Goal: Task Accomplishment & Management: Use online tool/utility

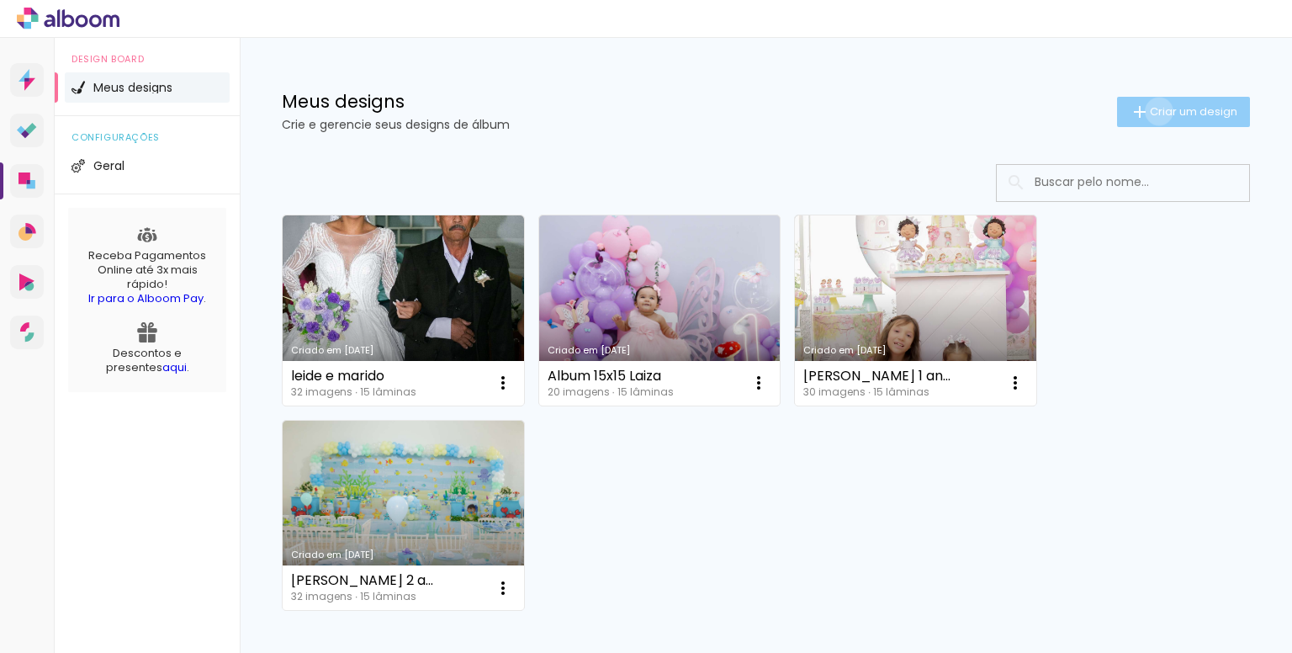
click at [1150, 111] on span "Criar um design" at bounding box center [1193, 111] width 87 height 11
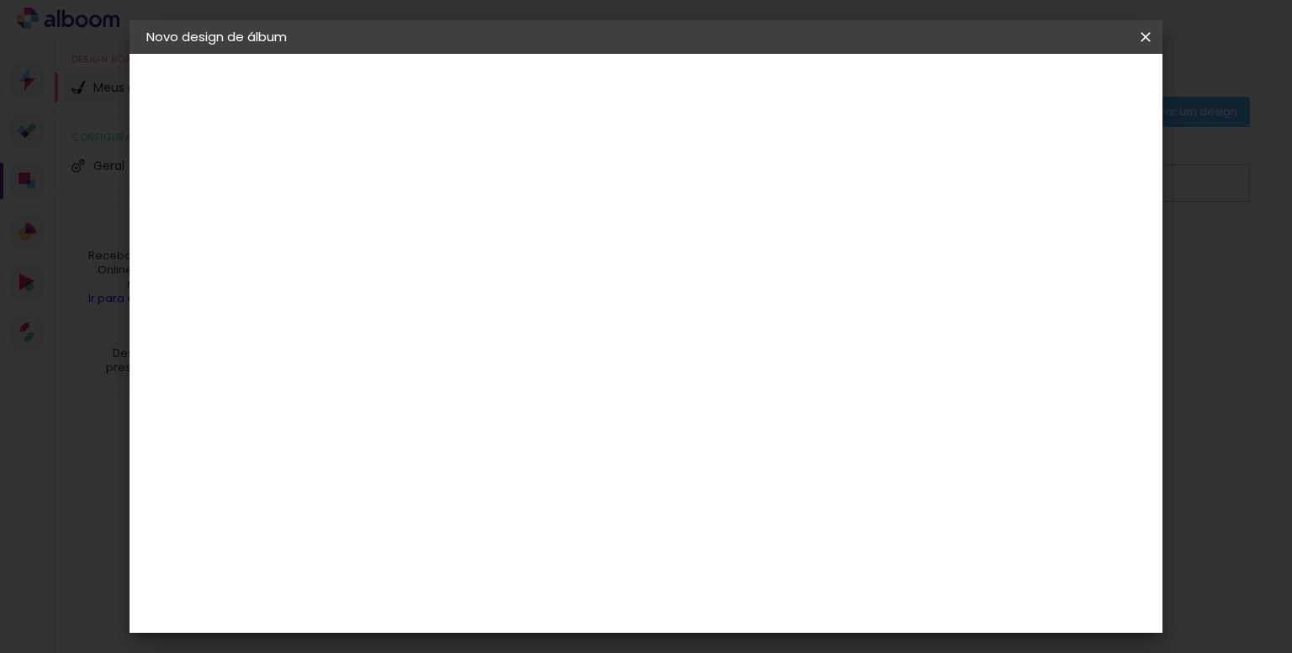
click at [421, 225] on input at bounding box center [421, 226] width 0 height 26
type input "Livia 1 ano"
type paper-input "Livia 1 ano"
click at [0, 0] on slot "Avançar" at bounding box center [0, 0] width 0 height 0
click at [524, 320] on input at bounding box center [464, 319] width 170 height 21
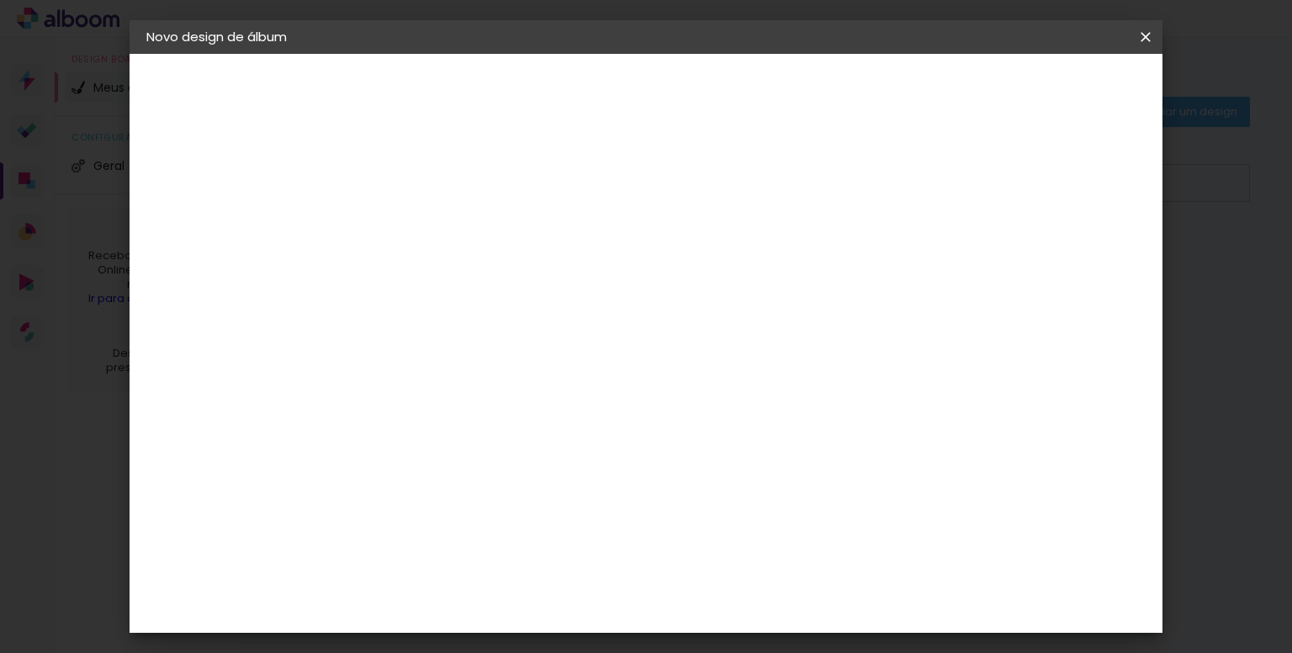
type input "rai"
type paper-input "rai"
click at [448, 378] on div "RaiTai" at bounding box center [429, 379] width 39 height 13
click at [0, 0] on slot "Avançar" at bounding box center [0, 0] width 0 height 0
click at [674, 98] on header "Modelo Escolha o modelo do álbum. Voltar Avançar" at bounding box center [534, 104] width 373 height 100
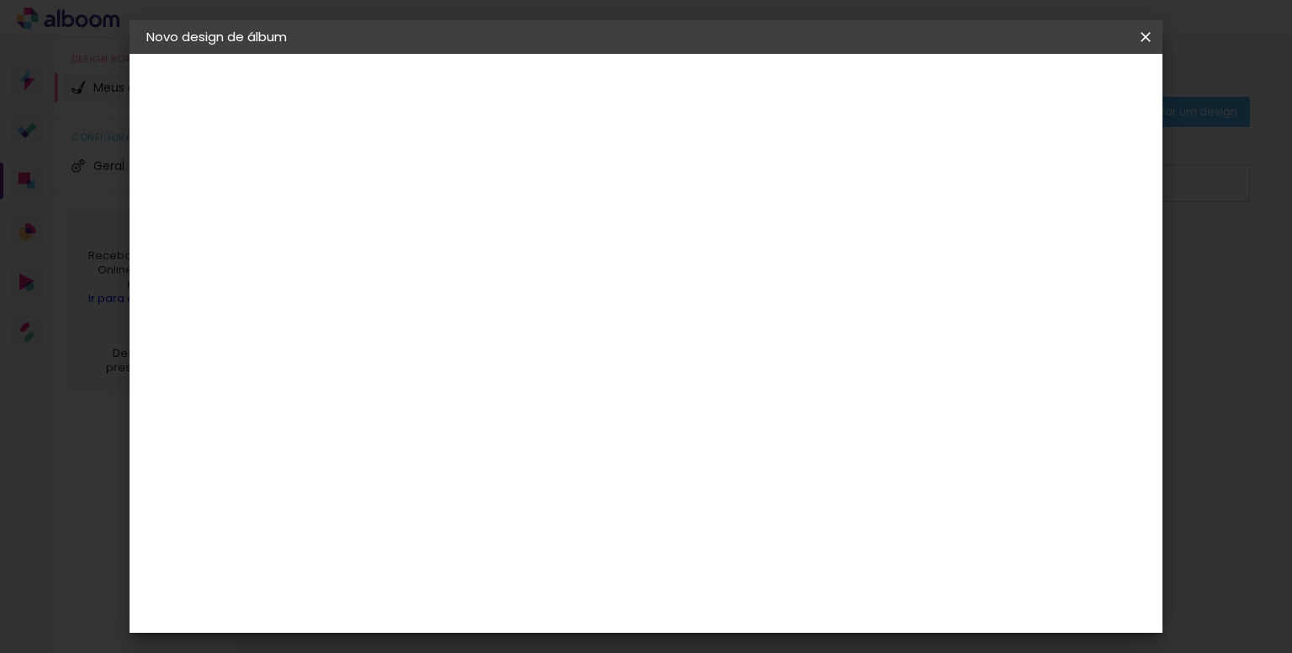
click at [597, 362] on span "20 × 25 cm" at bounding box center [566, 384] width 62 height 45
click at [0, 0] on slot "Avançar" at bounding box center [0, 0] width 0 height 0
click at [945, 179] on div at bounding box center [937, 181] width 15 height 15
type paper-checkbox "on"
click at [1040, 86] on span "Iniciar design" at bounding box center [1002, 89] width 77 height 12
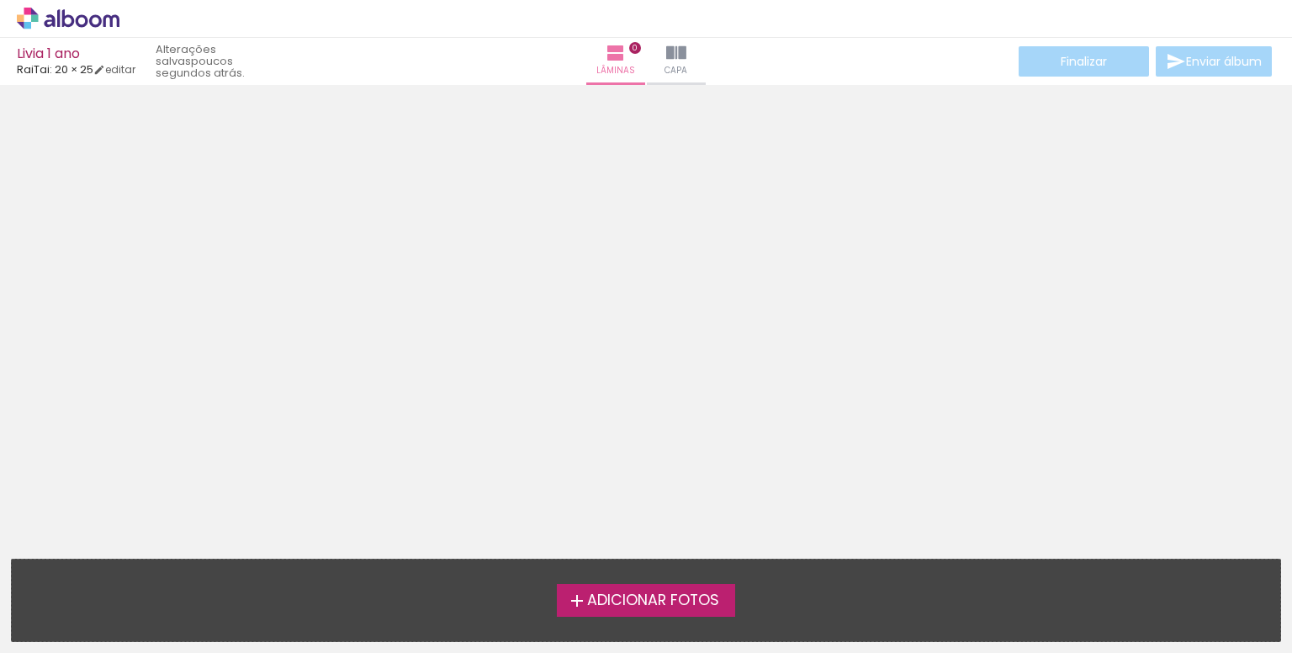
click at [643, 596] on span "Adicionar Fotos" at bounding box center [653, 600] width 132 height 15
click at [0, 0] on input "file" at bounding box center [0, 0] width 0 height 0
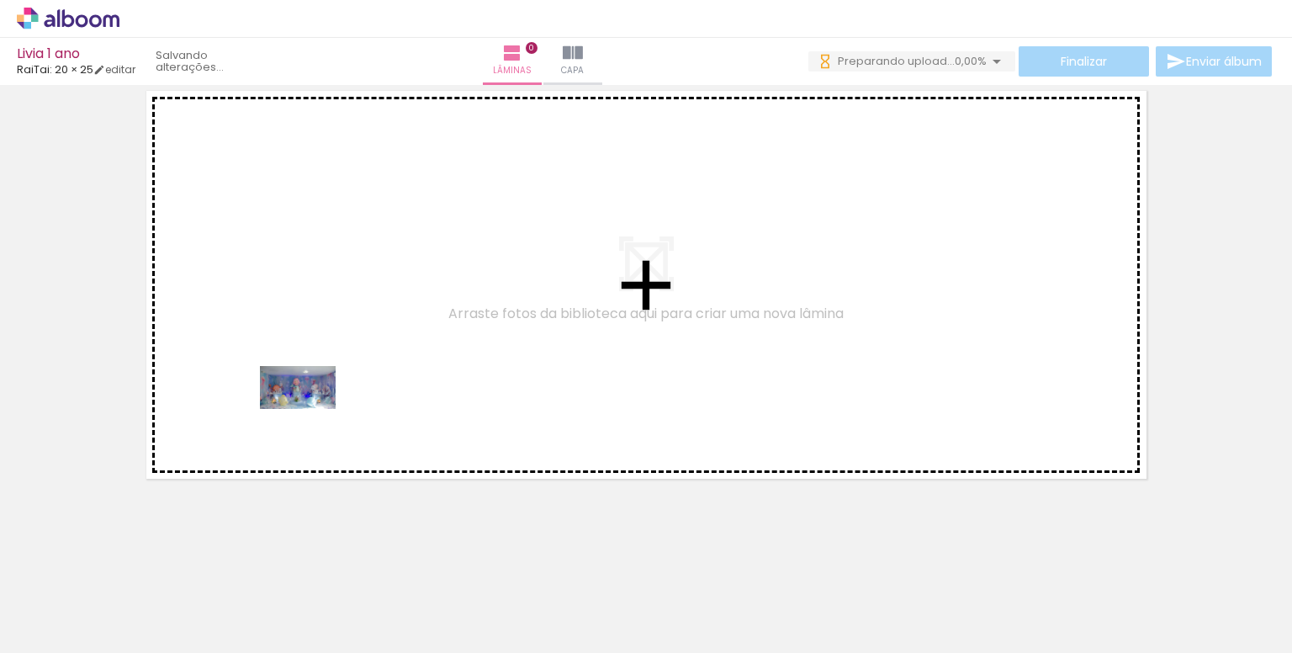
drag, startPoint x: 170, startPoint y: 603, endPoint x: 290, endPoint y: 485, distance: 168.3
click at [373, 334] on quentale-workspace at bounding box center [646, 326] width 1292 height 653
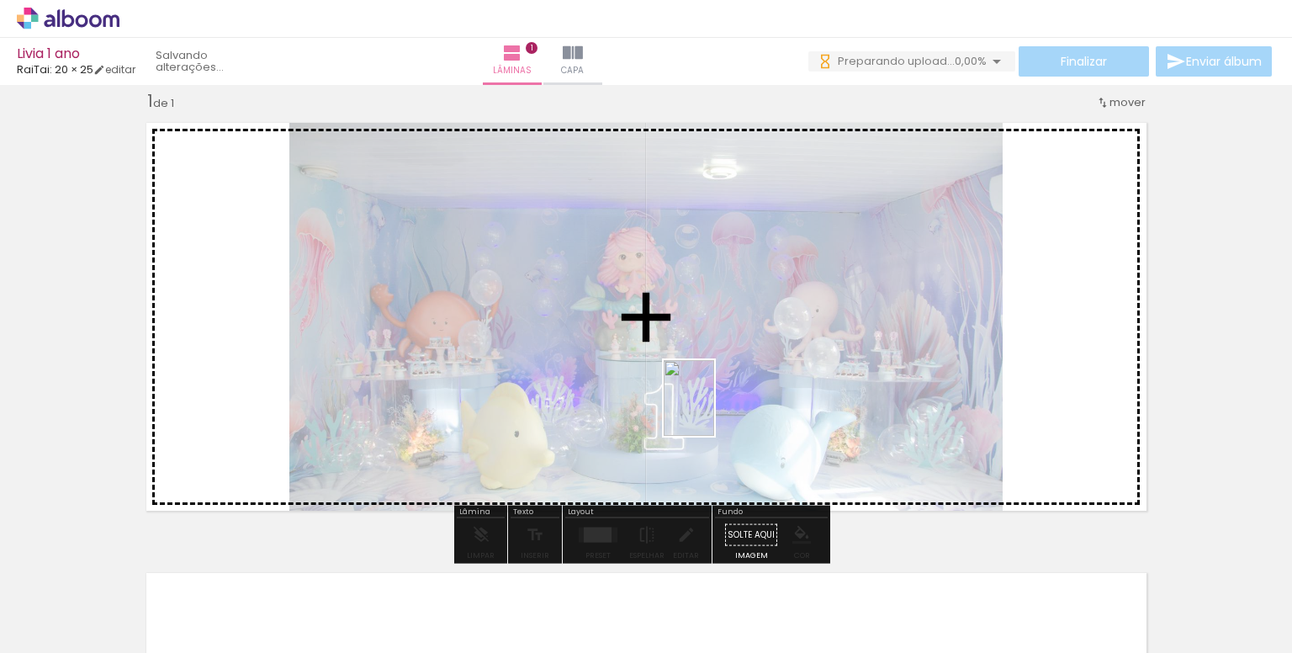
drag, startPoint x: 261, startPoint y: 623, endPoint x: 825, endPoint y: 420, distance: 599.9
click at [738, 403] on quentale-workspace at bounding box center [646, 326] width 1292 height 653
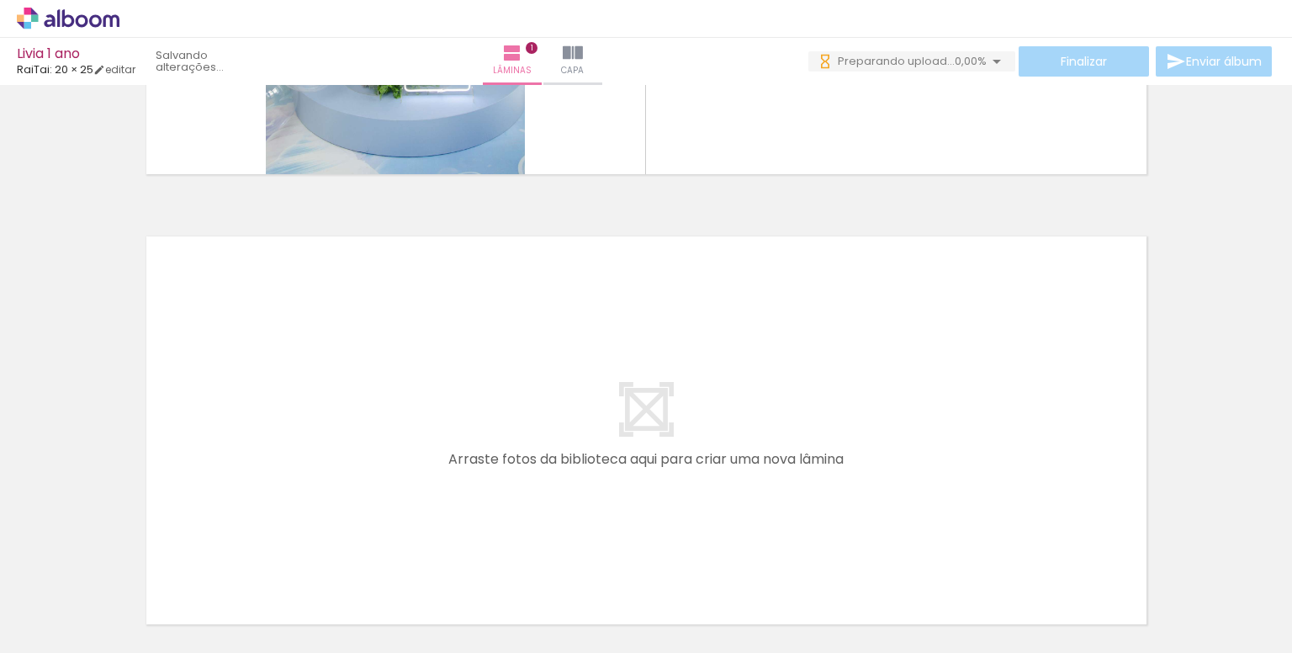
scroll to position [0, 1162]
drag, startPoint x: 349, startPoint y: 625, endPoint x: 393, endPoint y: 619, distance: 44.1
click at [393, 619] on quentale-thumb at bounding box center [419, 595] width 94 height 97
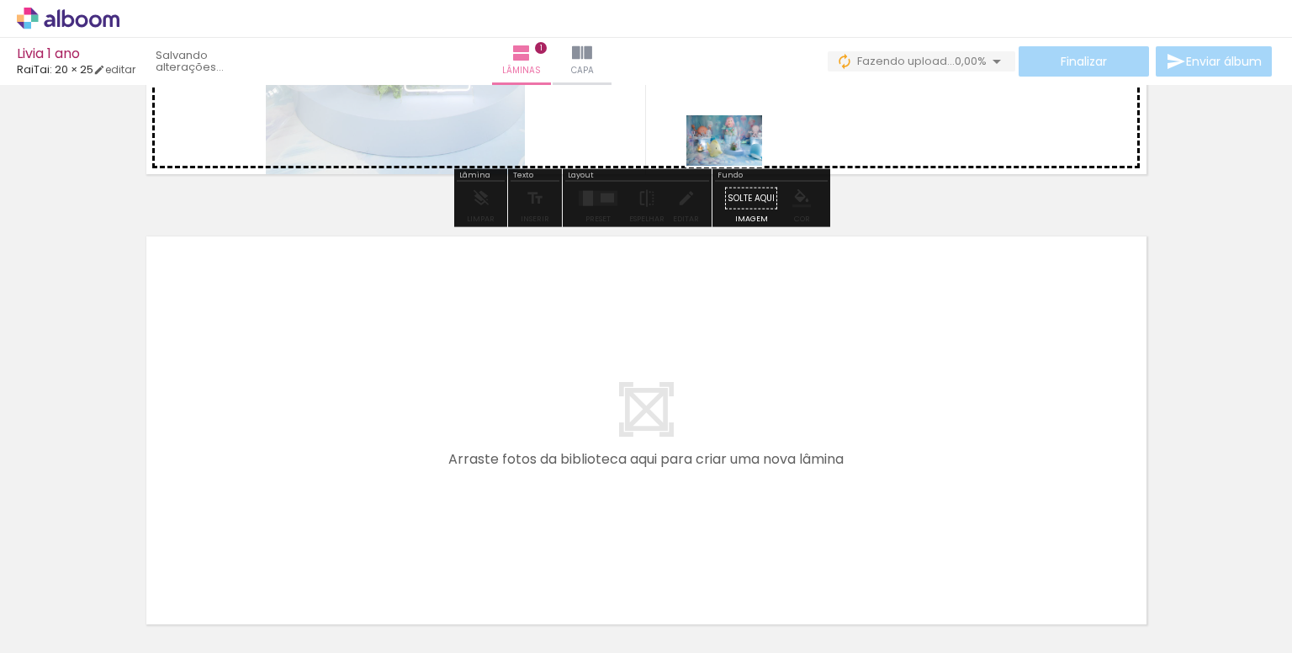
drag, startPoint x: 587, startPoint y: 608, endPoint x: 737, endPoint y: 166, distance: 467.0
click at [737, 166] on quentale-workspace at bounding box center [646, 326] width 1292 height 653
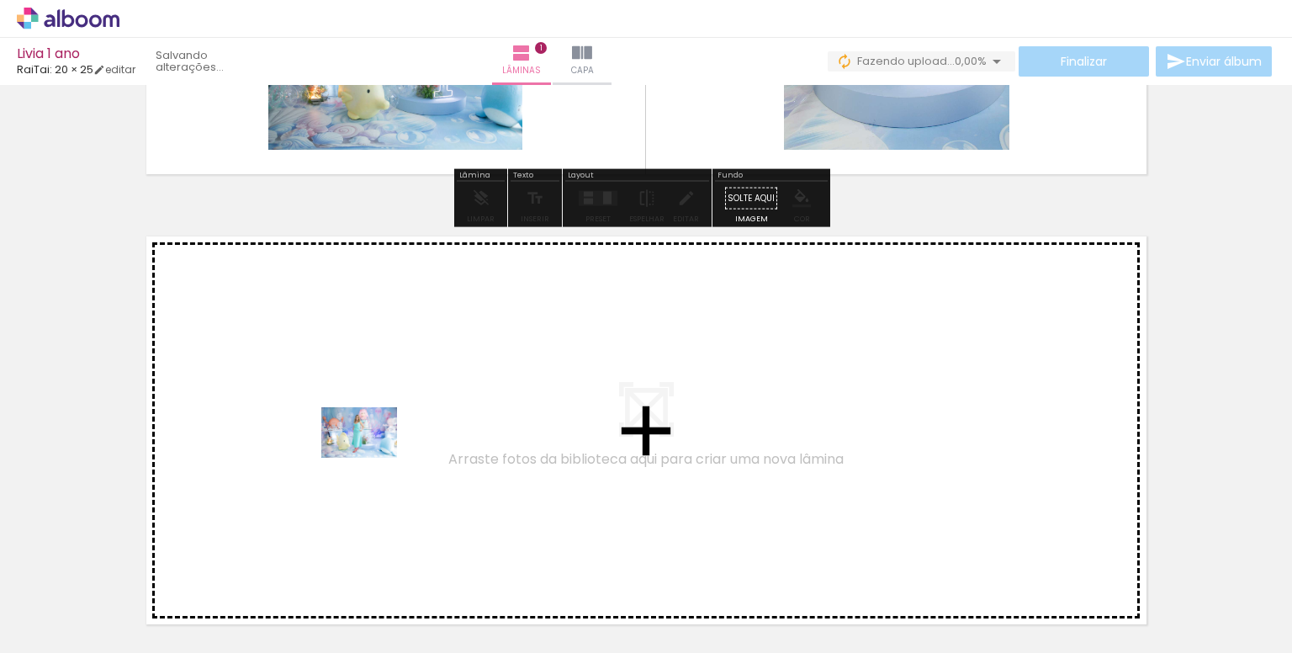
drag, startPoint x: 483, startPoint y: 606, endPoint x: 372, endPoint y: 458, distance: 185.7
click at [372, 458] on quentale-workspace at bounding box center [646, 326] width 1292 height 653
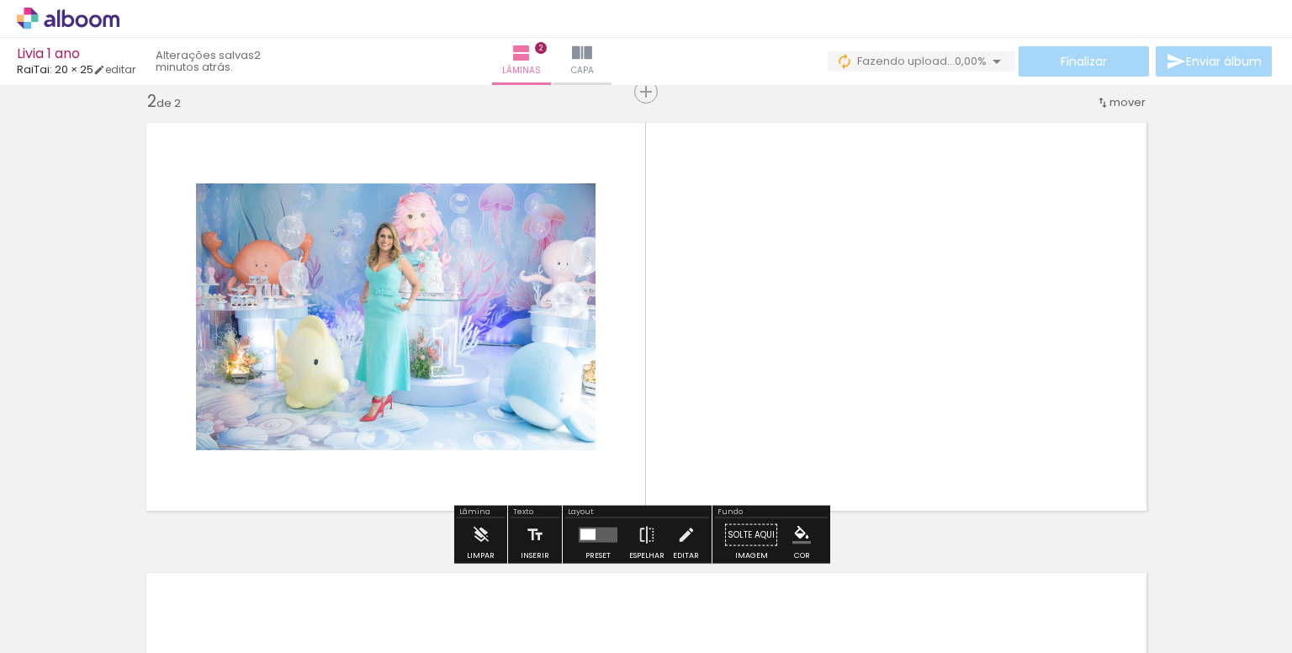
scroll to position [471, 0]
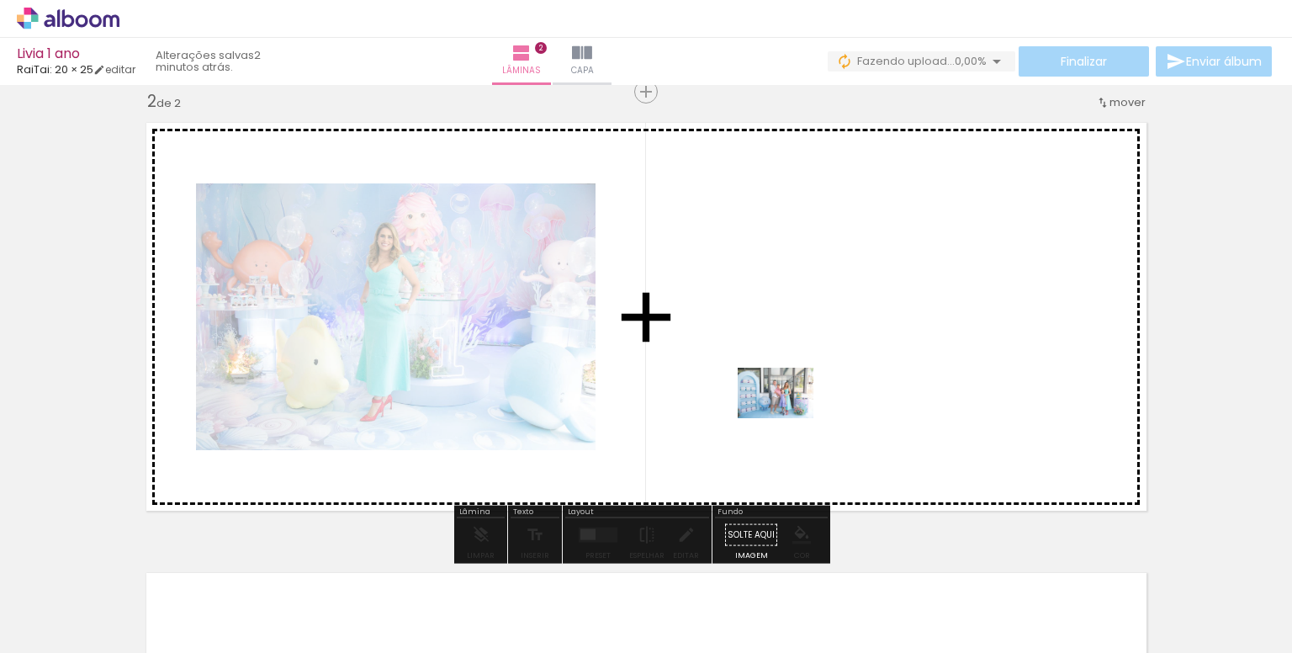
drag, startPoint x: 669, startPoint y: 615, endPoint x: 789, endPoint y: 417, distance: 231.4
click at [789, 417] on quentale-workspace at bounding box center [646, 326] width 1292 height 653
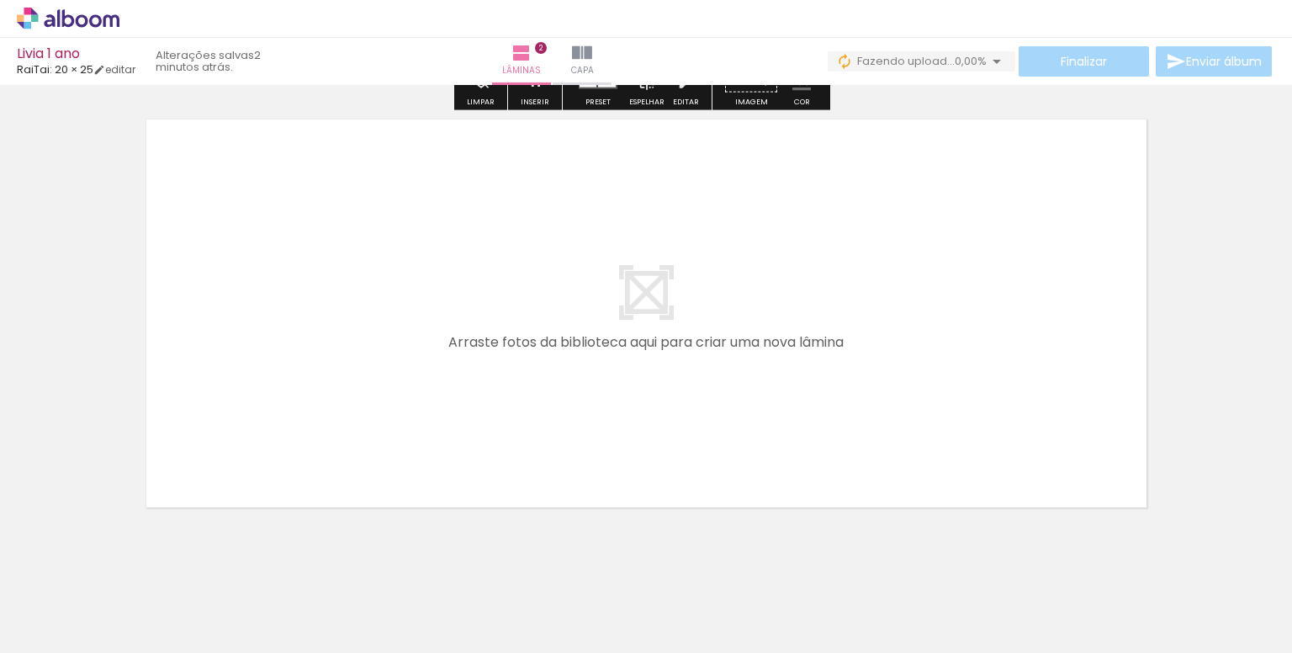
scroll to position [952, 0]
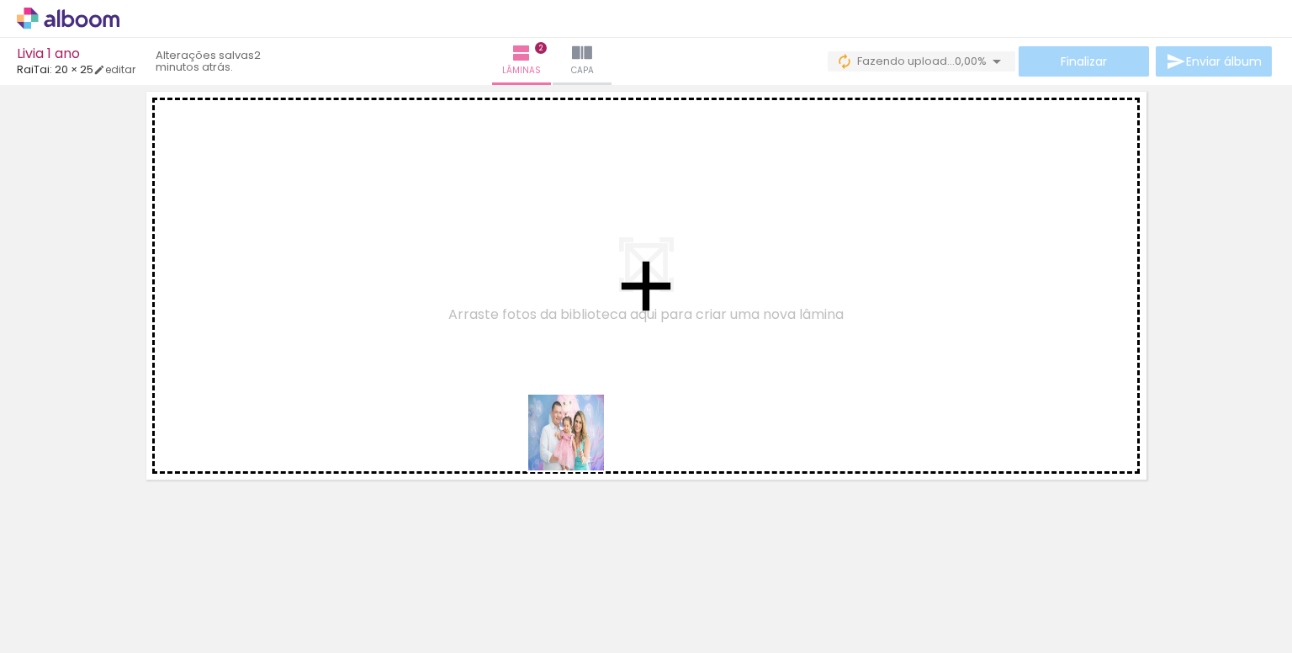
drag, startPoint x: 738, startPoint y: 598, endPoint x: 529, endPoint y: 389, distance: 296.2
click at [529, 389] on quentale-workspace at bounding box center [646, 326] width 1292 height 653
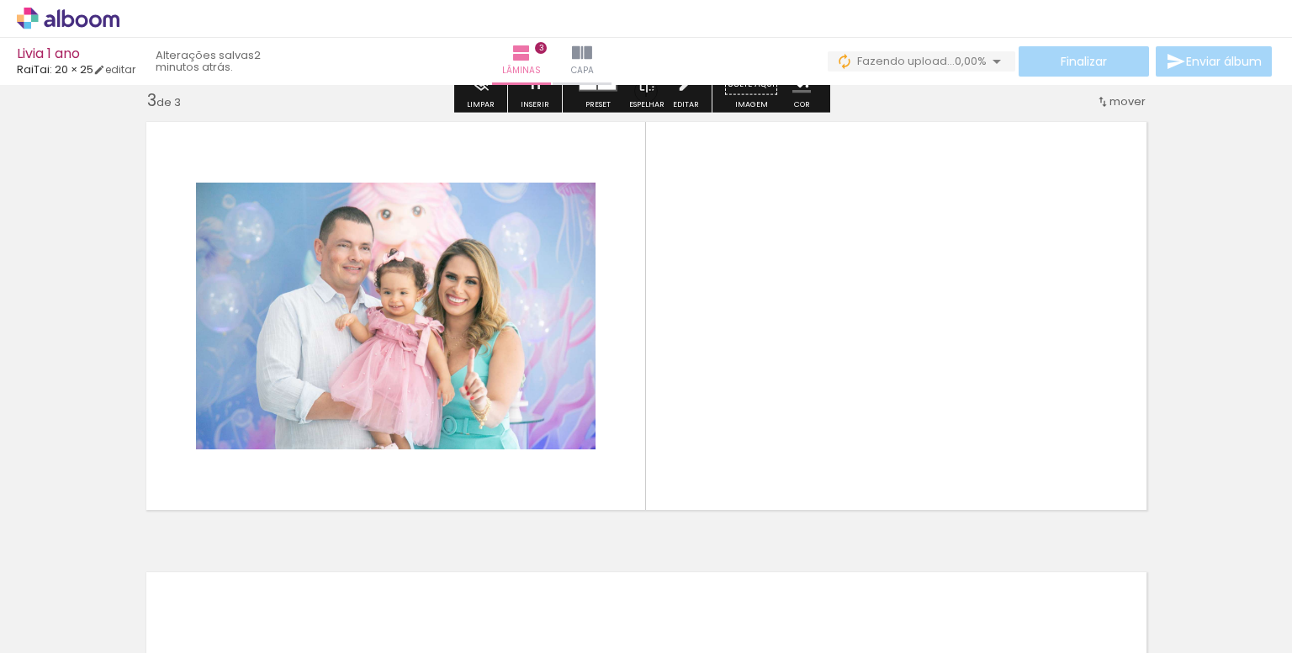
scroll to position [921, 0]
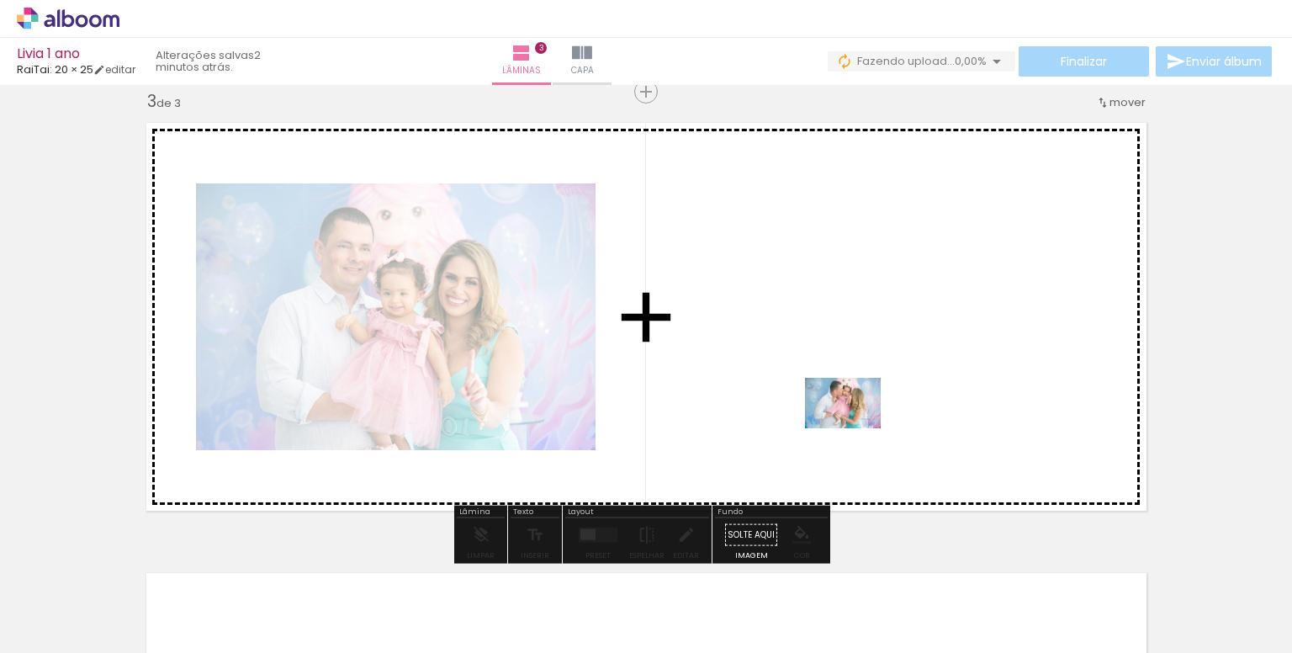
drag, startPoint x: 864, startPoint y: 614, endPoint x: 861, endPoint y: 411, distance: 202.7
click at [861, 411] on quentale-workspace at bounding box center [646, 326] width 1292 height 653
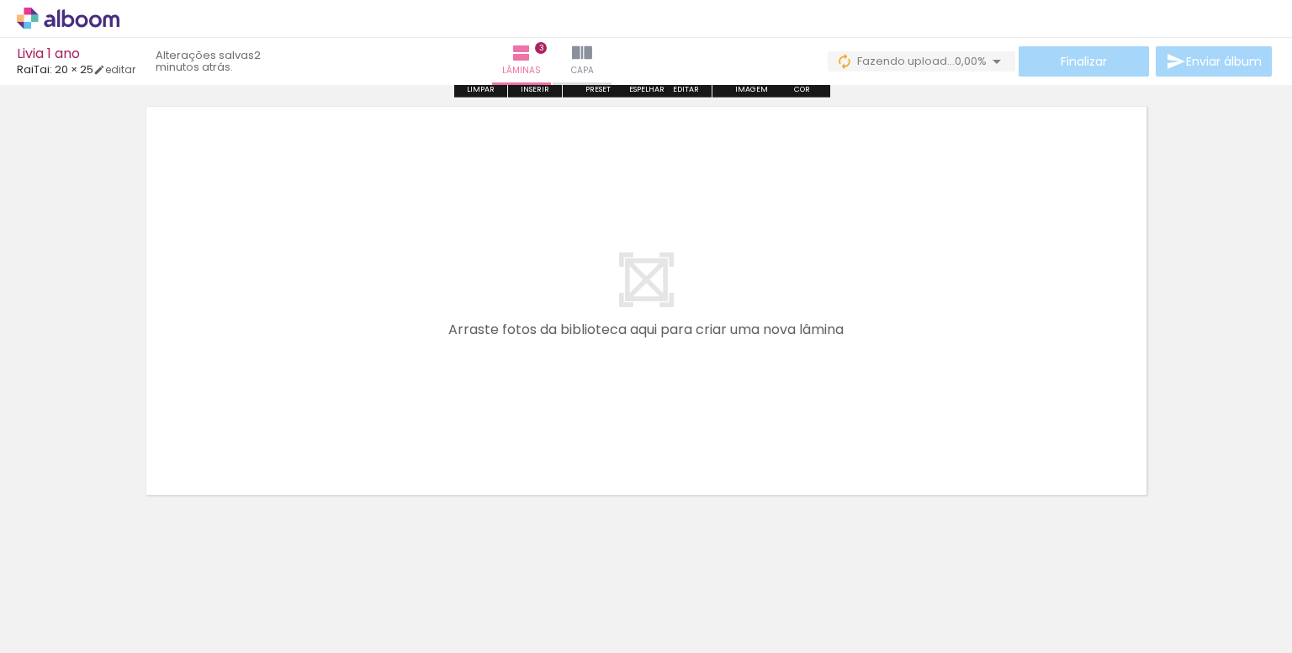
scroll to position [0, 0]
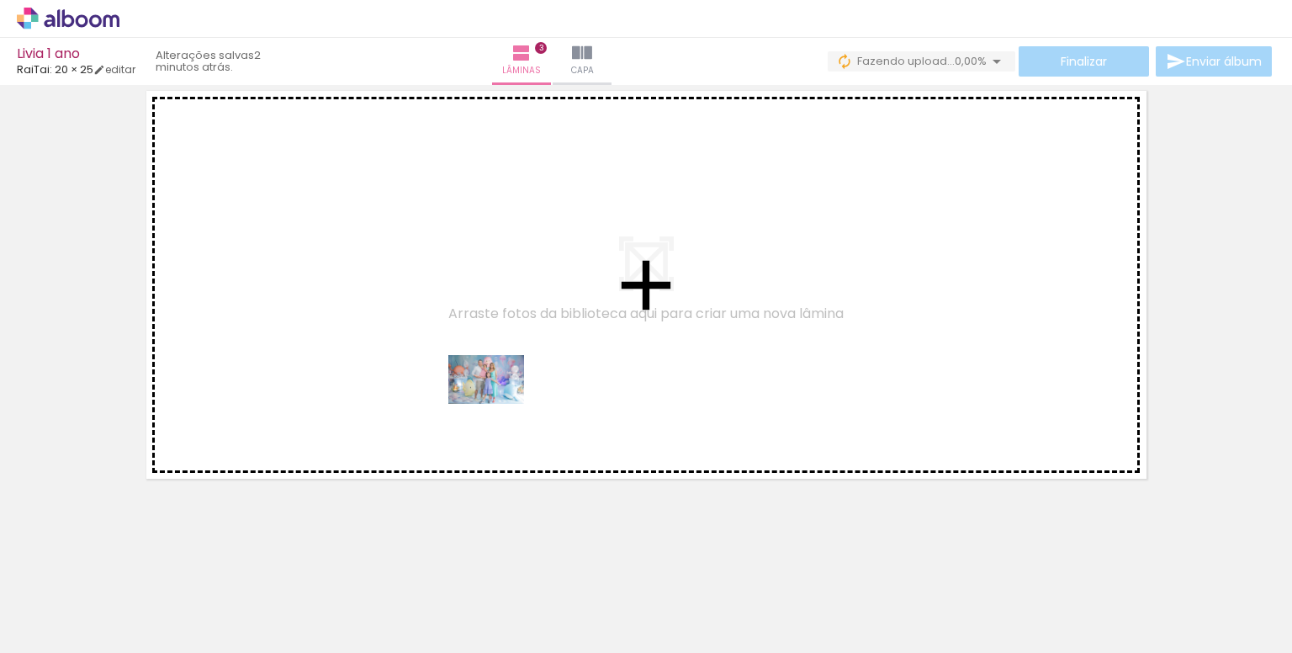
drag, startPoint x: 955, startPoint y: 627, endPoint x: 463, endPoint y: 389, distance: 545.8
click at [463, 389] on quentale-workspace at bounding box center [646, 326] width 1292 height 653
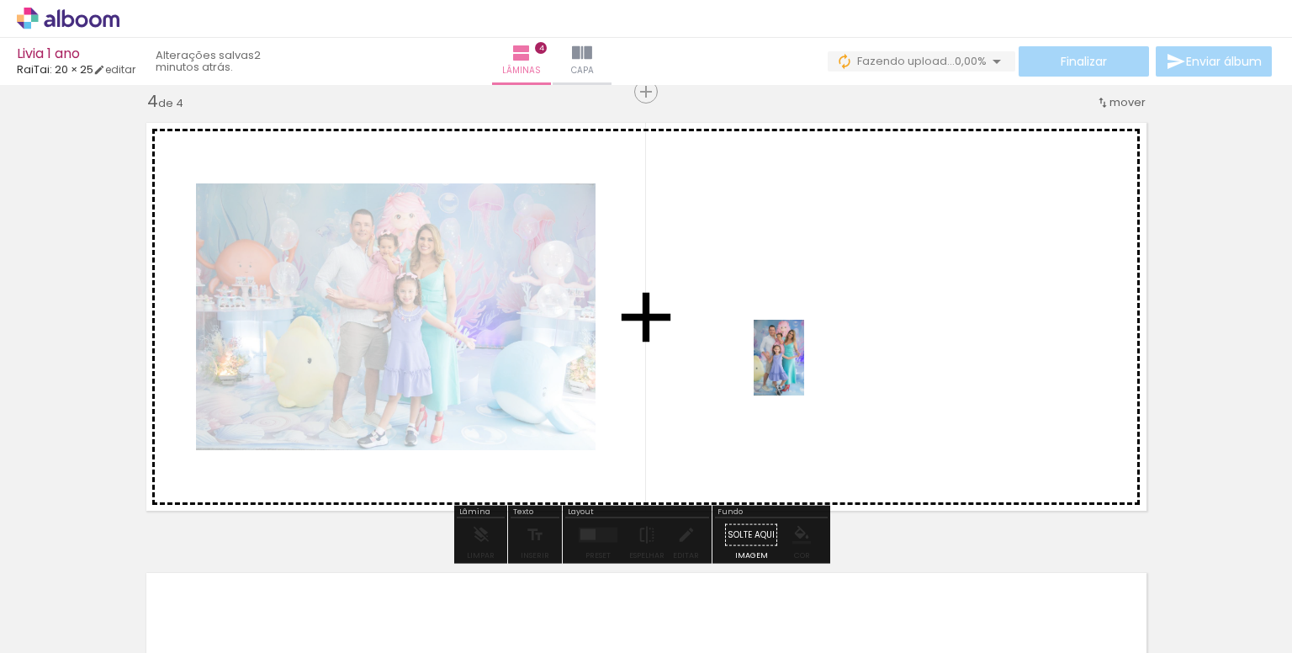
drag, startPoint x: 1016, startPoint y: 591, endPoint x: 918, endPoint y: 468, distance: 157.5
click at [797, 364] on quentale-workspace at bounding box center [646, 326] width 1292 height 653
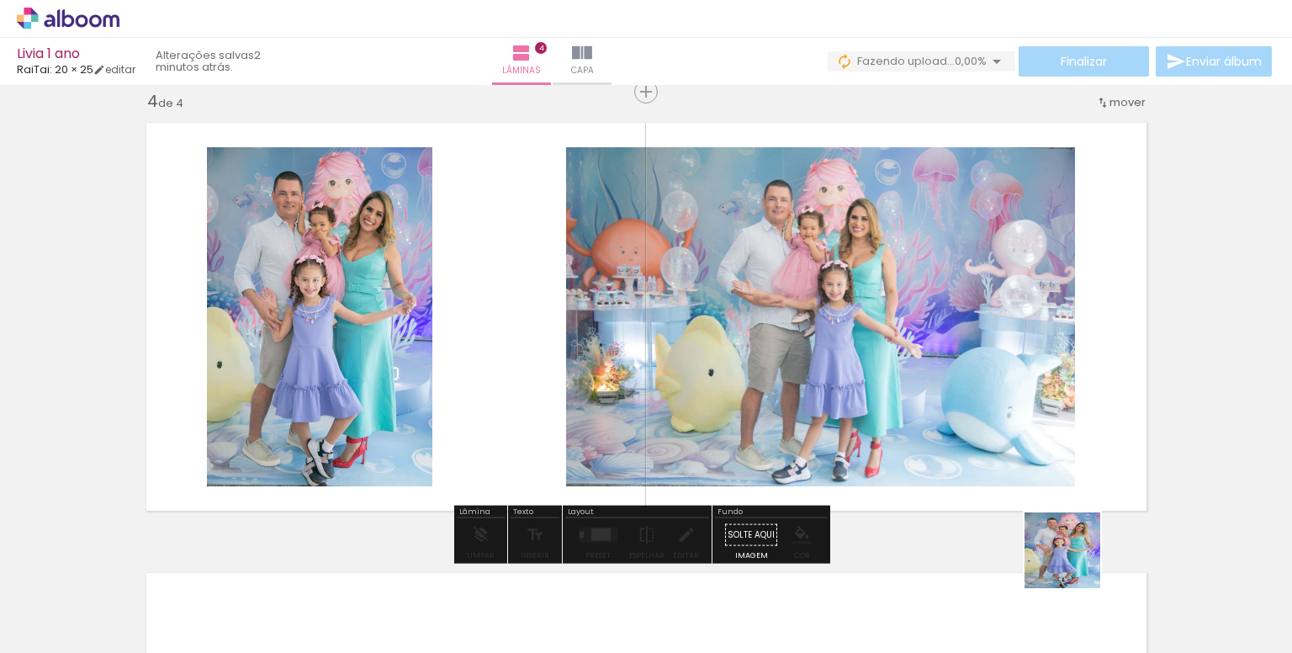
drag, startPoint x: 1117, startPoint y: 588, endPoint x: 798, endPoint y: 368, distance: 387.5
click at [905, 443] on quentale-workspace at bounding box center [646, 326] width 1292 height 653
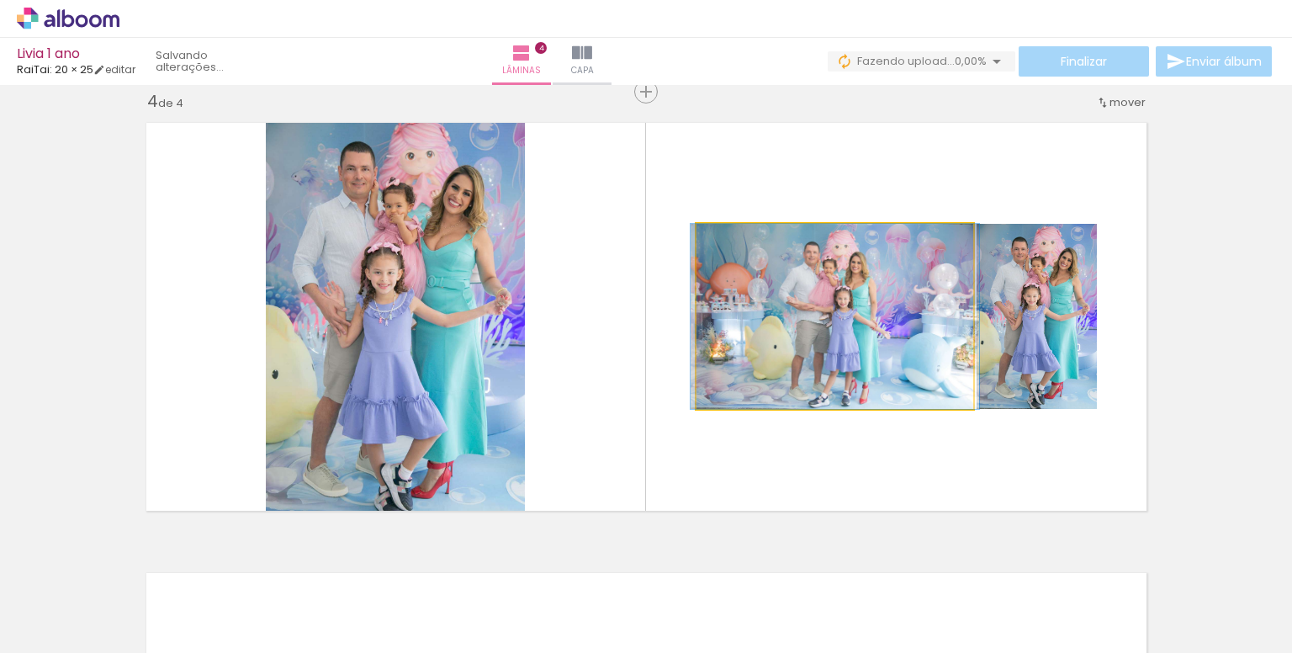
click at [798, 368] on div at bounding box center [834, 316] width 277 height 185
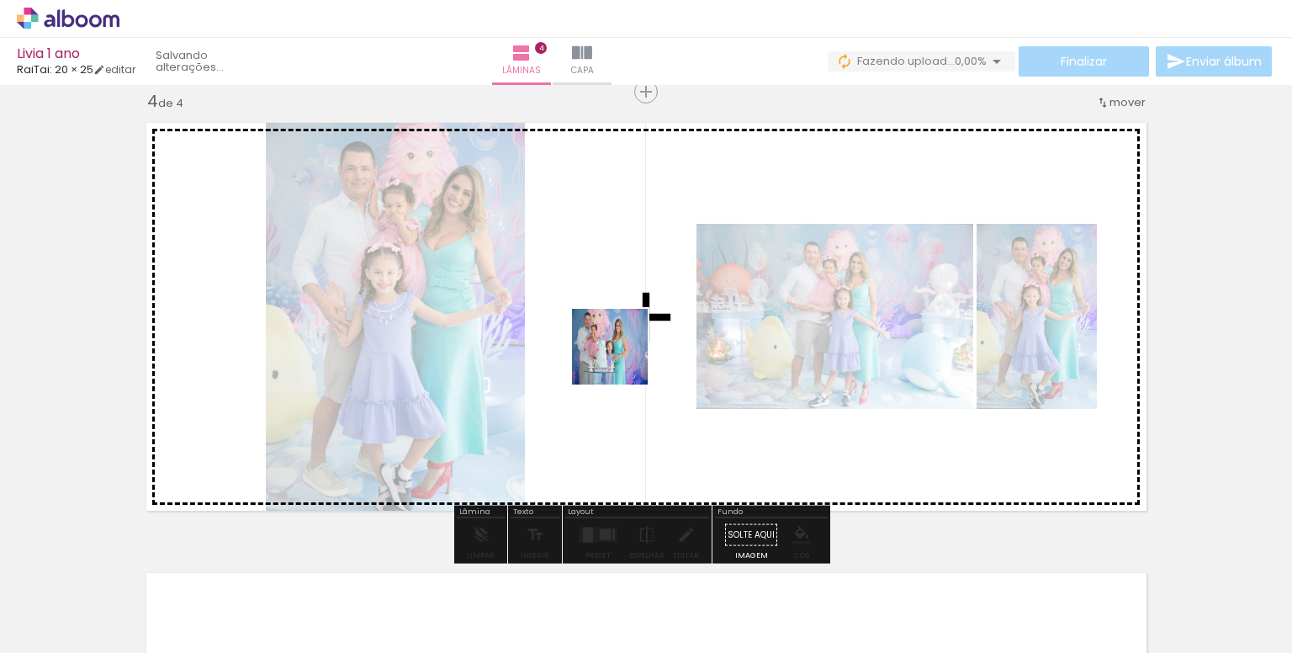
drag, startPoint x: 703, startPoint y: 598, endPoint x: 668, endPoint y: 371, distance: 229.8
click at [619, 347] on quentale-workspace at bounding box center [646, 326] width 1292 height 653
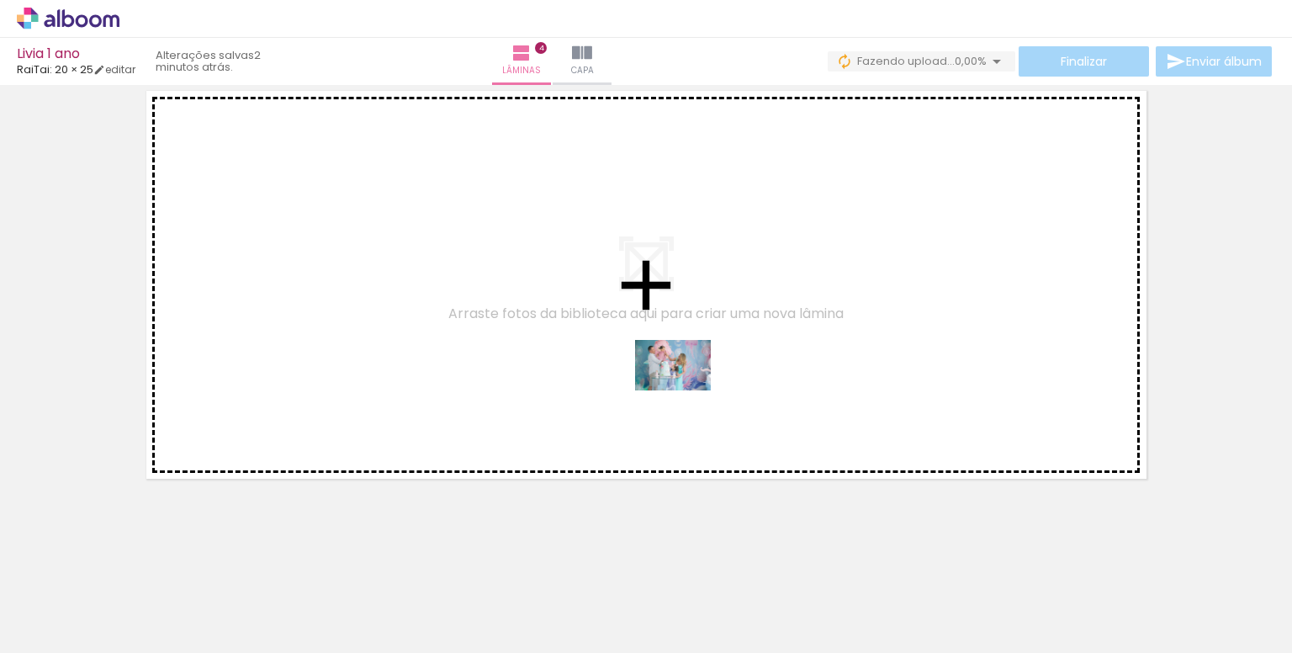
drag, startPoint x: 819, startPoint y: 606, endPoint x: 770, endPoint y: 408, distance: 204.4
click at [669, 364] on quentale-workspace at bounding box center [646, 326] width 1292 height 653
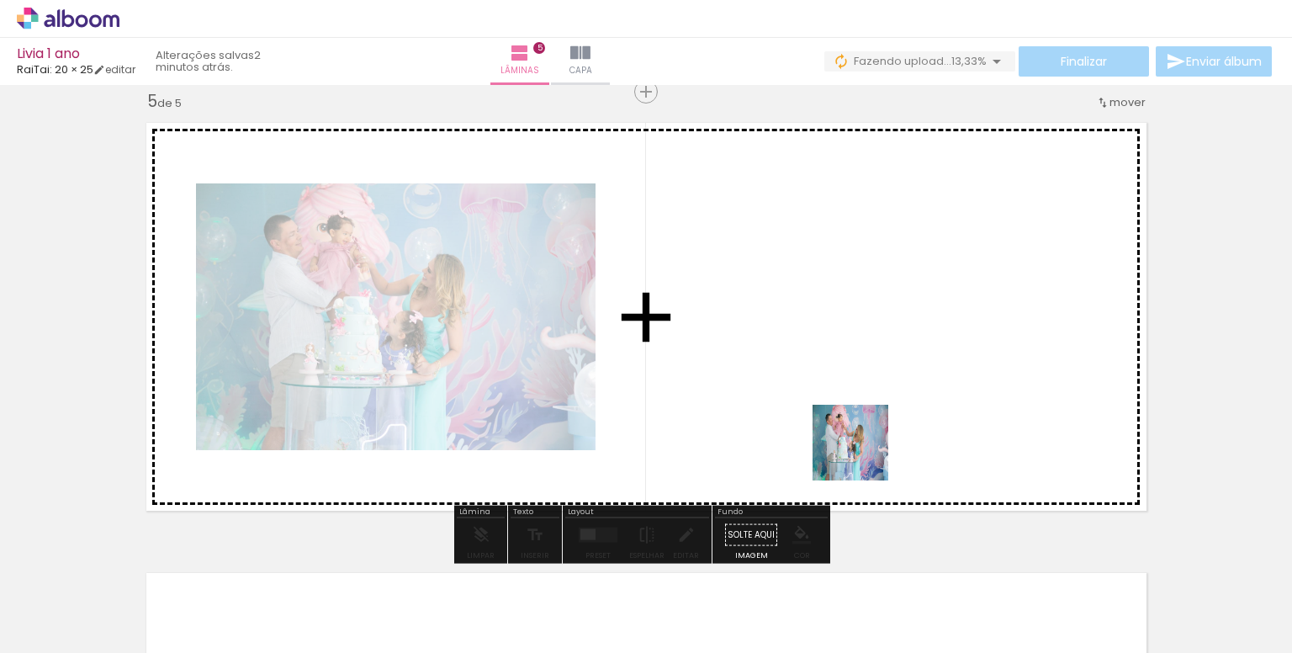
drag, startPoint x: 923, startPoint y: 522, endPoint x: 801, endPoint y: 391, distance: 179.1
click at [801, 391] on quentale-workspace at bounding box center [646, 326] width 1292 height 653
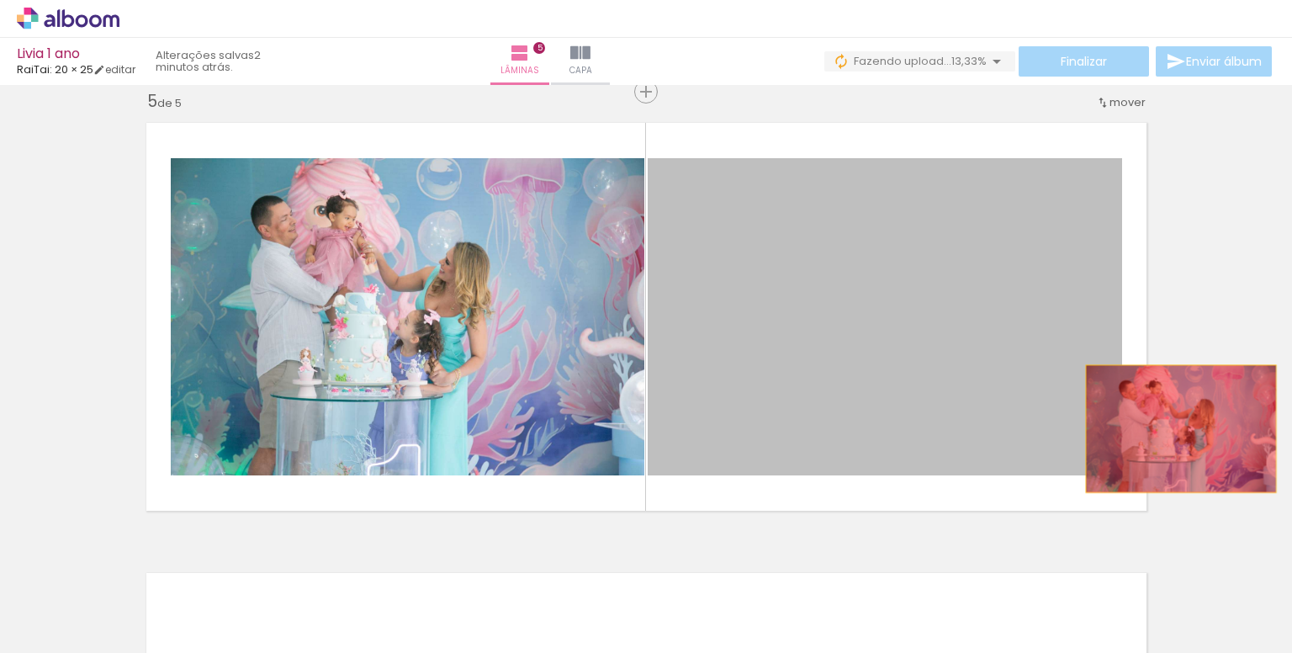
drag, startPoint x: 814, startPoint y: 378, endPoint x: 1165, endPoint y: 439, distance: 356.0
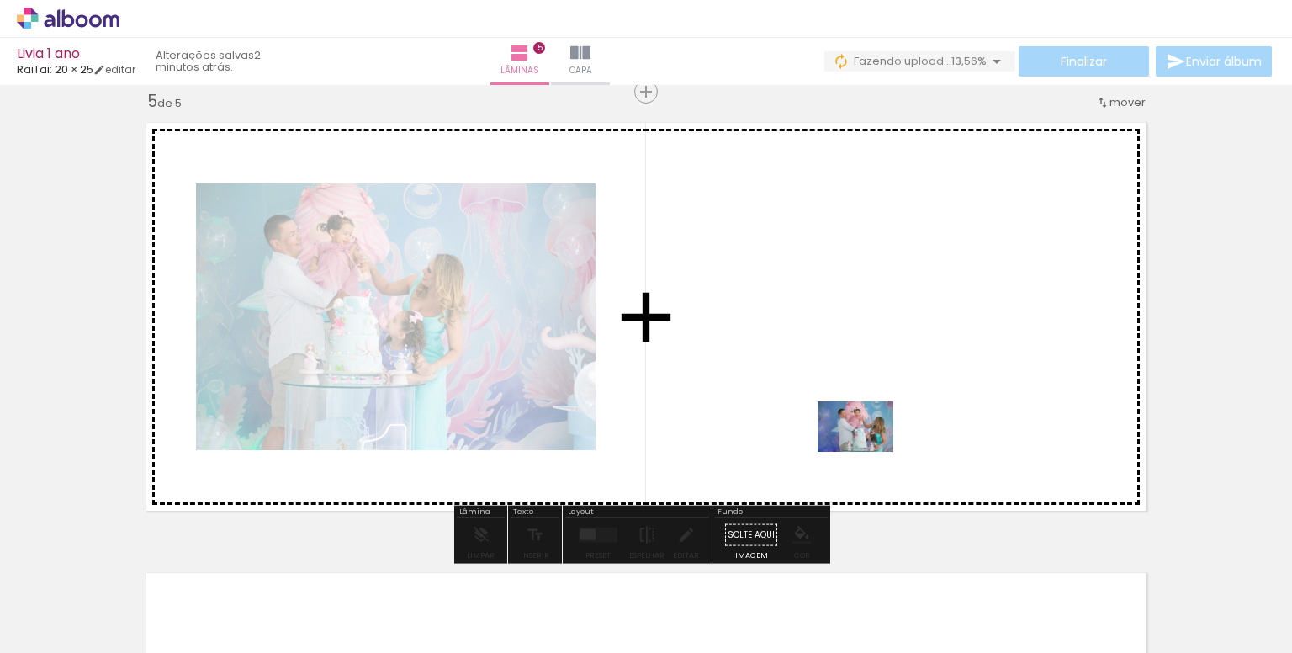
drag, startPoint x: 936, startPoint y: 611, endPoint x: 832, endPoint y: 376, distance: 257.5
click at [832, 376] on quentale-workspace at bounding box center [646, 326] width 1292 height 653
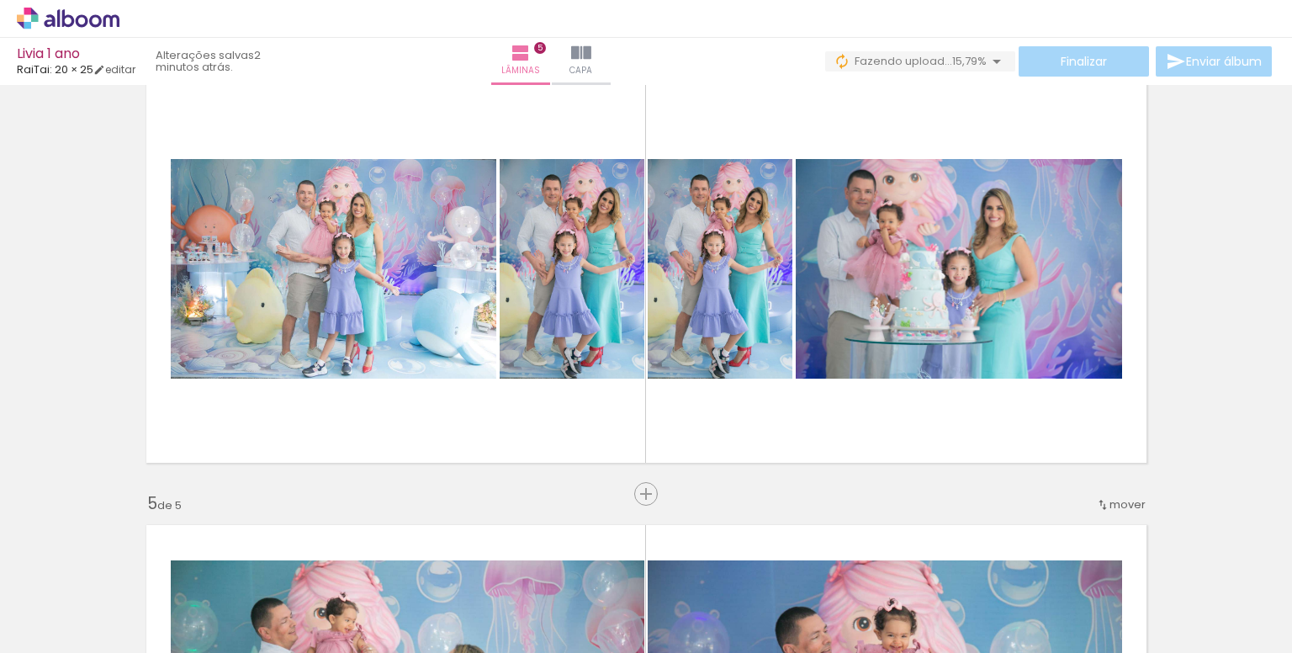
scroll to position [1400, 0]
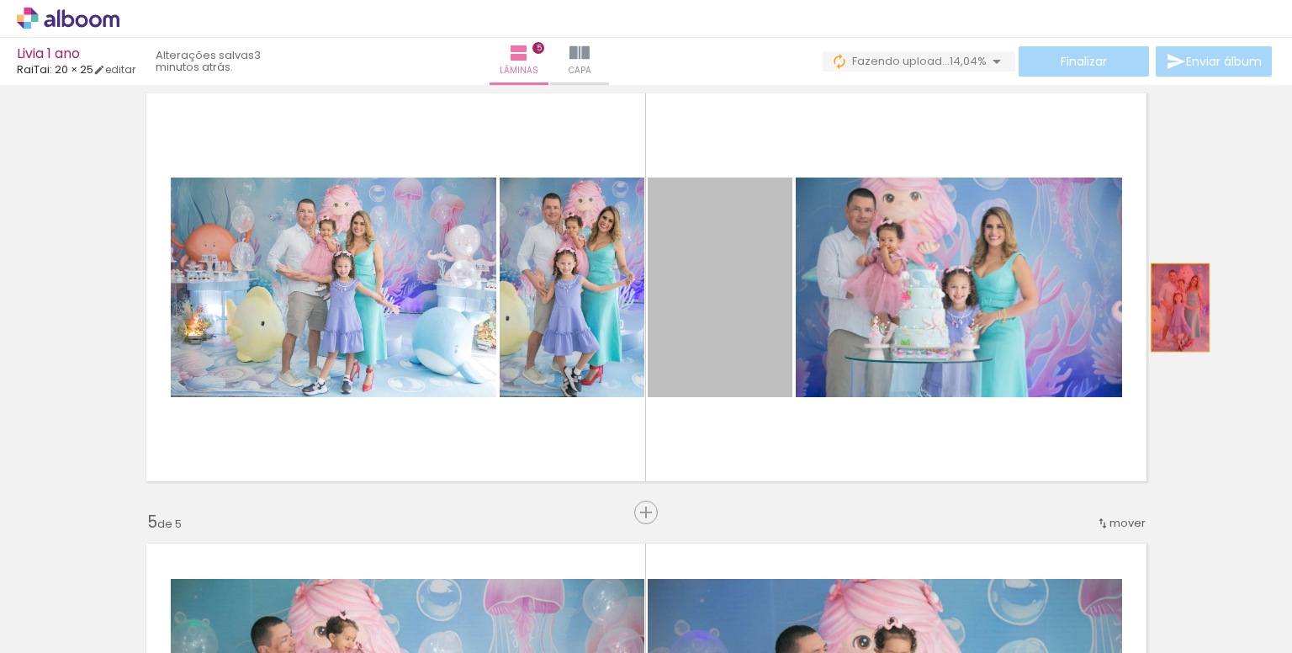
drag, startPoint x: 743, startPoint y: 308, endPoint x: 1214, endPoint y: 307, distance: 470.1
click at [1214, 307] on div "Inserir lâmina 1 de 5 Inserir lâmina 2 de 5 Inserir lâmina 3 de 5 Inserir lâmin…" at bounding box center [646, 41] width 1292 height 2700
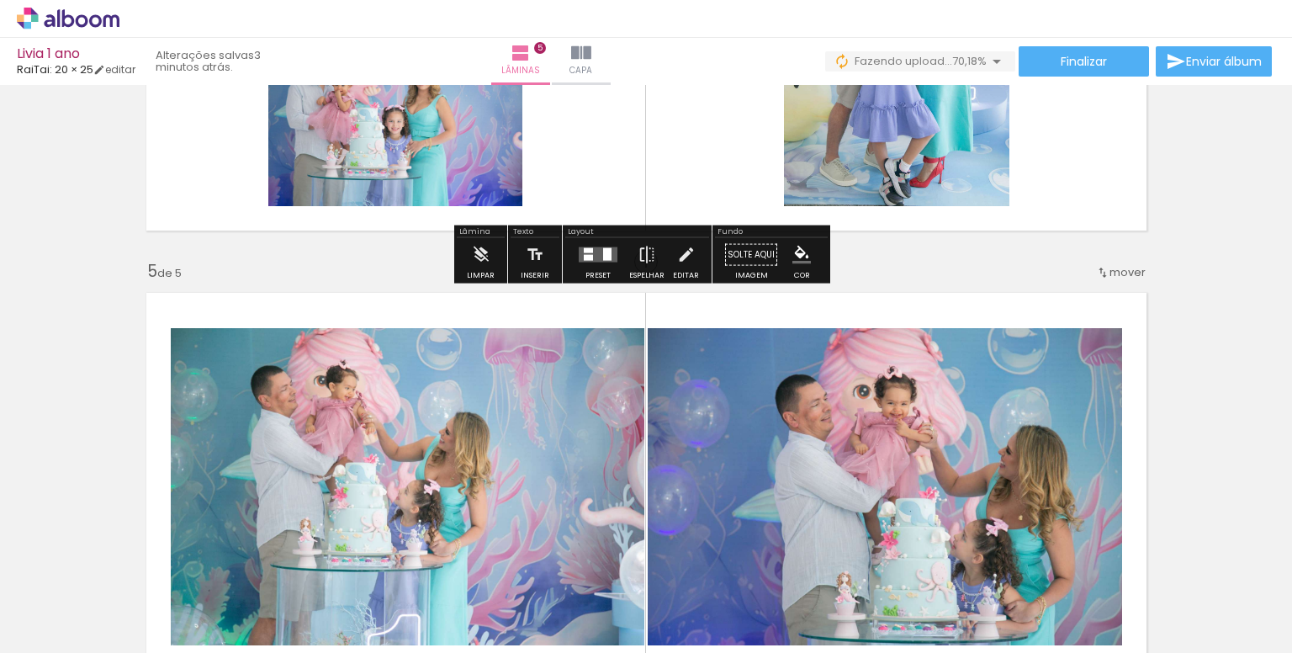
scroll to position [1821, 0]
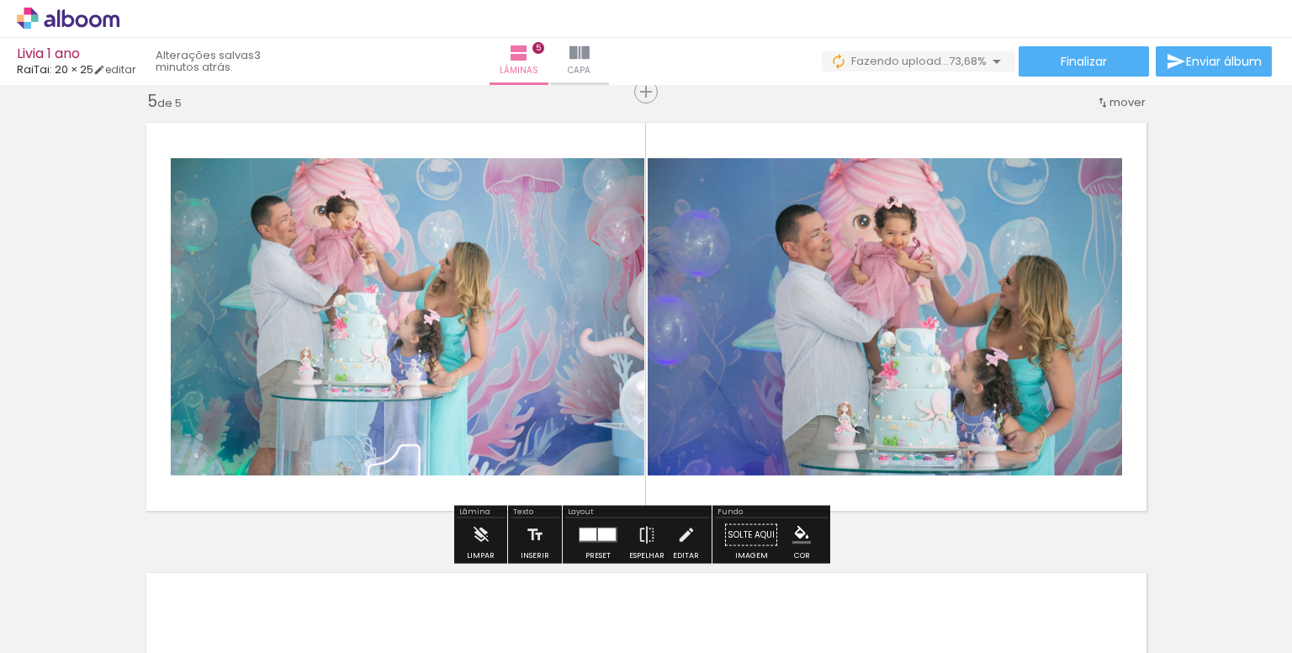
click at [322, 564] on iron-icon at bounding box center [313, 562] width 18 height 18
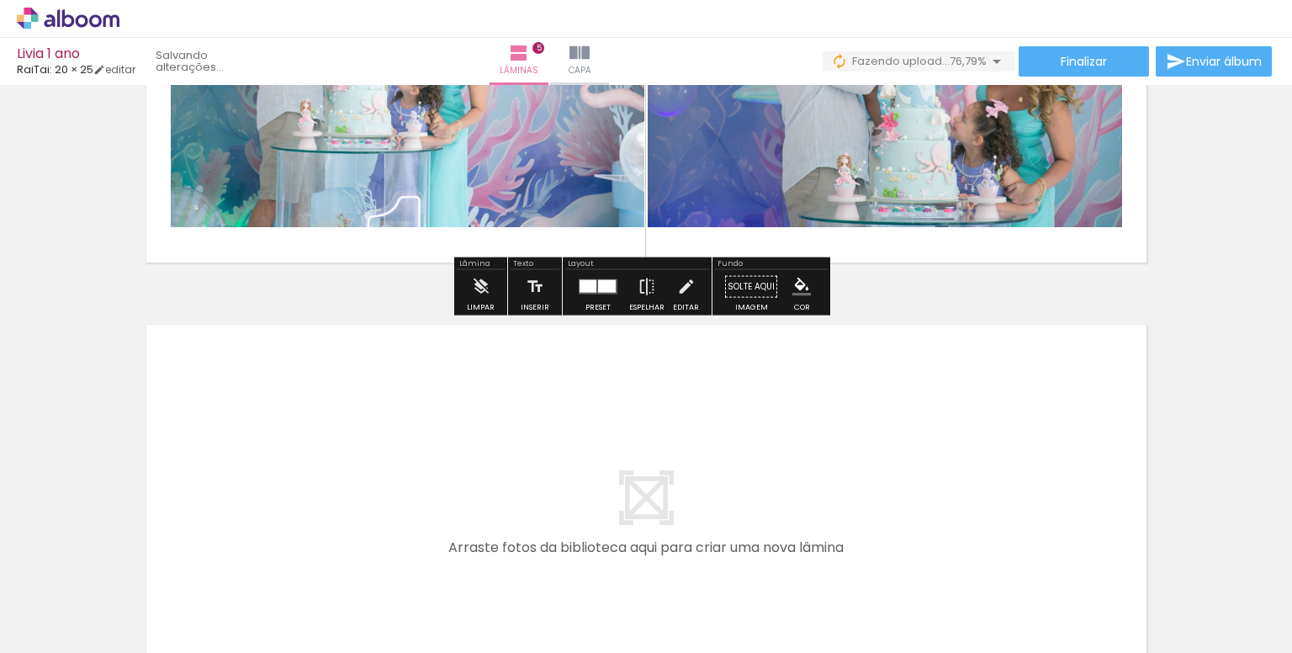
scroll to position [2241, 0]
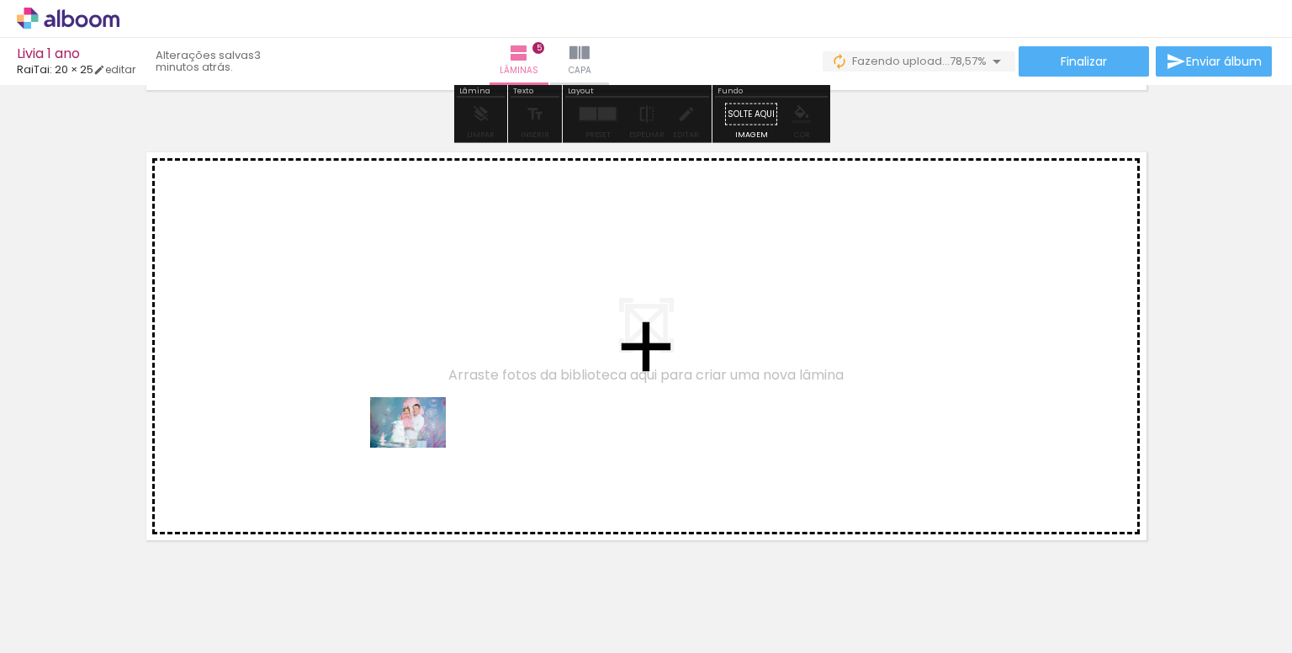
drag, startPoint x: 413, startPoint y: 590, endPoint x: 421, endPoint y: 445, distance: 144.9
click at [421, 445] on quentale-workspace at bounding box center [646, 326] width 1292 height 653
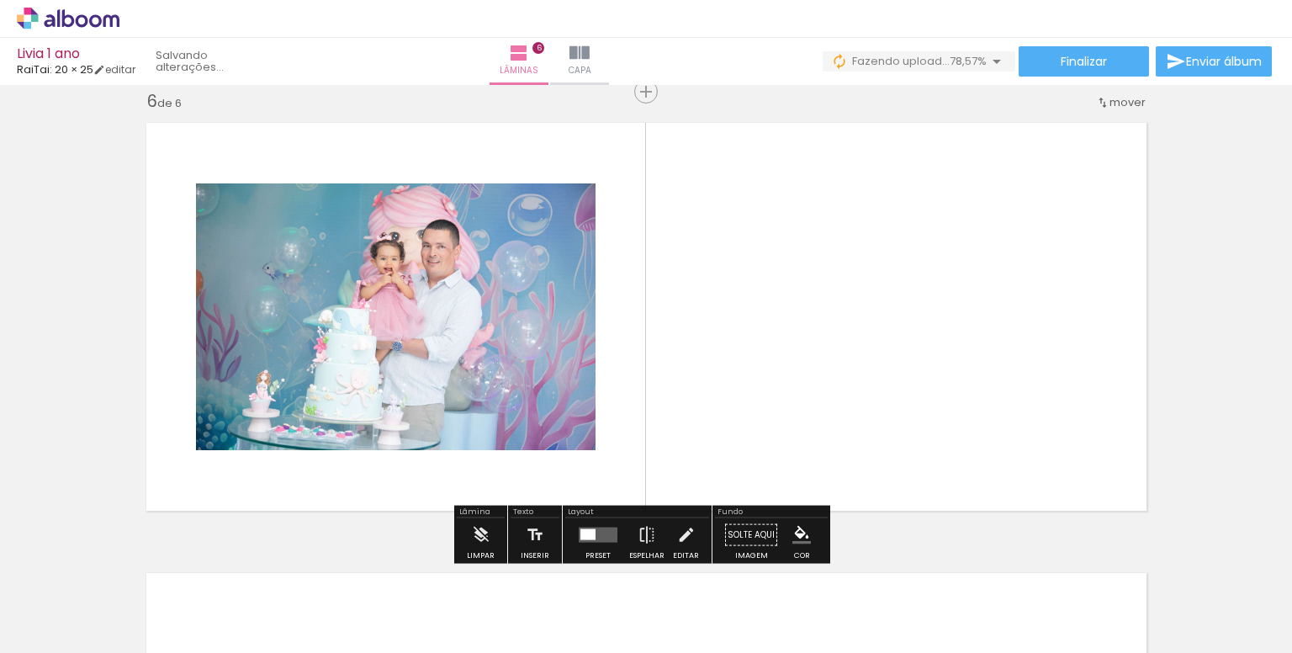
scroll to position [2271, 0]
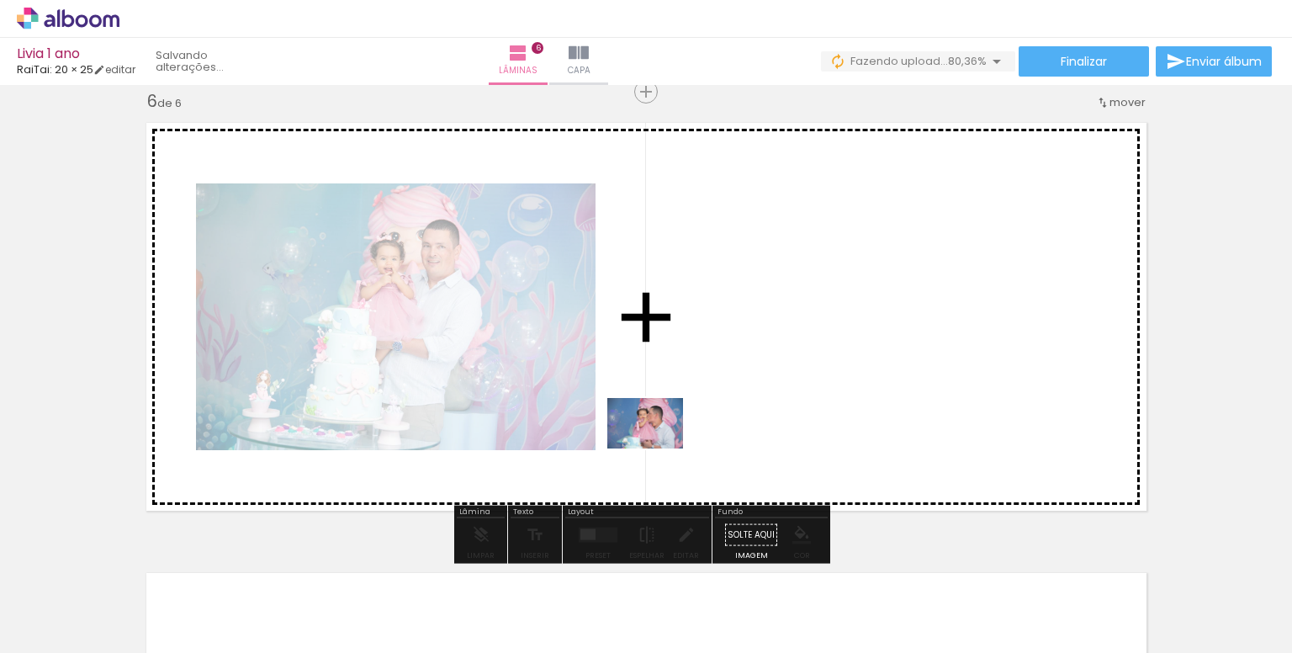
drag, startPoint x: 538, startPoint y: 560, endPoint x: 631, endPoint y: 524, distance: 99.3
click at [696, 406] on quentale-workspace at bounding box center [646, 326] width 1292 height 653
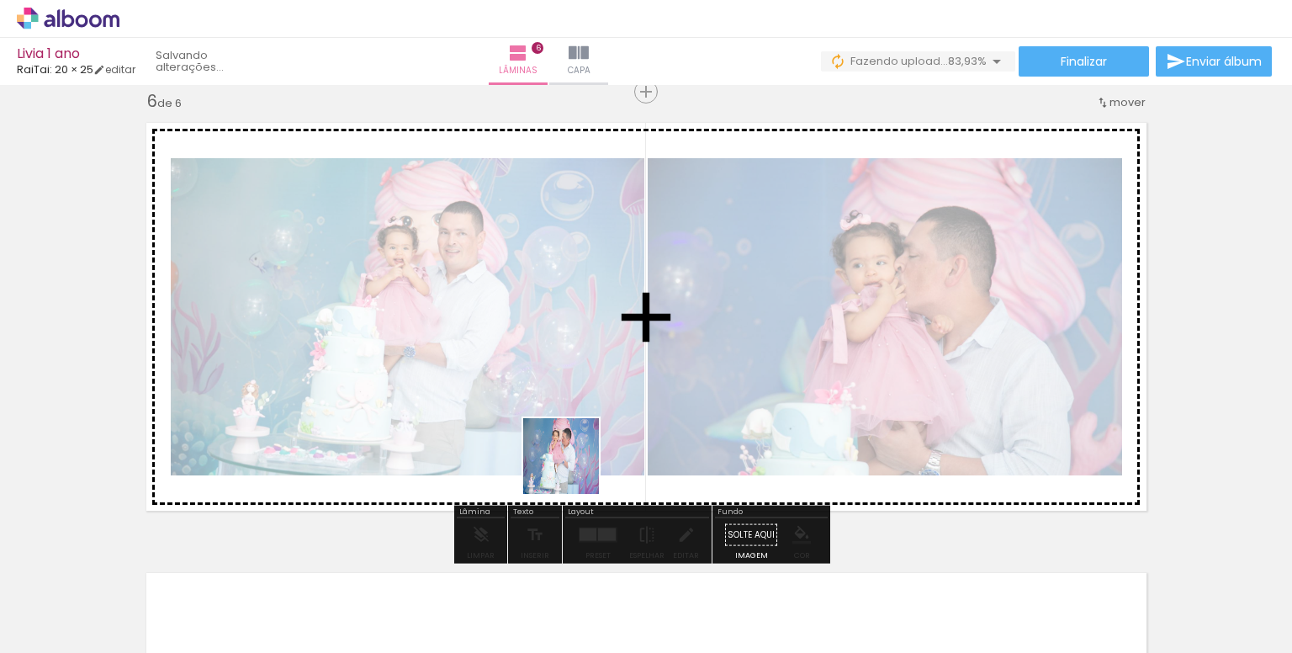
drag, startPoint x: 579, startPoint y: 516, endPoint x: 570, endPoint y: 375, distance: 141.6
click at [570, 377] on quentale-workspace at bounding box center [646, 326] width 1292 height 653
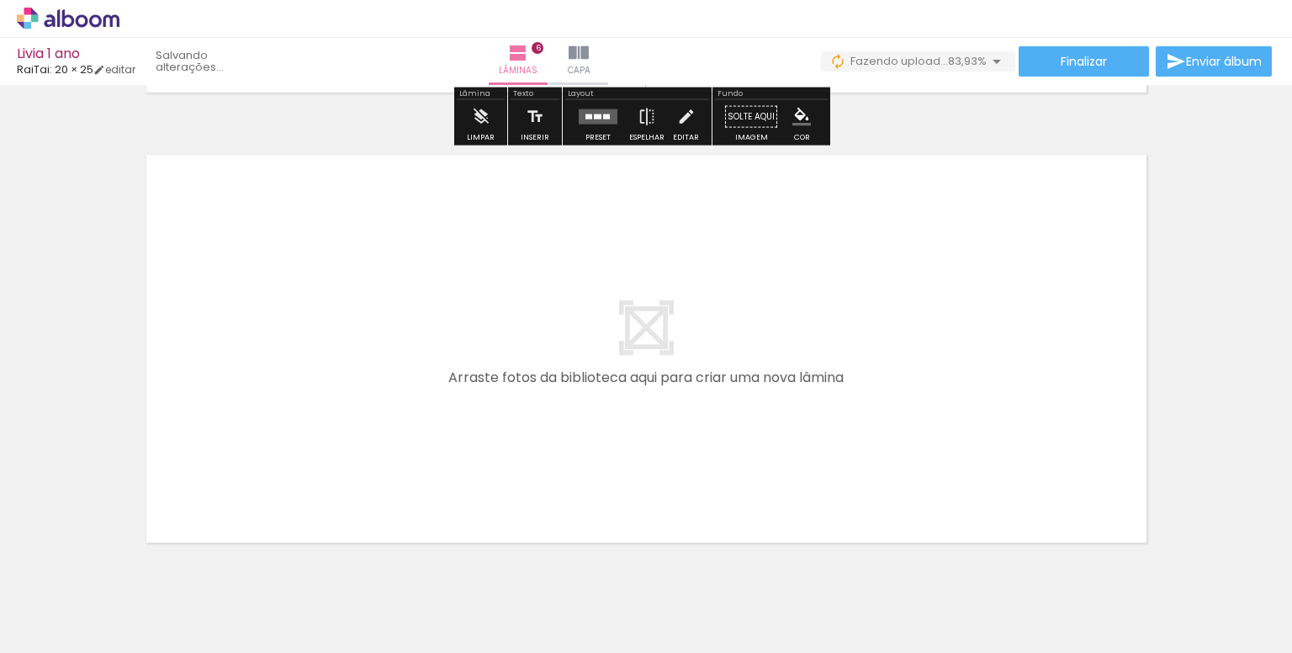
scroll to position [2691, 0]
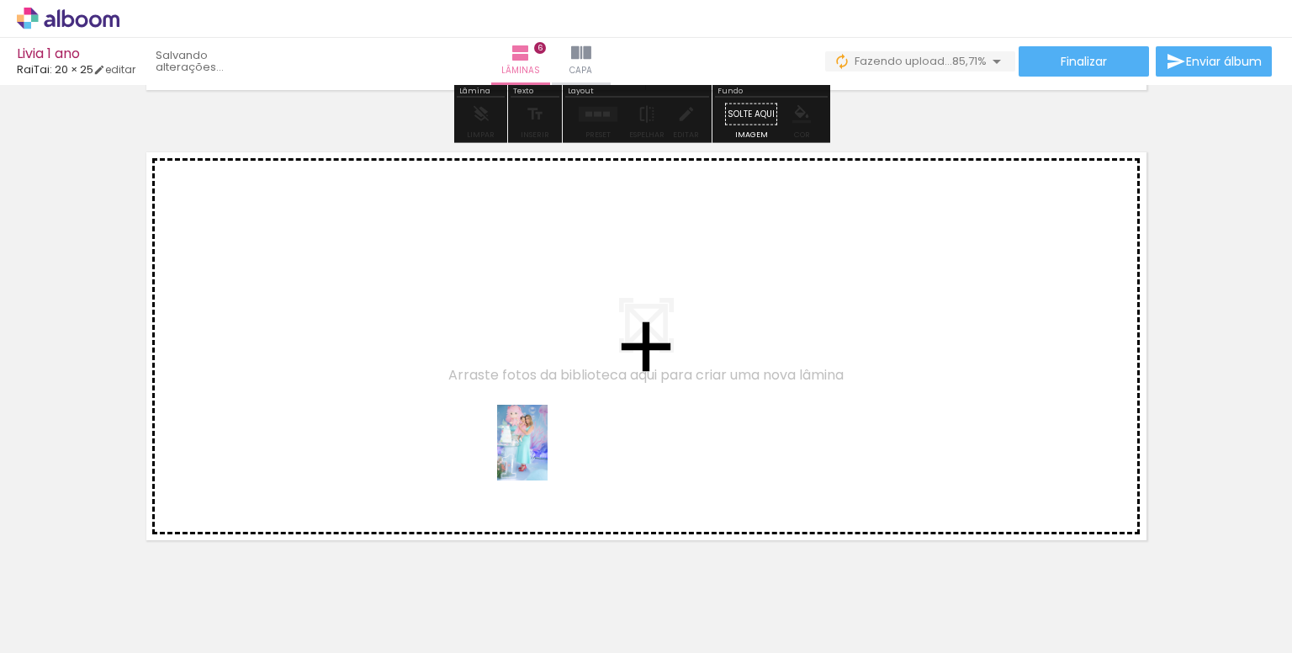
drag, startPoint x: 682, startPoint y: 610, endPoint x: 750, endPoint y: 573, distance: 77.5
click at [532, 425] on quentale-workspace at bounding box center [646, 326] width 1292 height 653
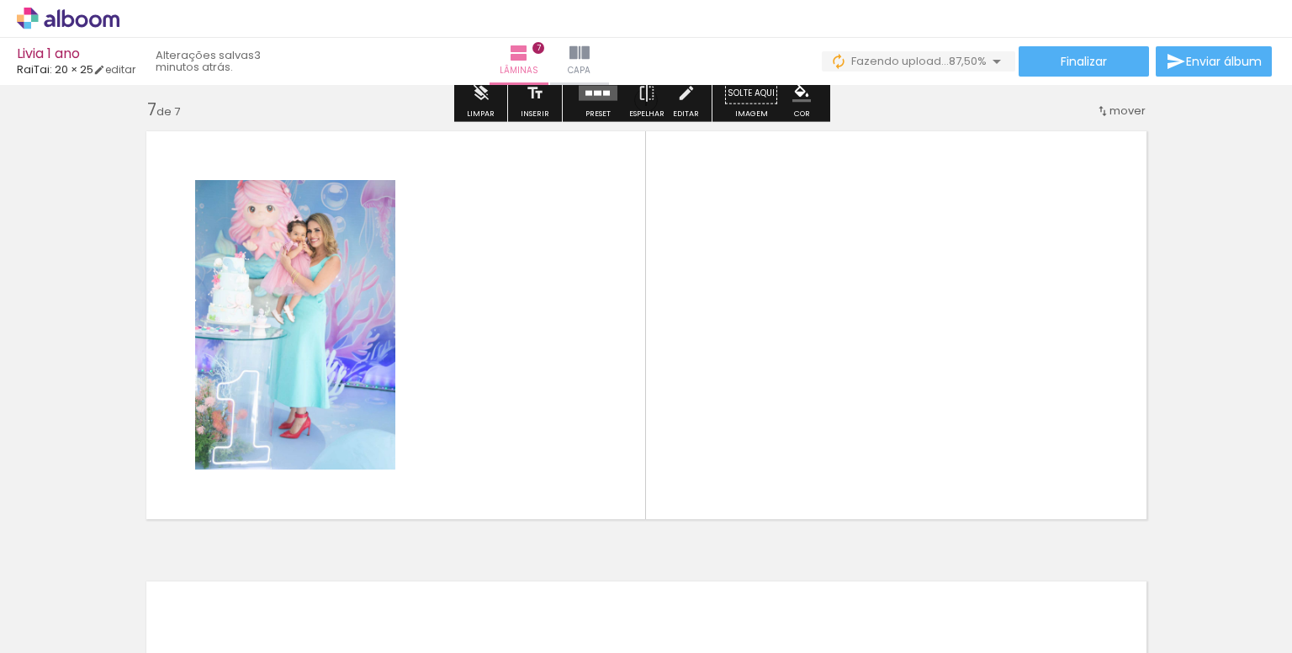
scroll to position [2721, 0]
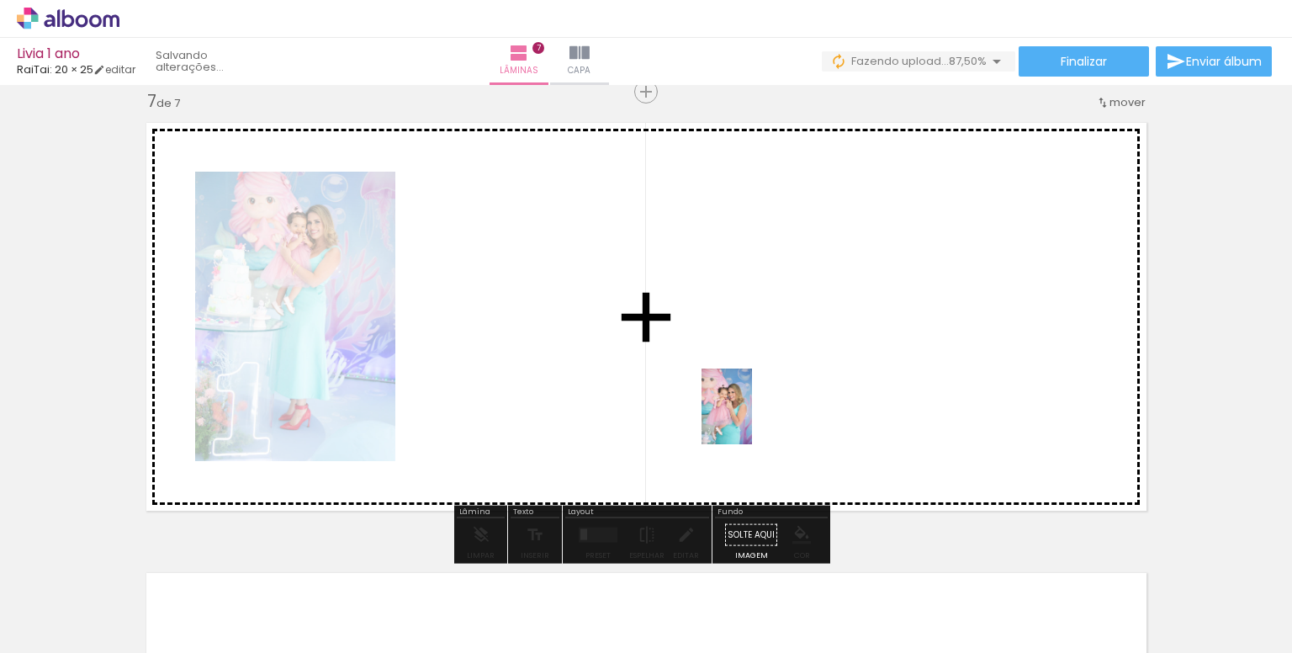
drag, startPoint x: 777, startPoint y: 614, endPoint x: 752, endPoint y: 419, distance: 196.7
click at [752, 419] on quentale-workspace at bounding box center [646, 326] width 1292 height 653
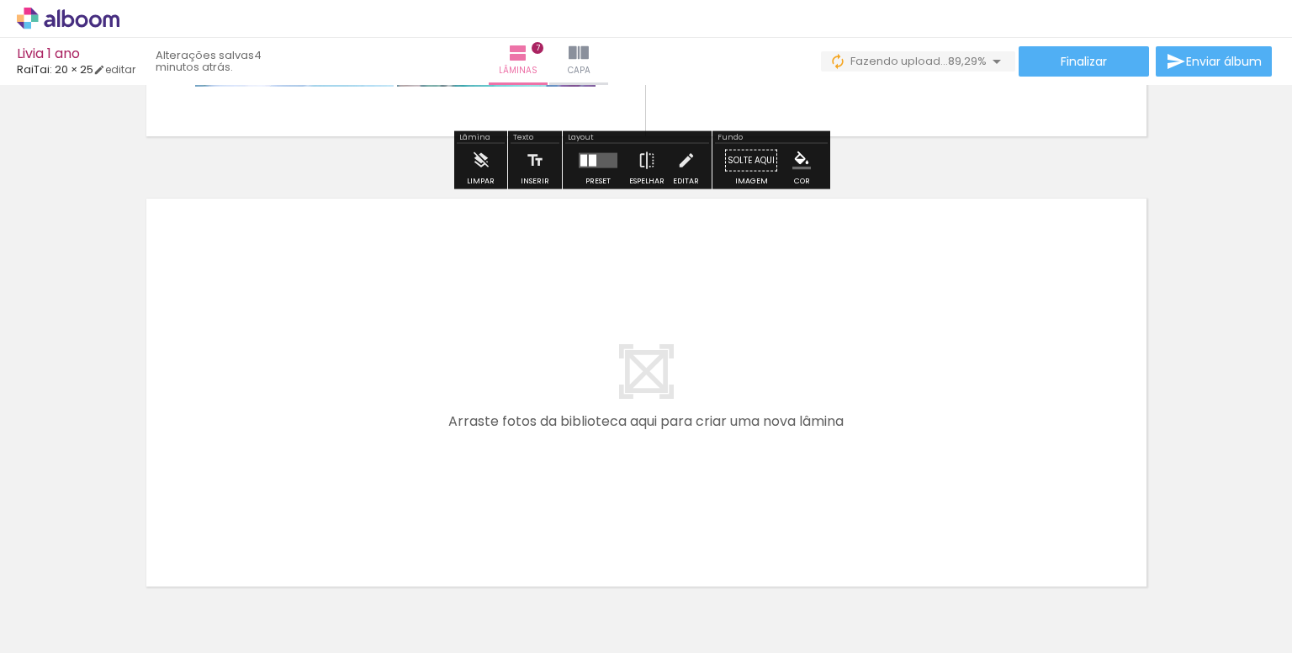
scroll to position [3141, 0]
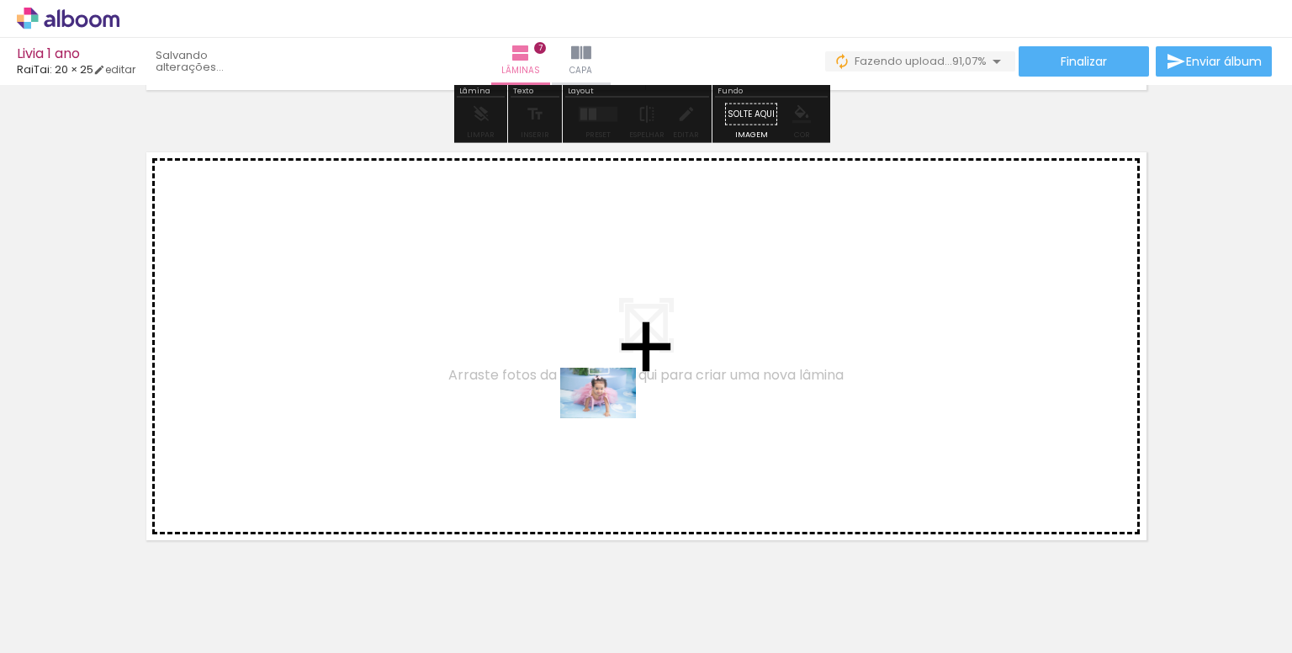
drag, startPoint x: 854, startPoint y: 599, endPoint x: 609, endPoint y: 418, distance: 305.0
click at [609, 418] on quentale-workspace at bounding box center [646, 326] width 1292 height 653
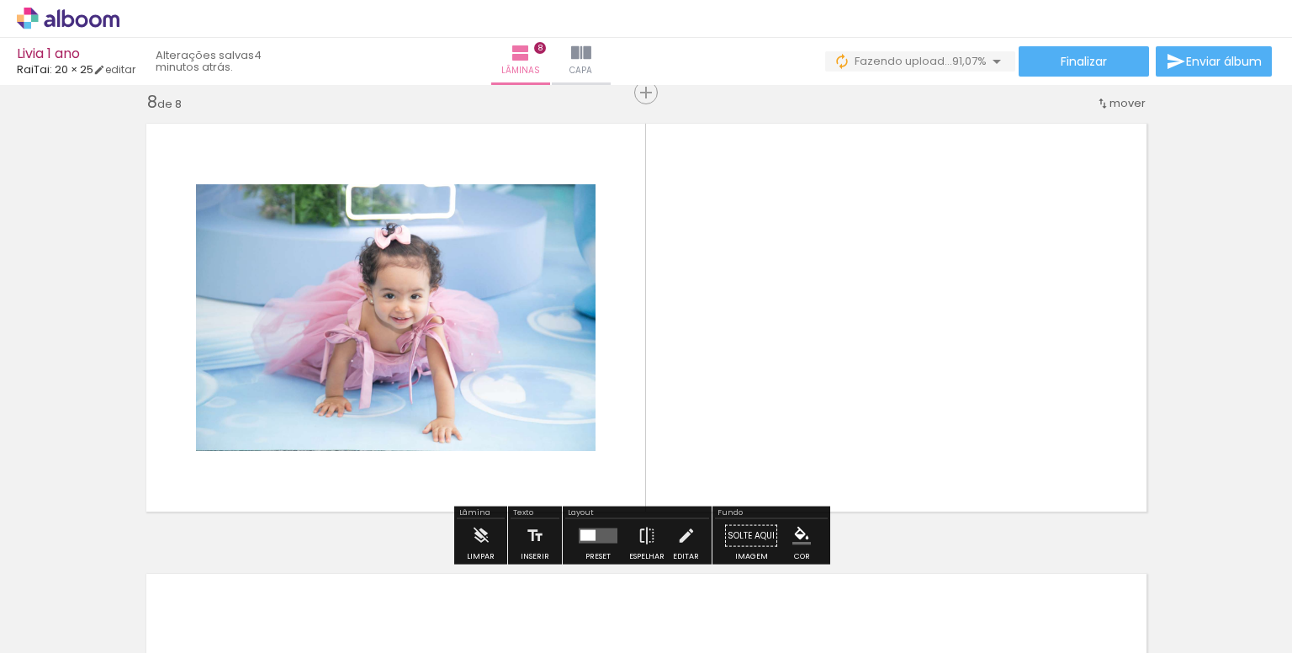
scroll to position [3171, 0]
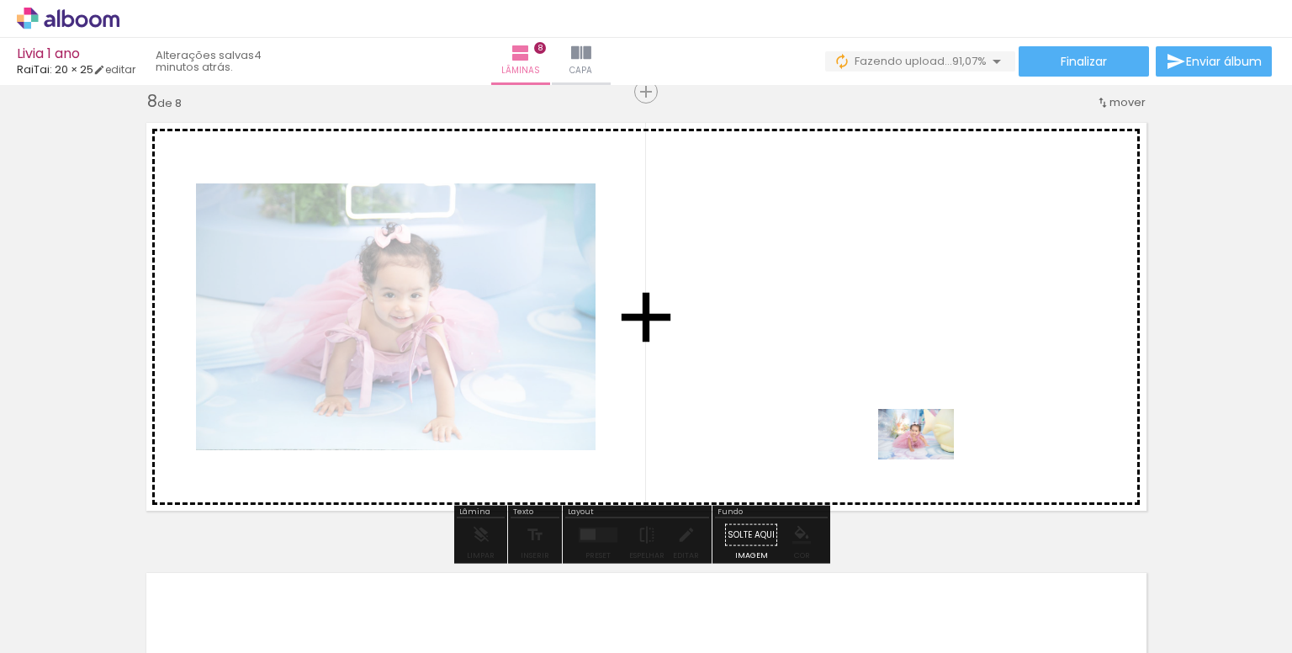
drag, startPoint x: 1059, startPoint y: 606, endPoint x: 1066, endPoint y: 521, distance: 86.1
click at [847, 398] on quentale-workspace at bounding box center [646, 326] width 1292 height 653
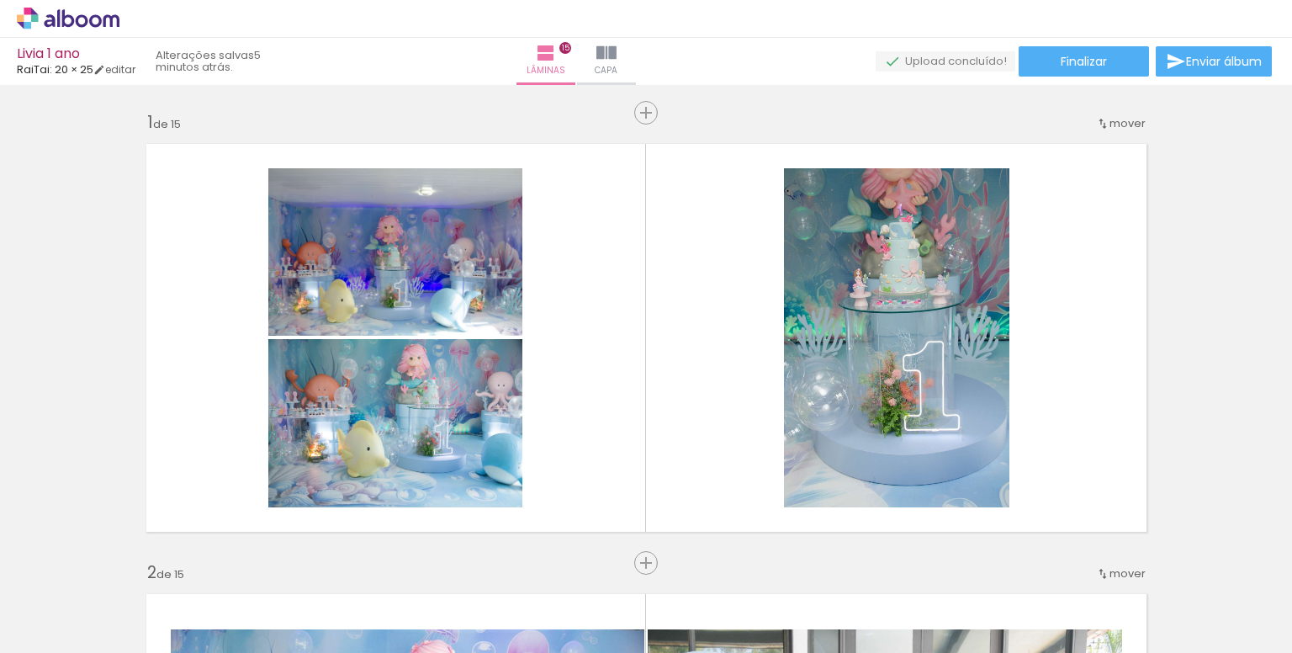
click at [747, 428] on quentale-workspace at bounding box center [646, 326] width 1292 height 653
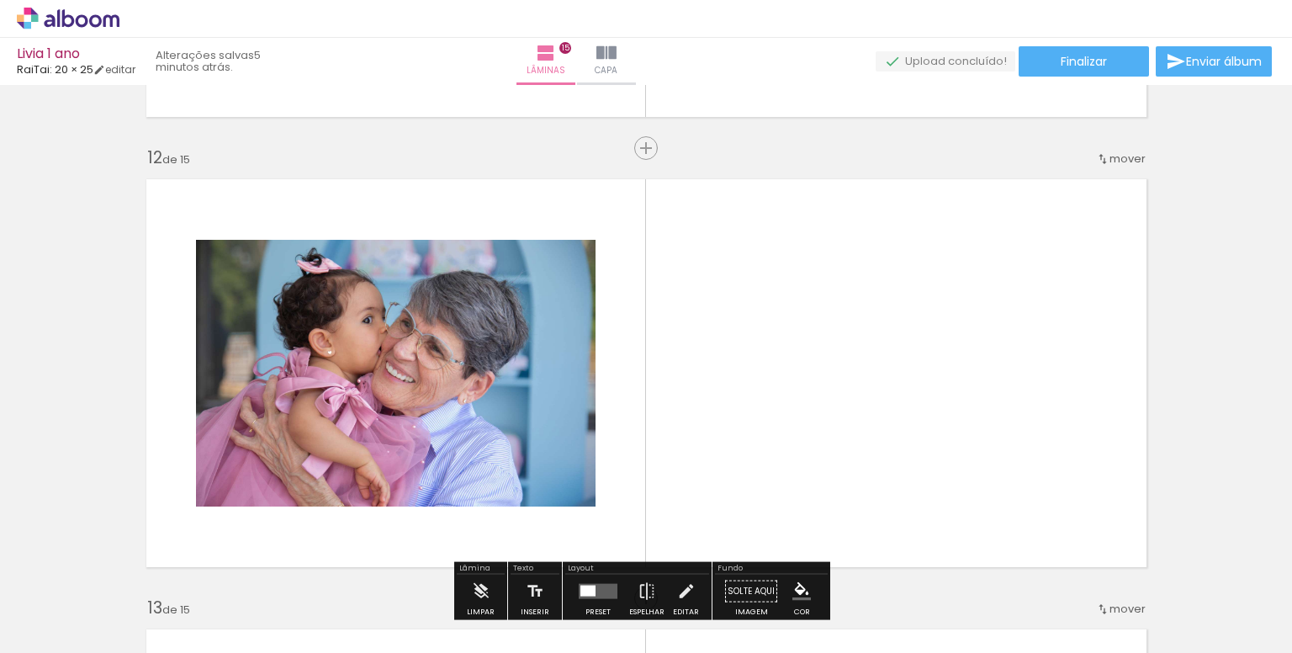
scroll to position [0, 3636]
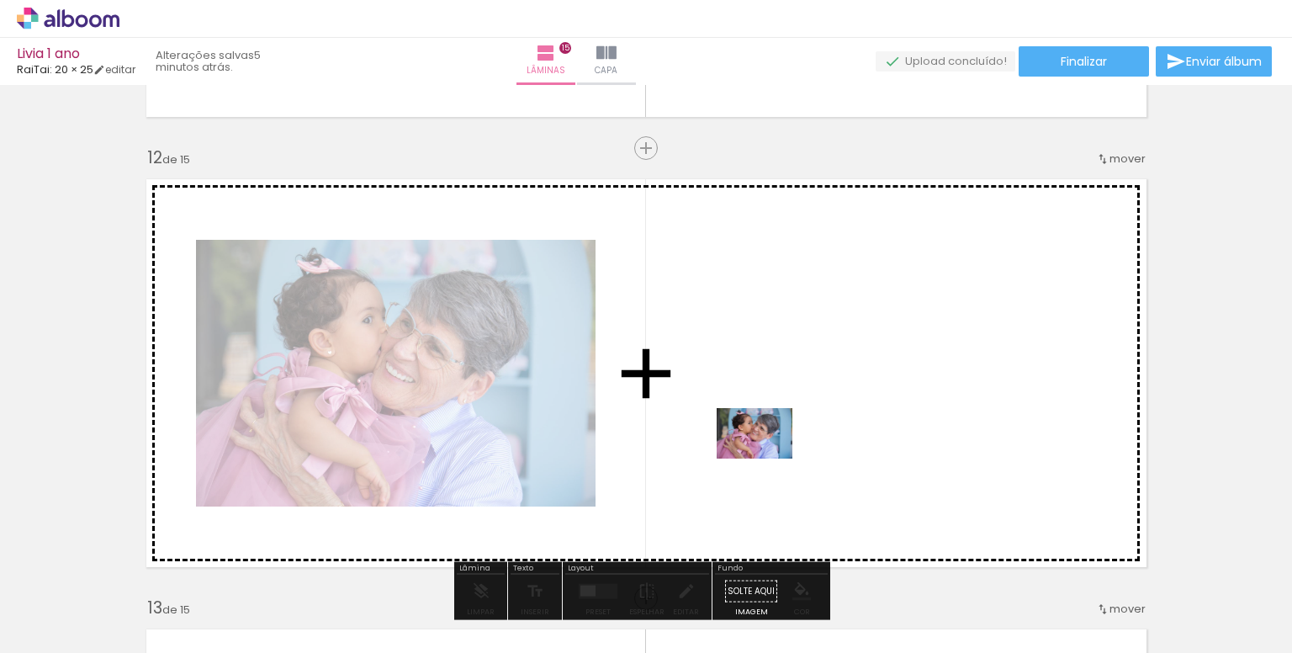
drag, startPoint x: 780, startPoint y: 609, endPoint x: 824, endPoint y: 544, distance: 78.1
click at [767, 445] on quentale-workspace at bounding box center [646, 326] width 1292 height 653
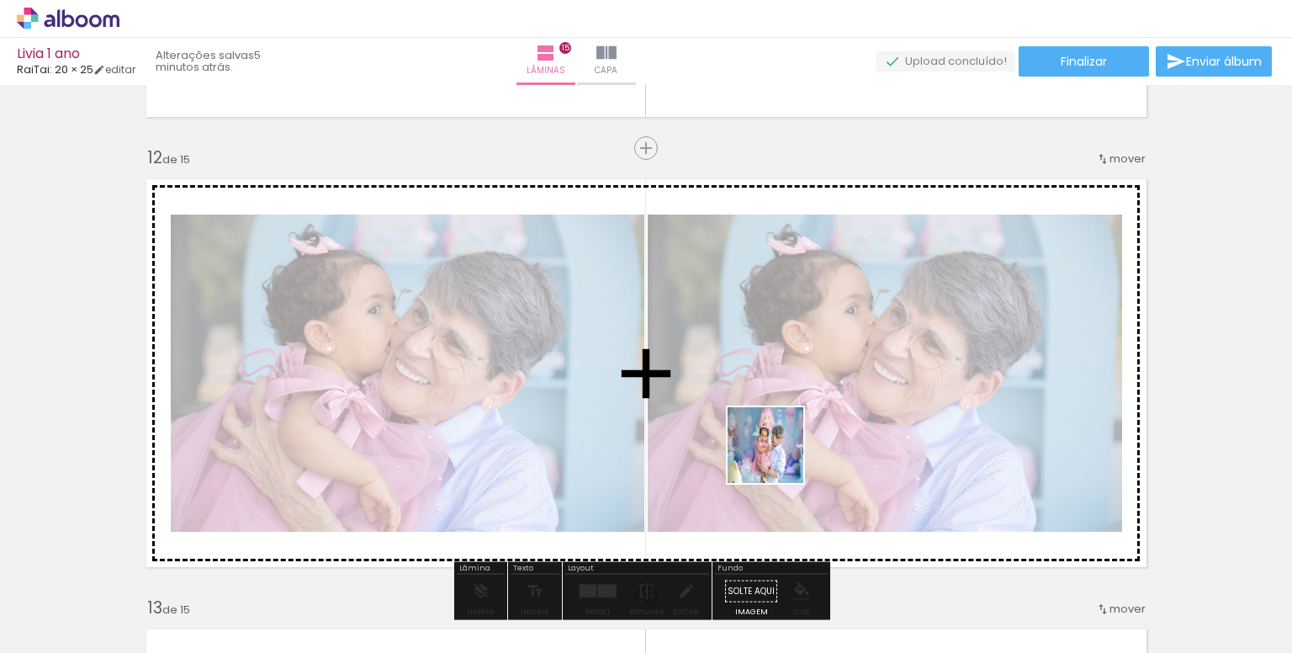
drag, startPoint x: 867, startPoint y: 604, endPoint x: 761, endPoint y: 438, distance: 196.7
click at [761, 438] on quentale-workspace at bounding box center [646, 326] width 1292 height 653
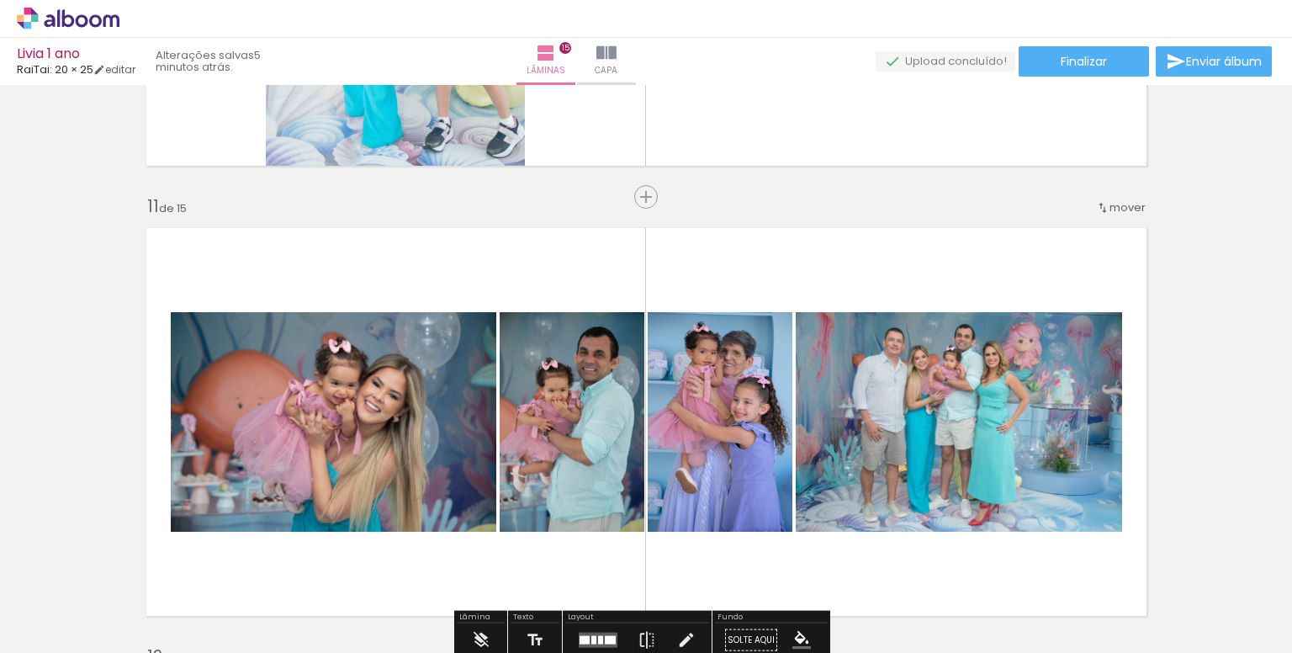
scroll to position [4409, 0]
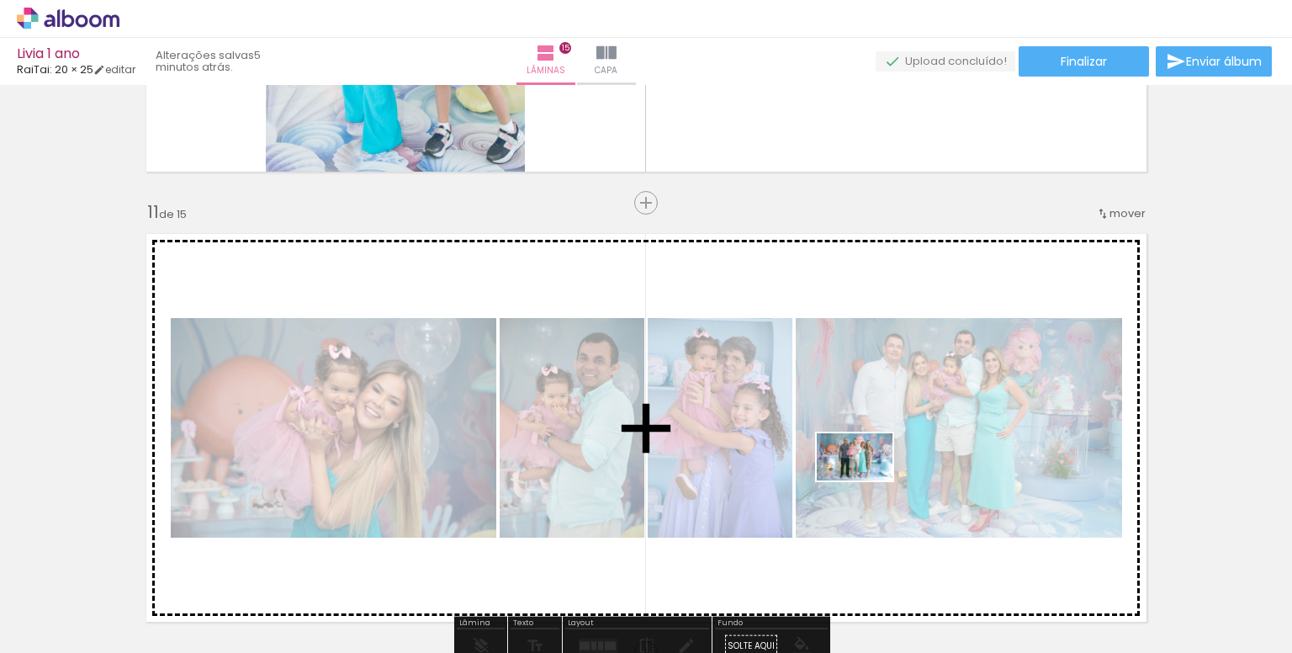
drag, startPoint x: 986, startPoint y: 618, endPoint x: 878, endPoint y: 490, distance: 167.1
click at [865, 478] on quentale-workspace at bounding box center [646, 326] width 1292 height 653
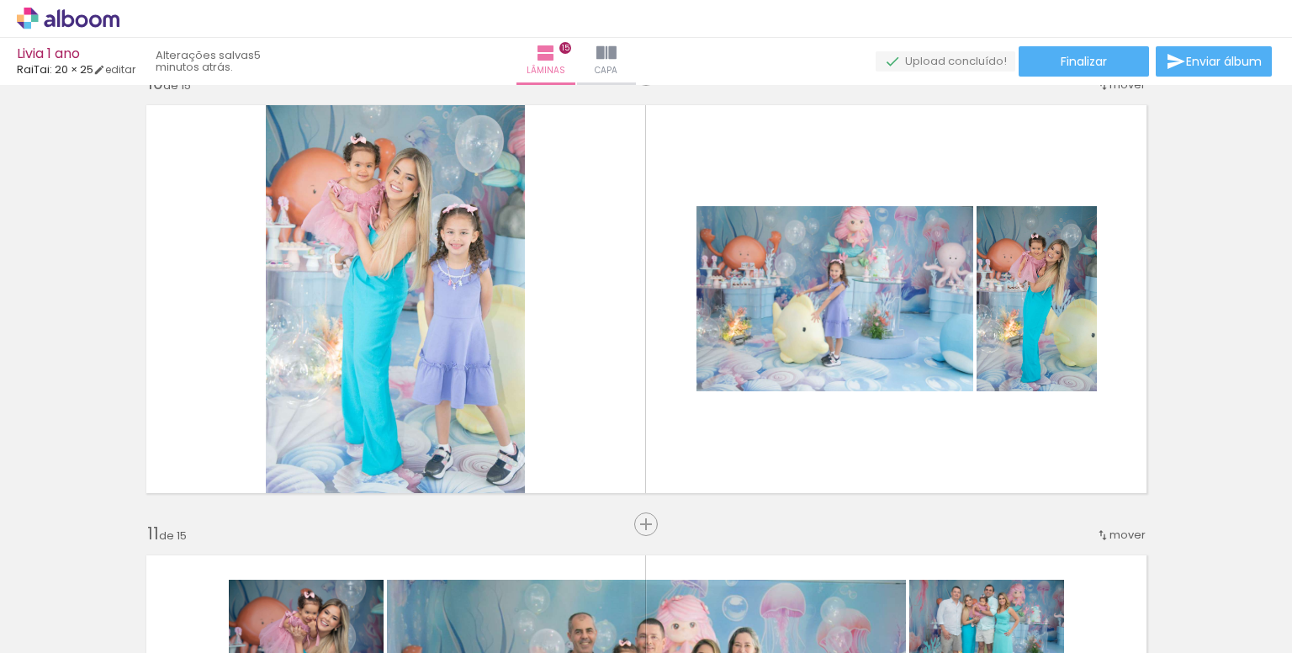
scroll to position [3989, 0]
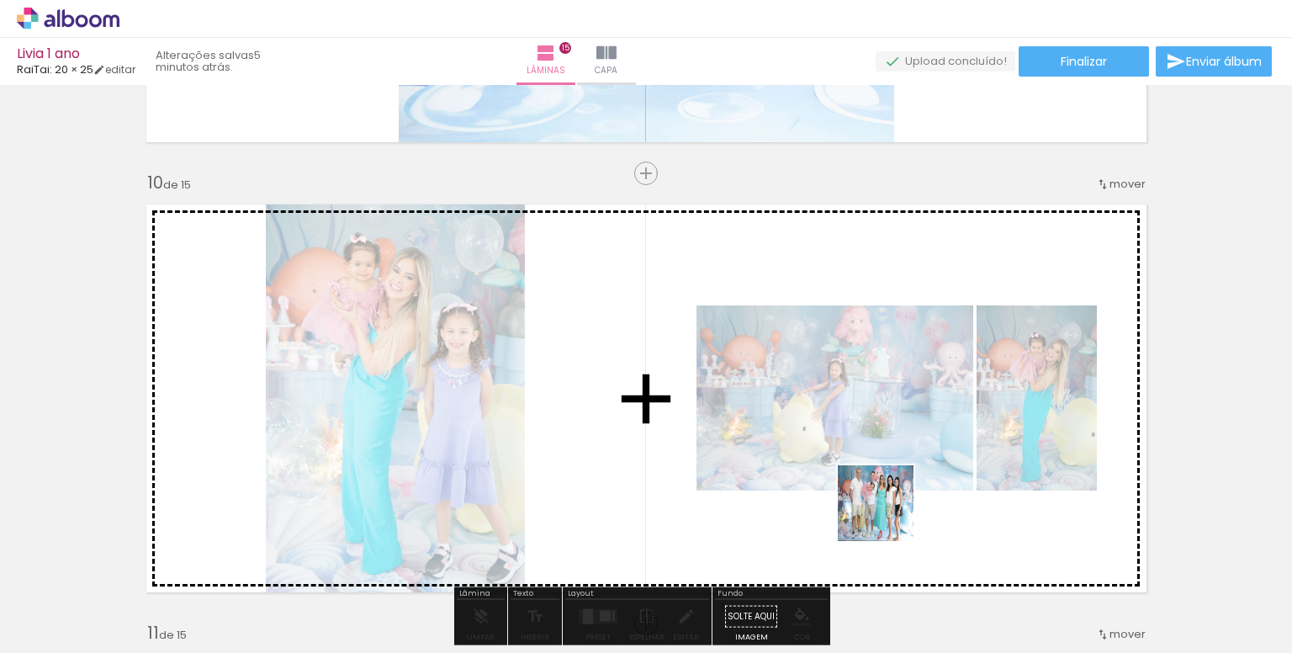
drag, startPoint x: 1034, startPoint y: 600, endPoint x: 810, endPoint y: 463, distance: 262.4
click at [792, 460] on quentale-workspace at bounding box center [646, 326] width 1292 height 653
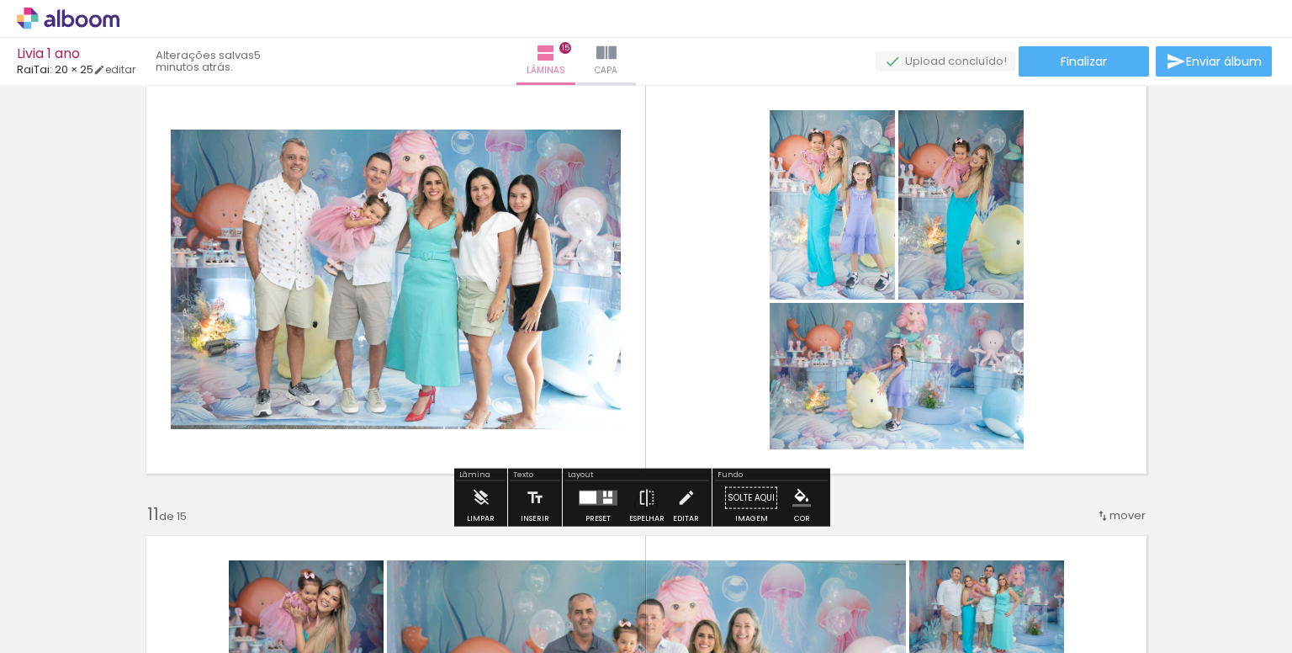
scroll to position [4157, 0]
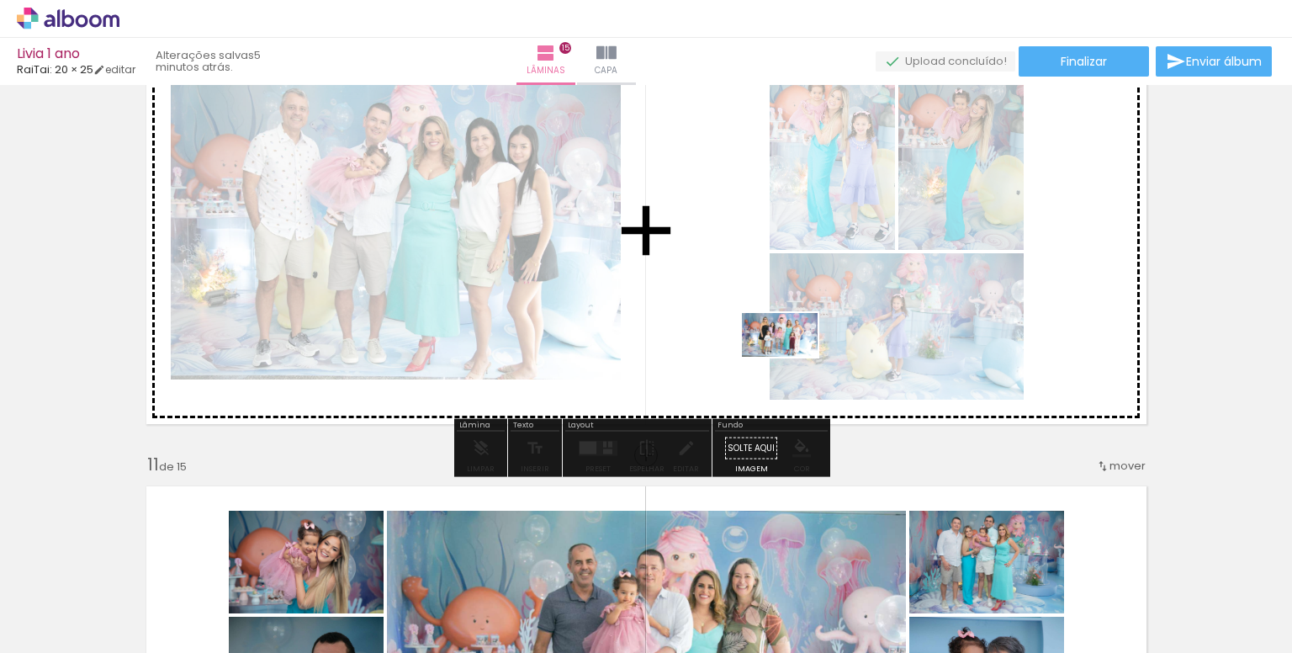
drag, startPoint x: 1161, startPoint y: 603, endPoint x: 792, endPoint y: 363, distance: 439.5
click at [792, 363] on quentale-workspace at bounding box center [646, 326] width 1292 height 653
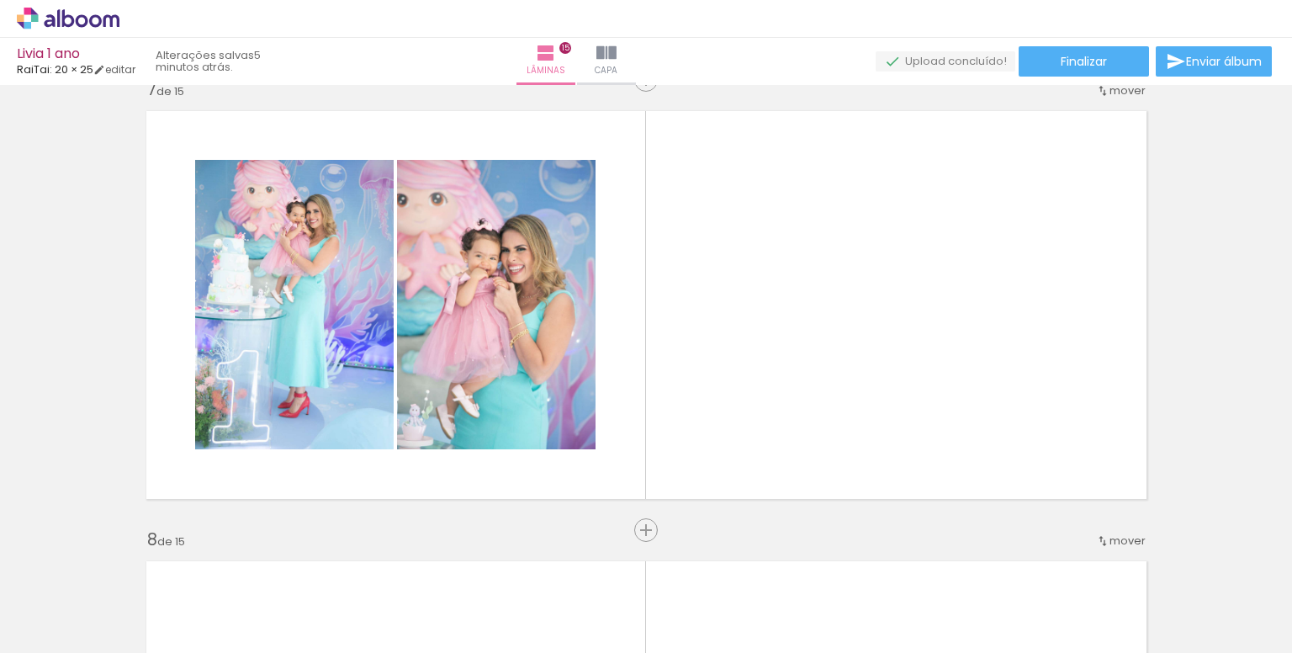
scroll to position [2727, 0]
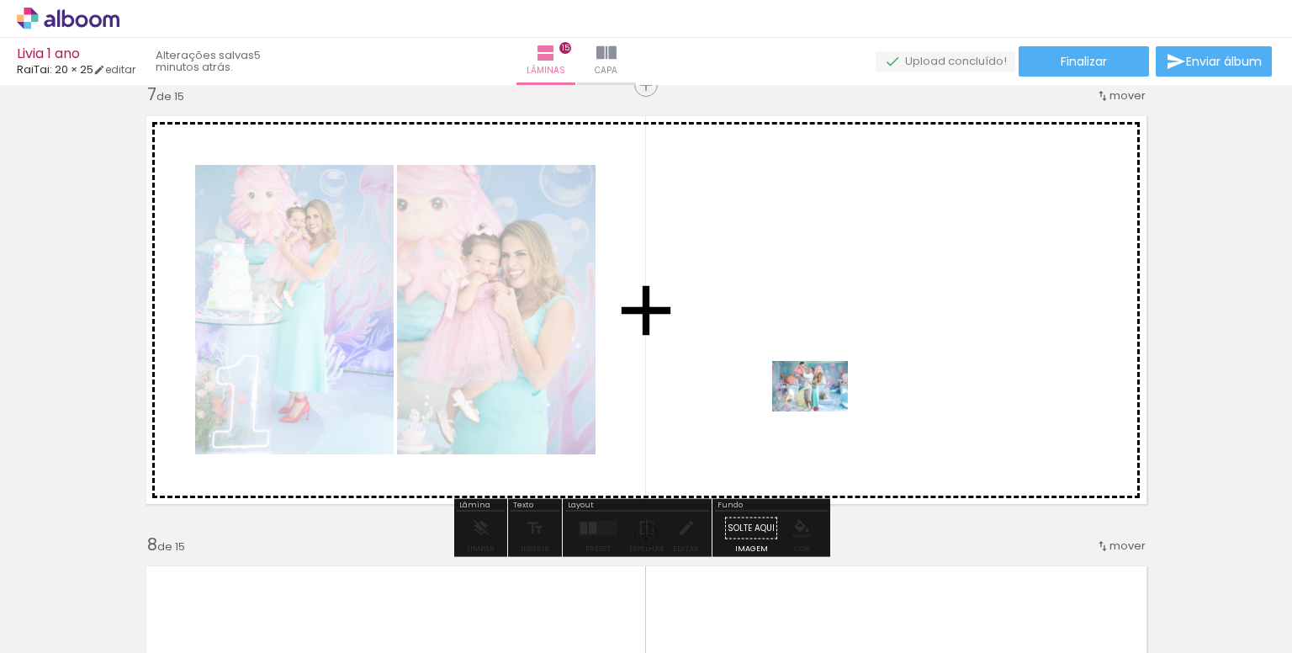
drag, startPoint x: 932, startPoint y: 613, endPoint x: 823, endPoint y: 411, distance: 229.6
click at [823, 411] on quentale-workspace at bounding box center [646, 326] width 1292 height 653
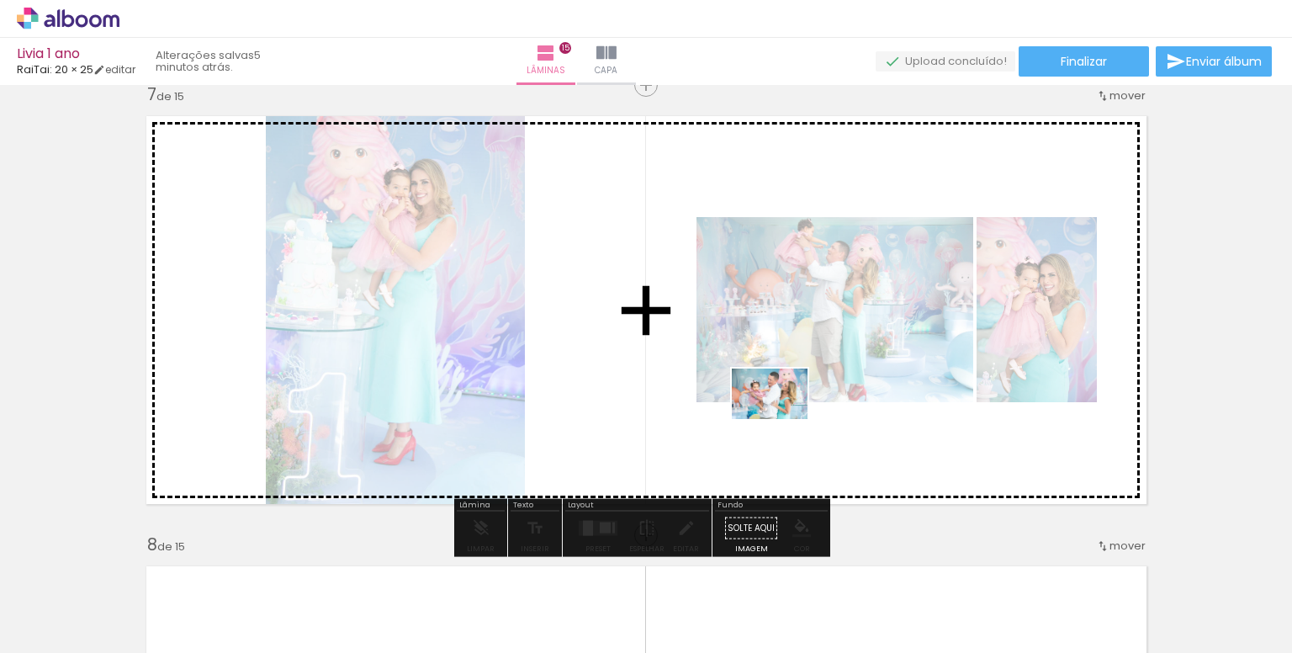
drag, startPoint x: 1044, startPoint y: 609, endPoint x: 724, endPoint y: 394, distance: 385.3
click at [724, 394] on quentale-workspace at bounding box center [646, 326] width 1292 height 653
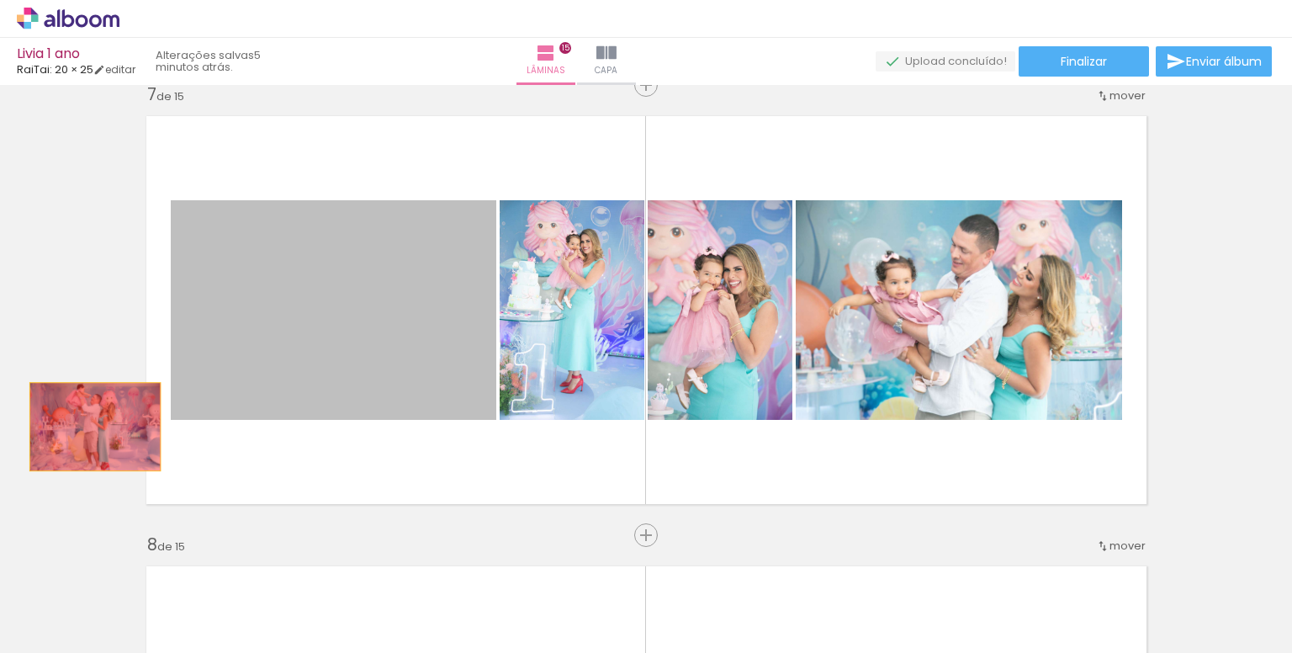
drag, startPoint x: 397, startPoint y: 364, endPoint x: 88, endPoint y: 426, distance: 314.9
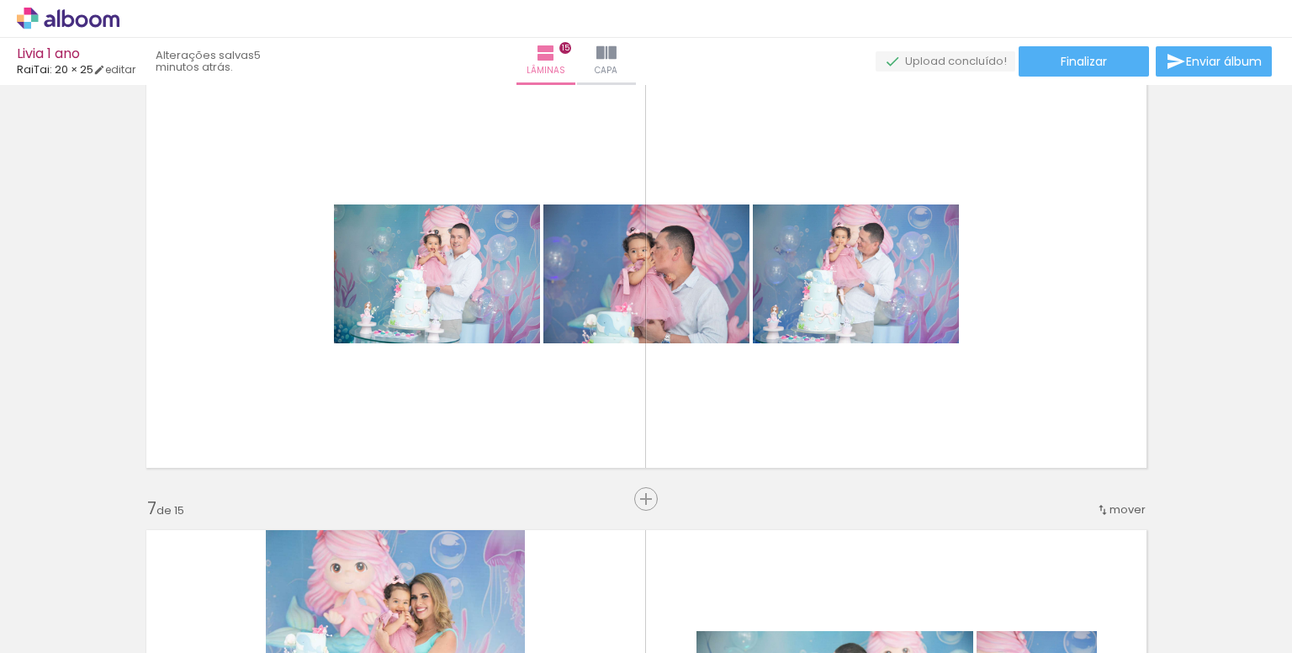
scroll to position [2307, 0]
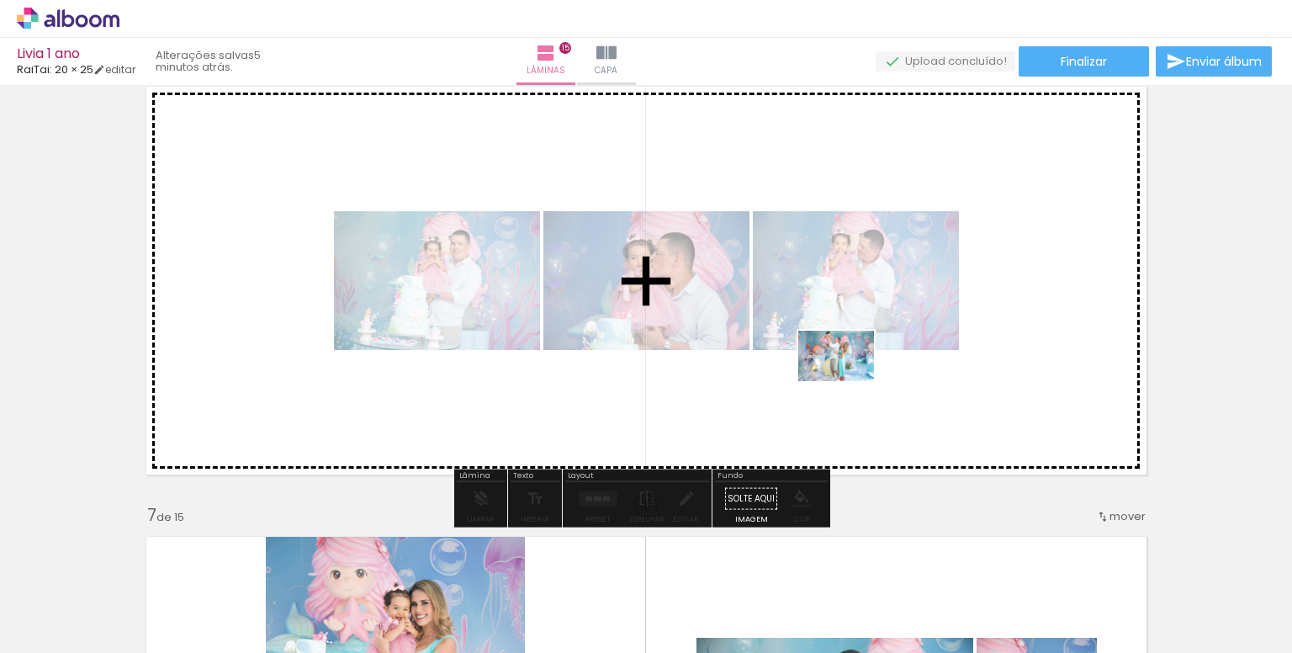
drag, startPoint x: 939, startPoint y: 614, endPoint x: 849, endPoint y: 381, distance: 249.7
click at [849, 381] on quentale-workspace at bounding box center [646, 326] width 1292 height 653
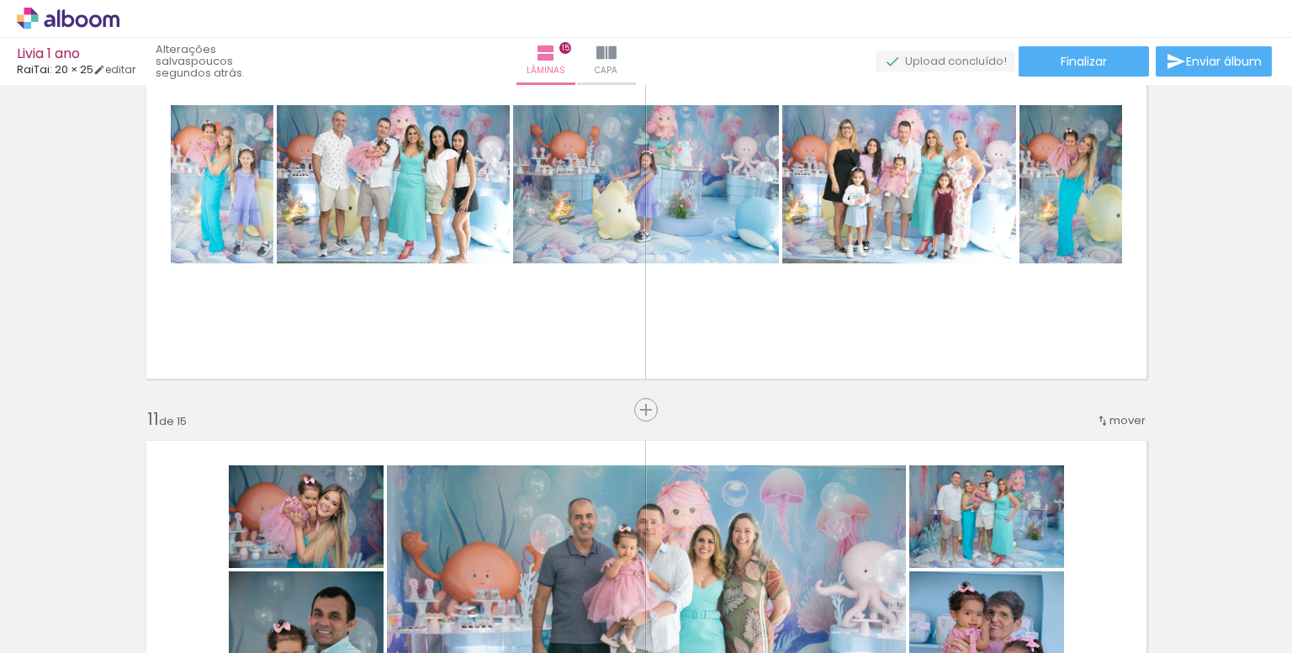
scroll to position [4157, 0]
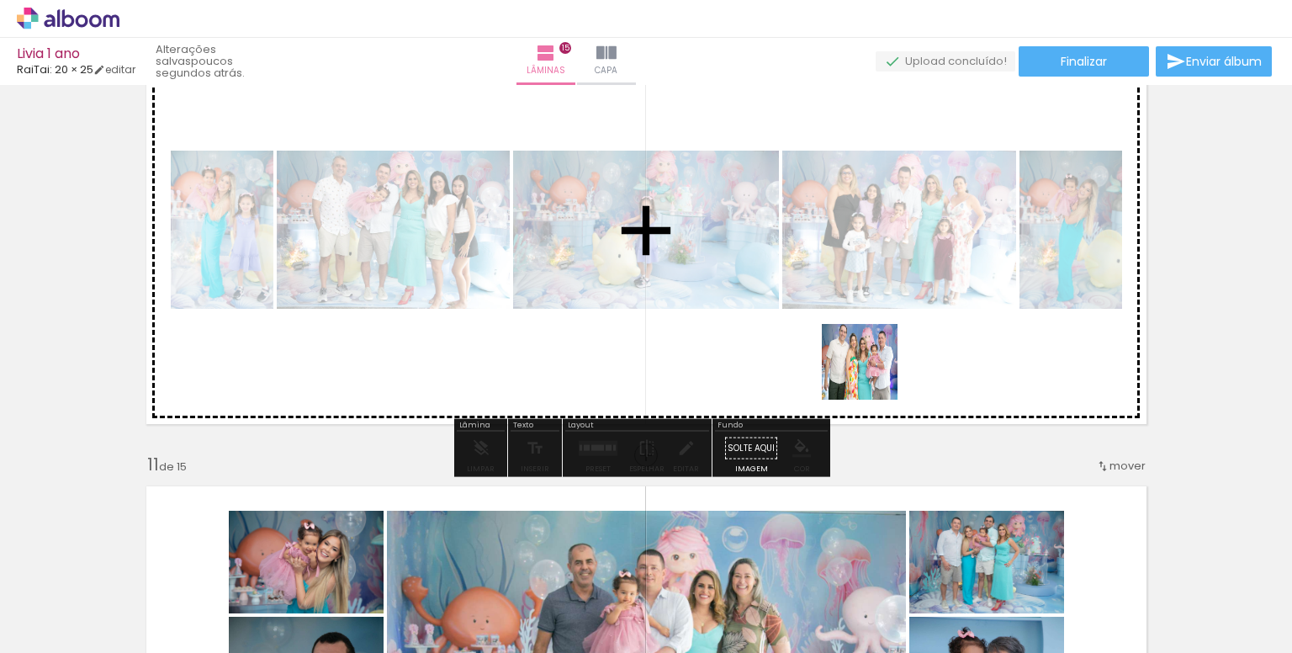
drag, startPoint x: 1240, startPoint y: 601, endPoint x: 771, endPoint y: 319, distance: 547.8
click at [771, 319] on quentale-workspace at bounding box center [646, 326] width 1292 height 653
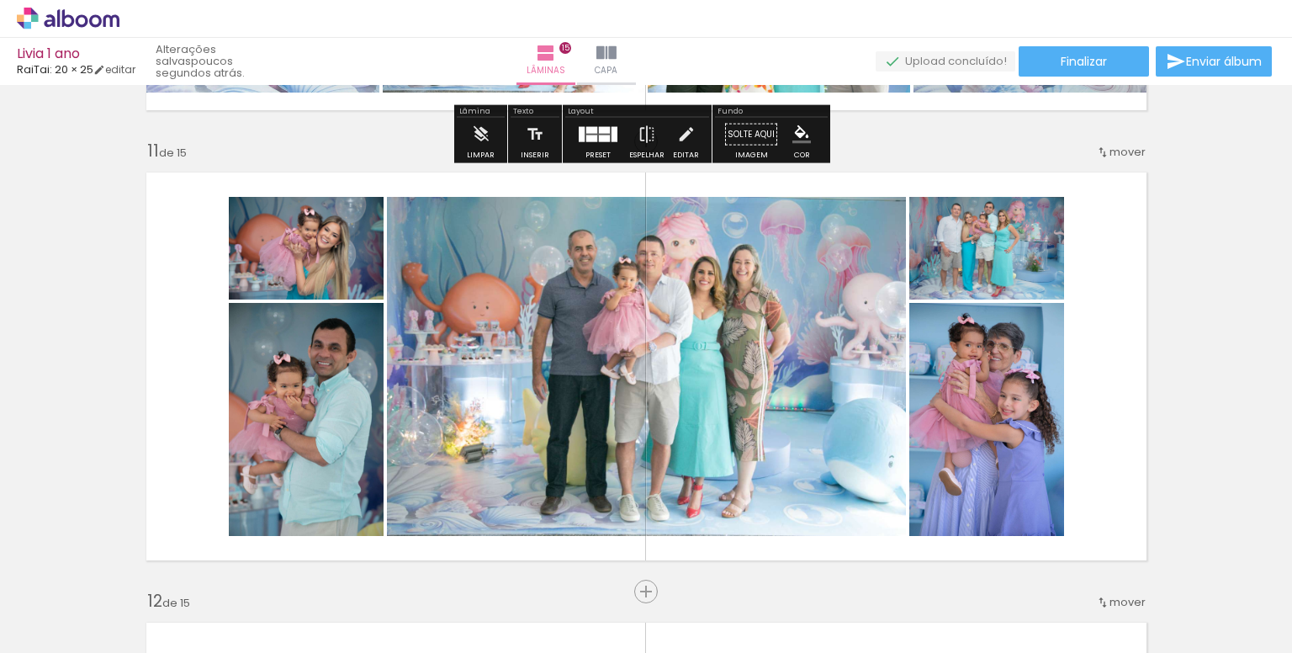
scroll to position [4494, 0]
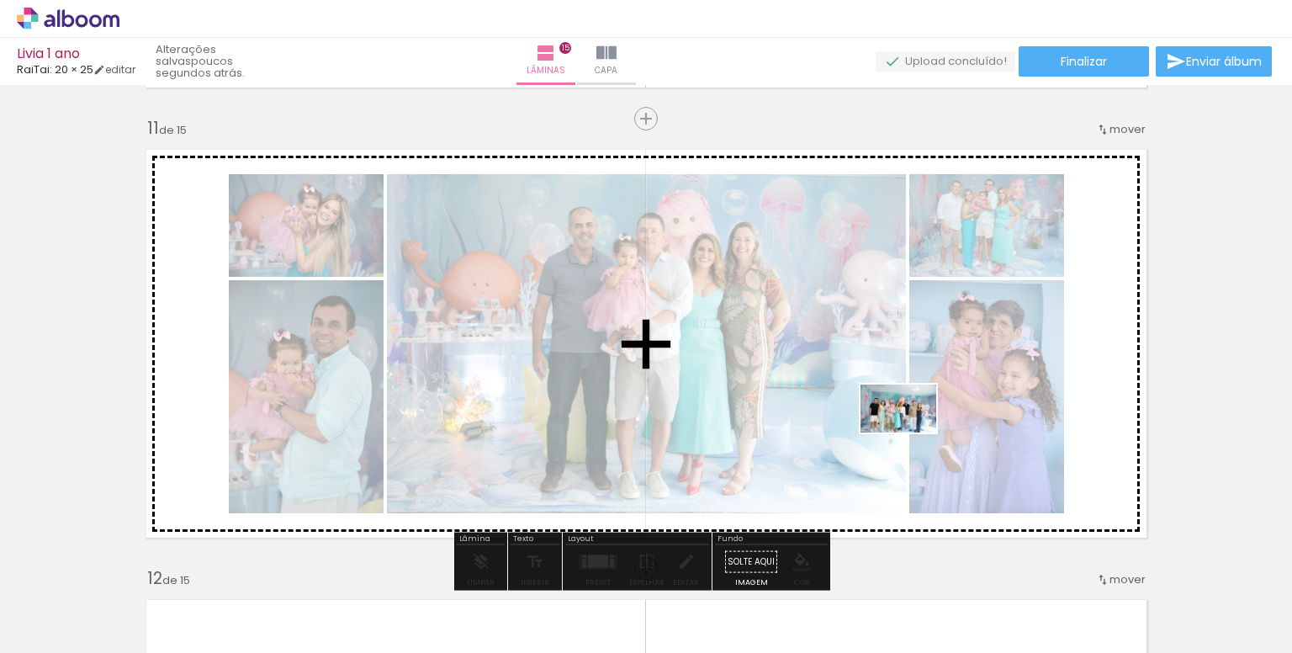
drag, startPoint x: 1124, startPoint y: 596, endPoint x: 911, endPoint y: 435, distance: 267.8
click at [911, 435] on quentale-workspace at bounding box center [646, 326] width 1292 height 653
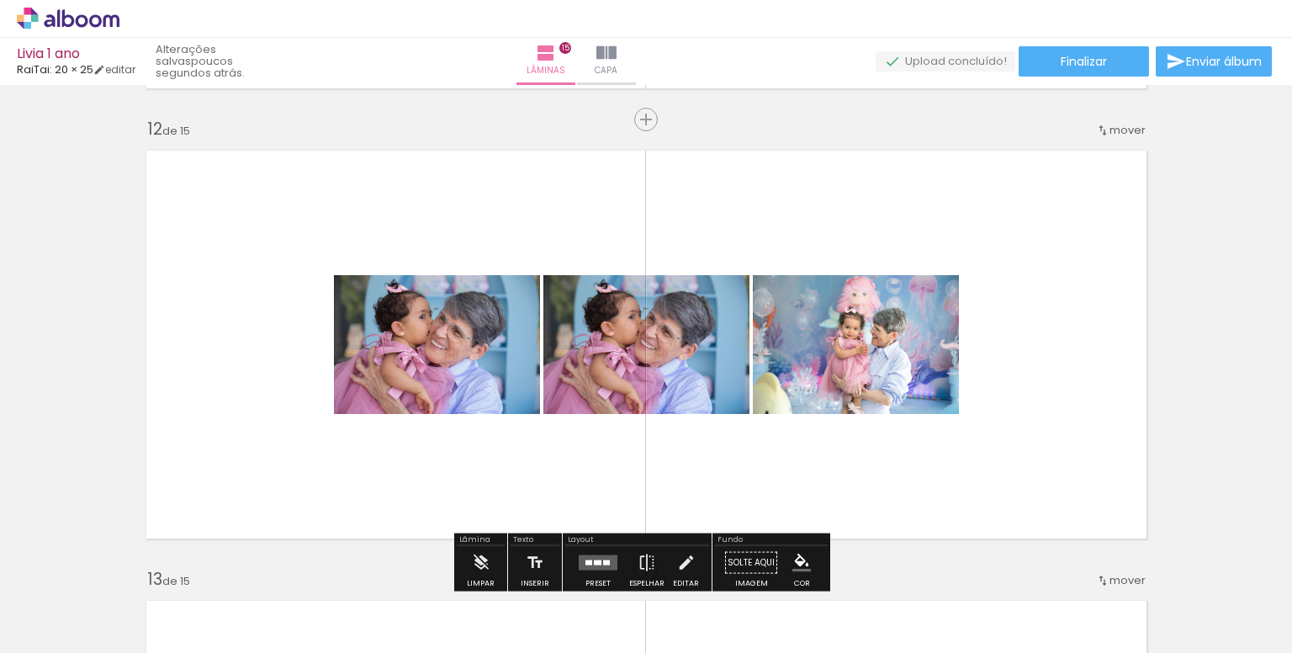
scroll to position [4998, 0]
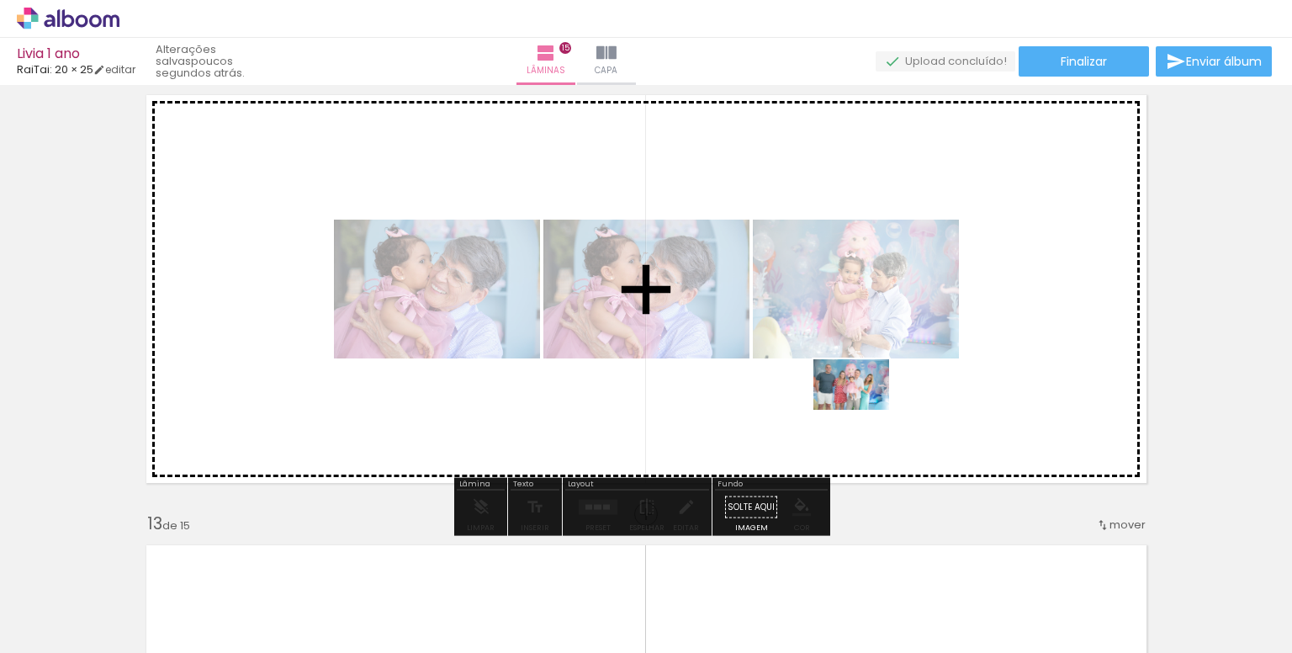
drag, startPoint x: 841, startPoint y: 604, endPoint x: 864, endPoint y: 410, distance: 195.6
click at [864, 410] on quentale-workspace at bounding box center [646, 326] width 1292 height 653
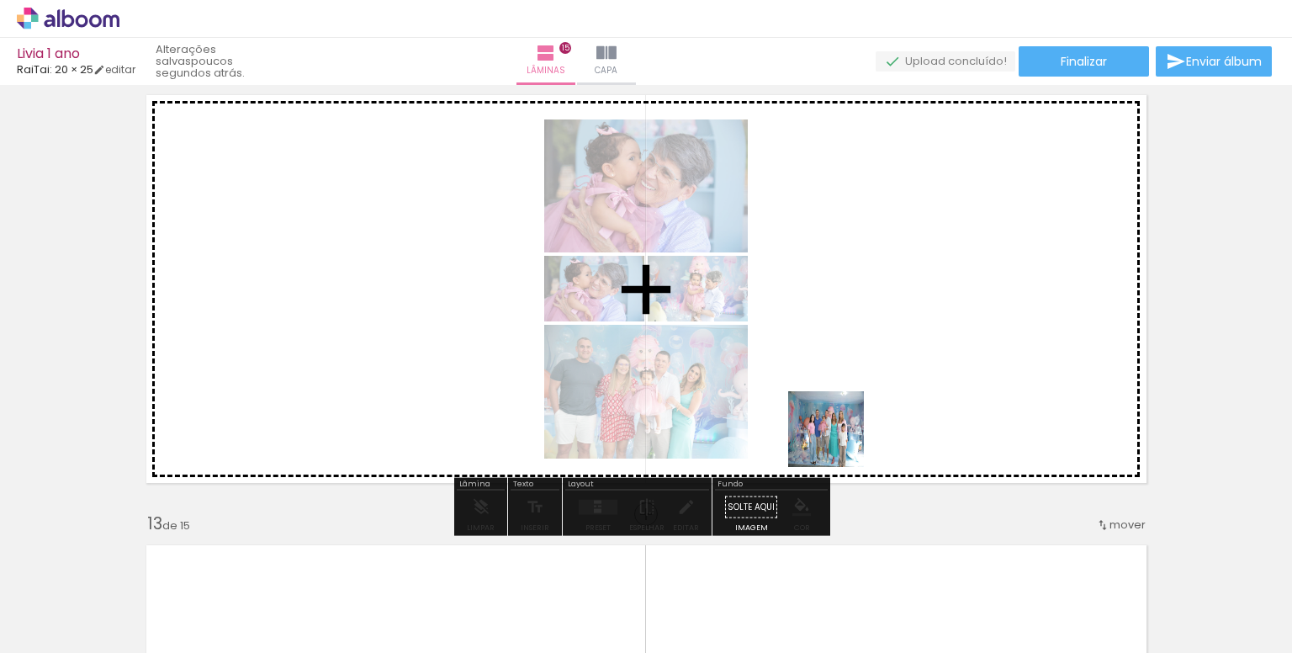
drag, startPoint x: 760, startPoint y: 606, endPoint x: 868, endPoint y: 371, distance: 258.9
click at [868, 371] on quentale-workspace at bounding box center [646, 326] width 1292 height 653
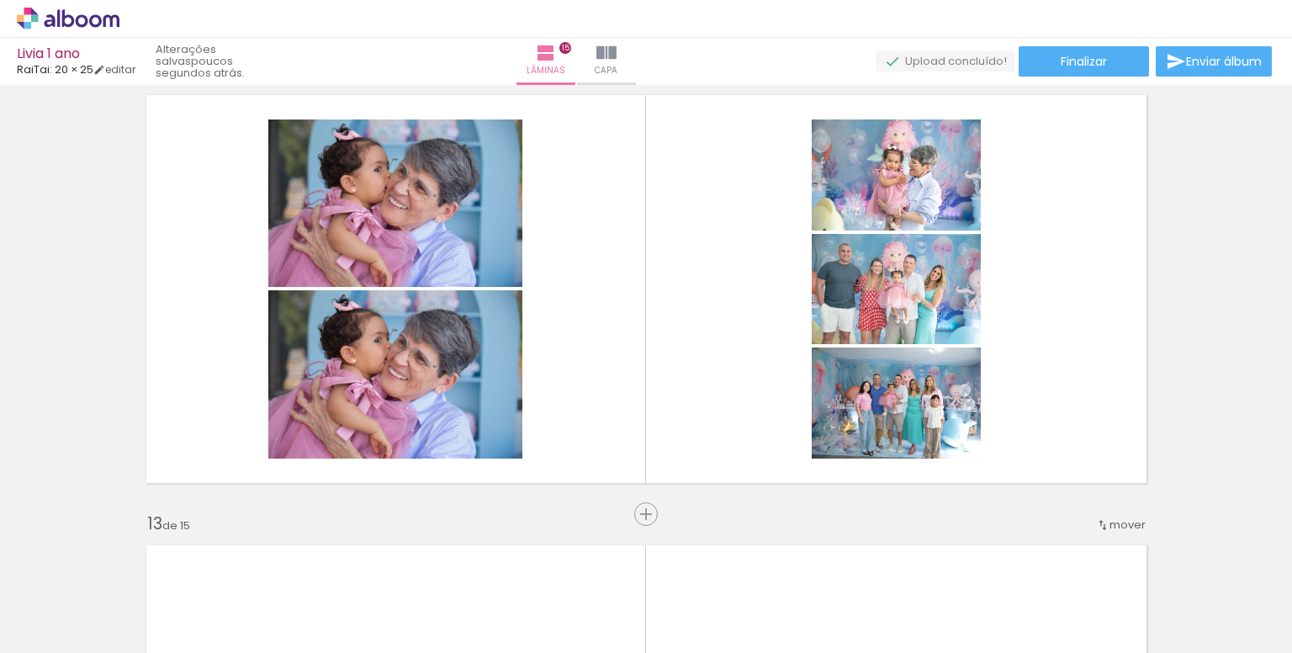
scroll to position [0, 942]
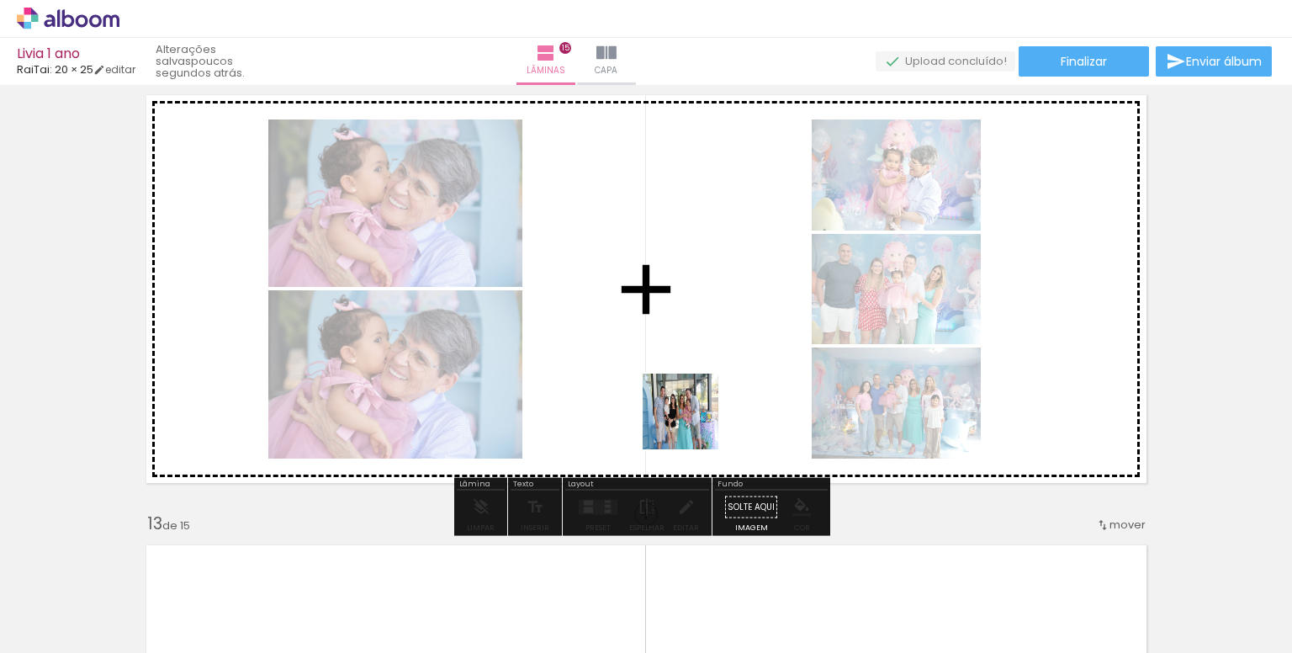
drag, startPoint x: 735, startPoint y: 599, endPoint x: 678, endPoint y: 371, distance: 235.0
click at [678, 371] on quentale-workspace at bounding box center [646, 326] width 1292 height 653
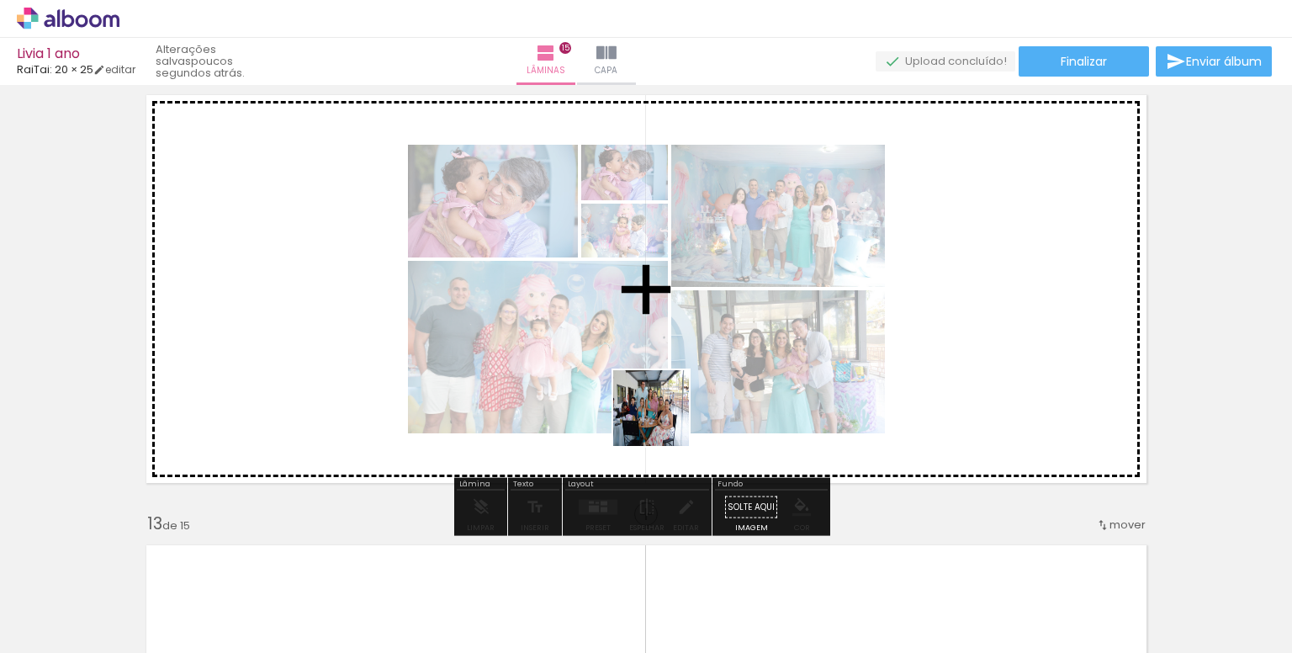
drag, startPoint x: 636, startPoint y: 608, endPoint x: 581, endPoint y: 561, distance: 72.2
click at [680, 368] on quentale-workspace at bounding box center [646, 326] width 1292 height 653
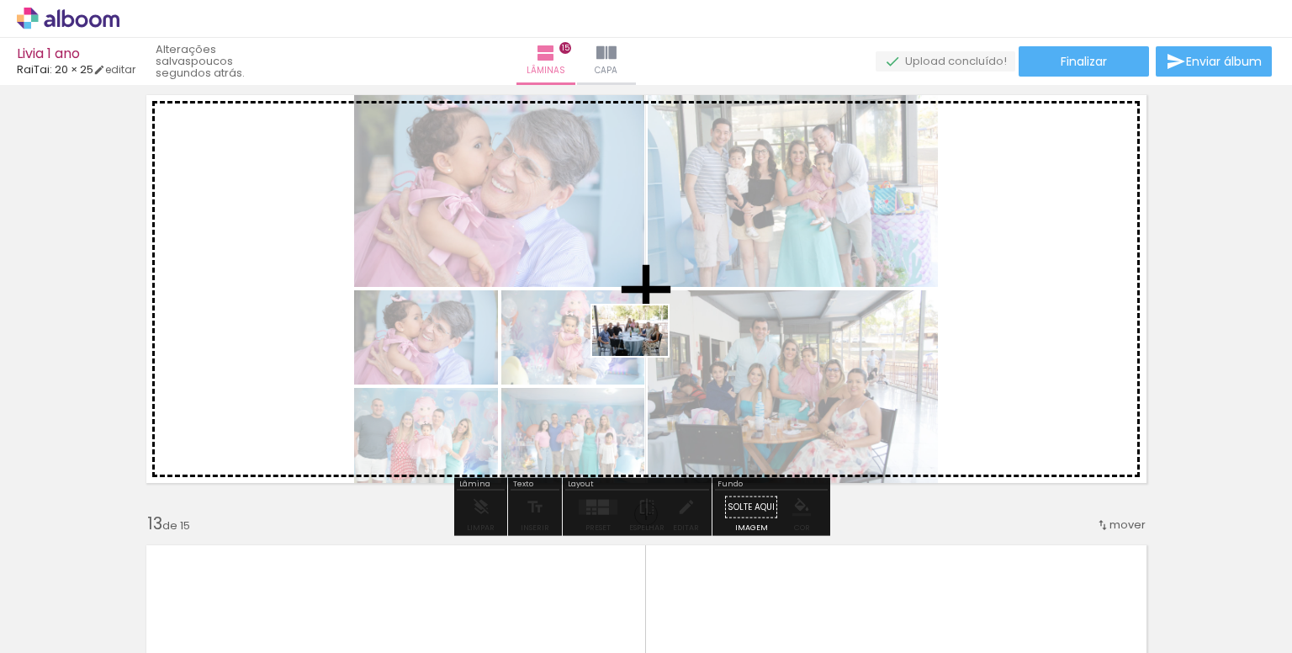
drag, startPoint x: 545, startPoint y: 610, endPoint x: 662, endPoint y: 378, distance: 259.9
click at [643, 354] on quentale-workspace at bounding box center [646, 326] width 1292 height 653
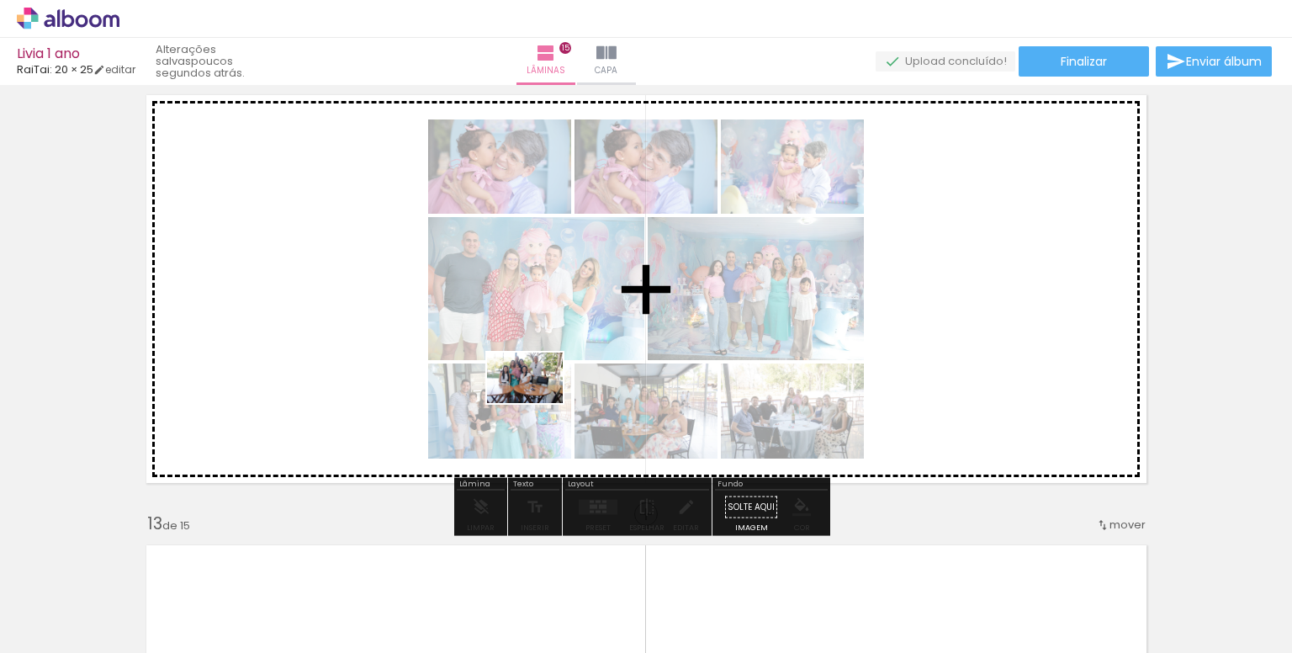
drag, startPoint x: 474, startPoint y: 586, endPoint x: 551, endPoint y: 401, distance: 200.2
click at [537, 401] on quentale-workspace at bounding box center [646, 326] width 1292 height 653
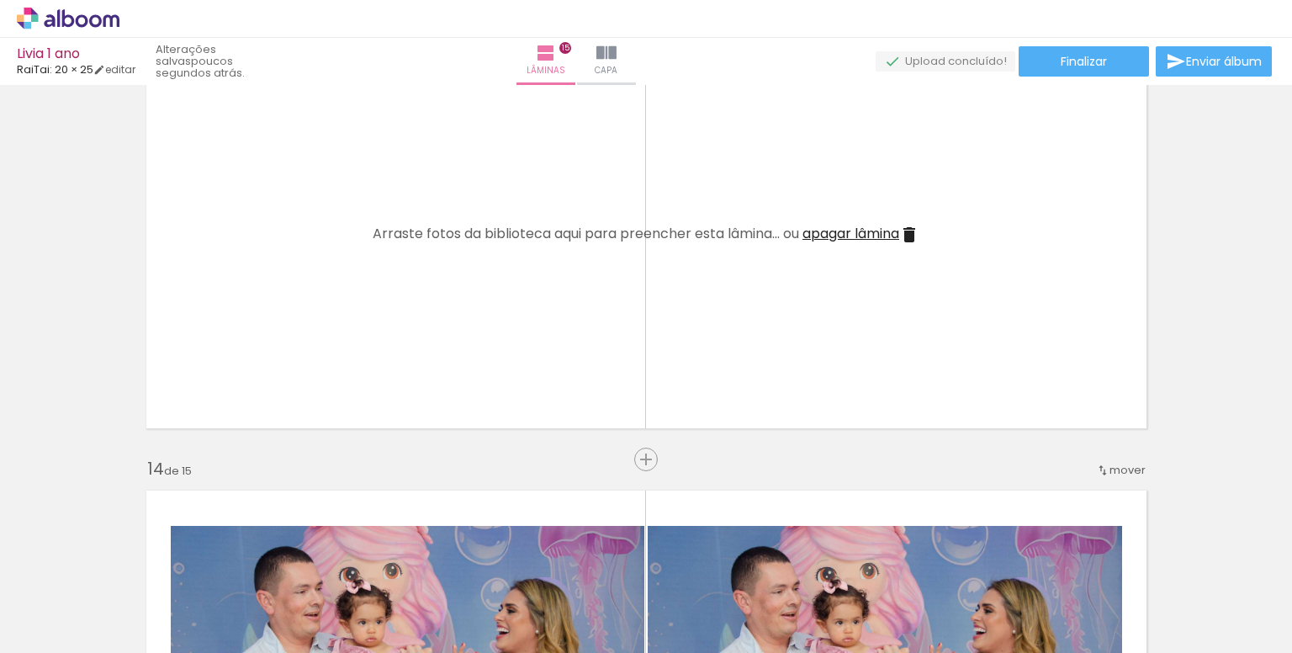
scroll to position [0, 390]
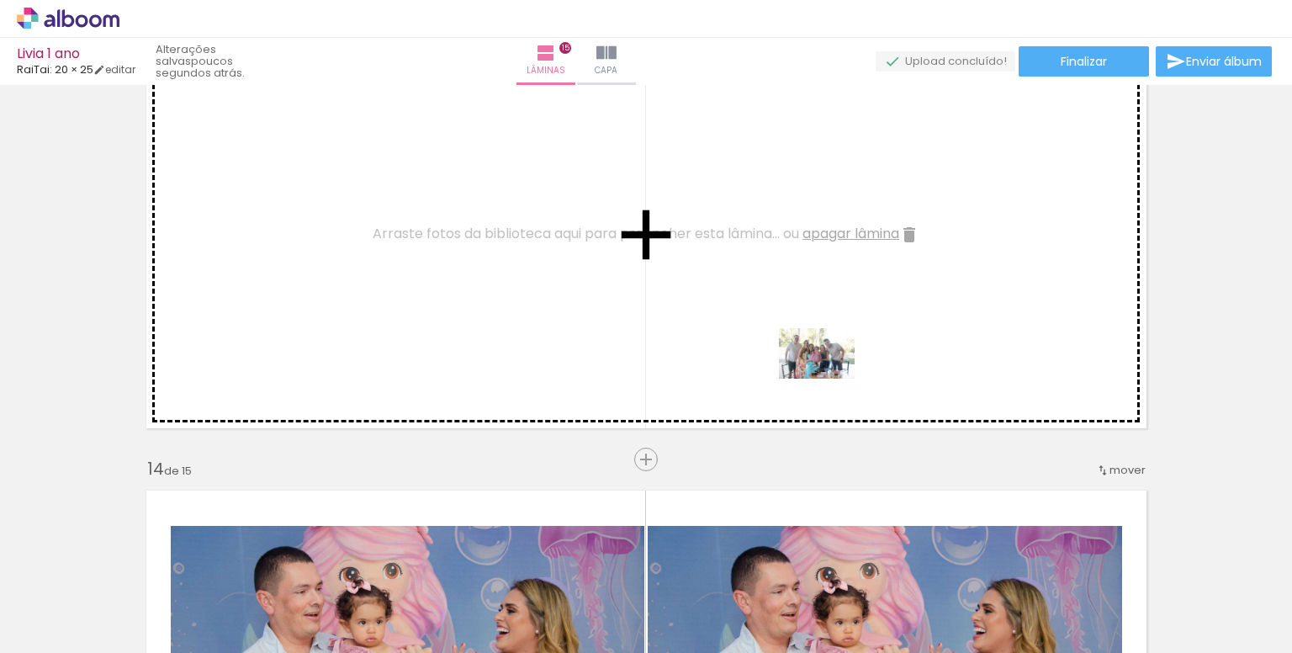
drag, startPoint x: 912, startPoint y: 604, endPoint x: 829, endPoint y: 378, distance: 240.0
click at [829, 378] on quentale-workspace at bounding box center [646, 326] width 1292 height 653
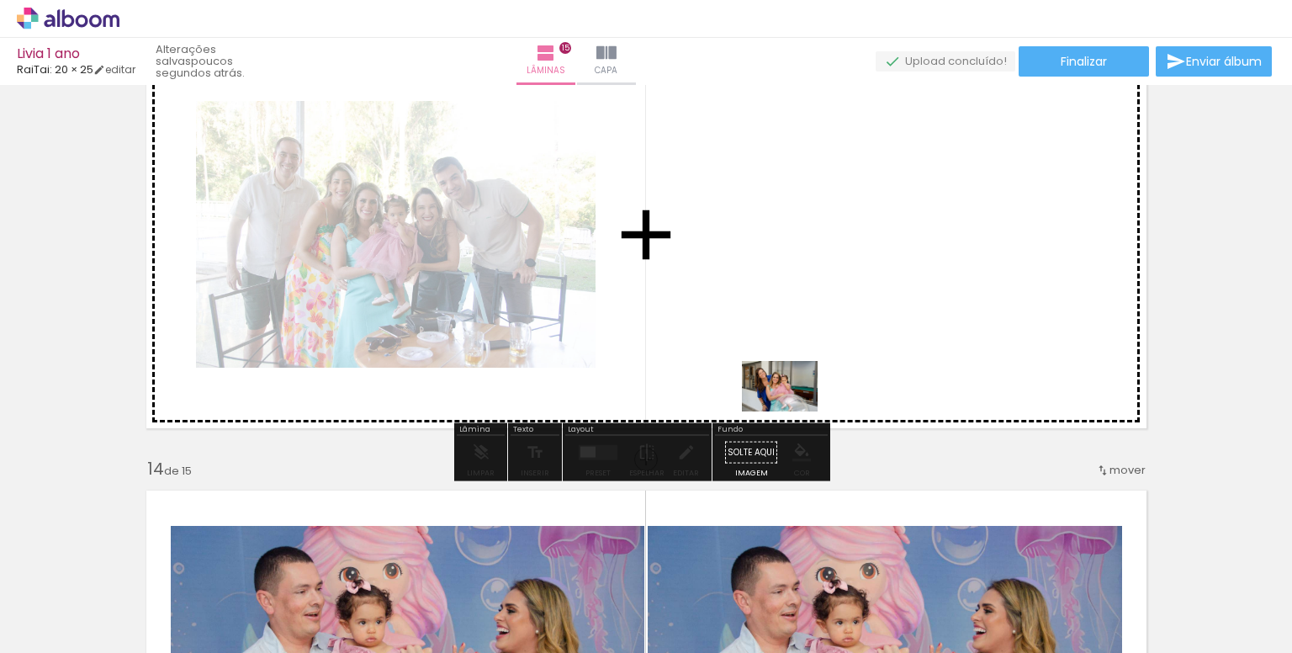
drag, startPoint x: 804, startPoint y: 589, endPoint x: 747, endPoint y: 547, distance: 71.0
click at [784, 346] on quentale-workspace at bounding box center [646, 326] width 1292 height 653
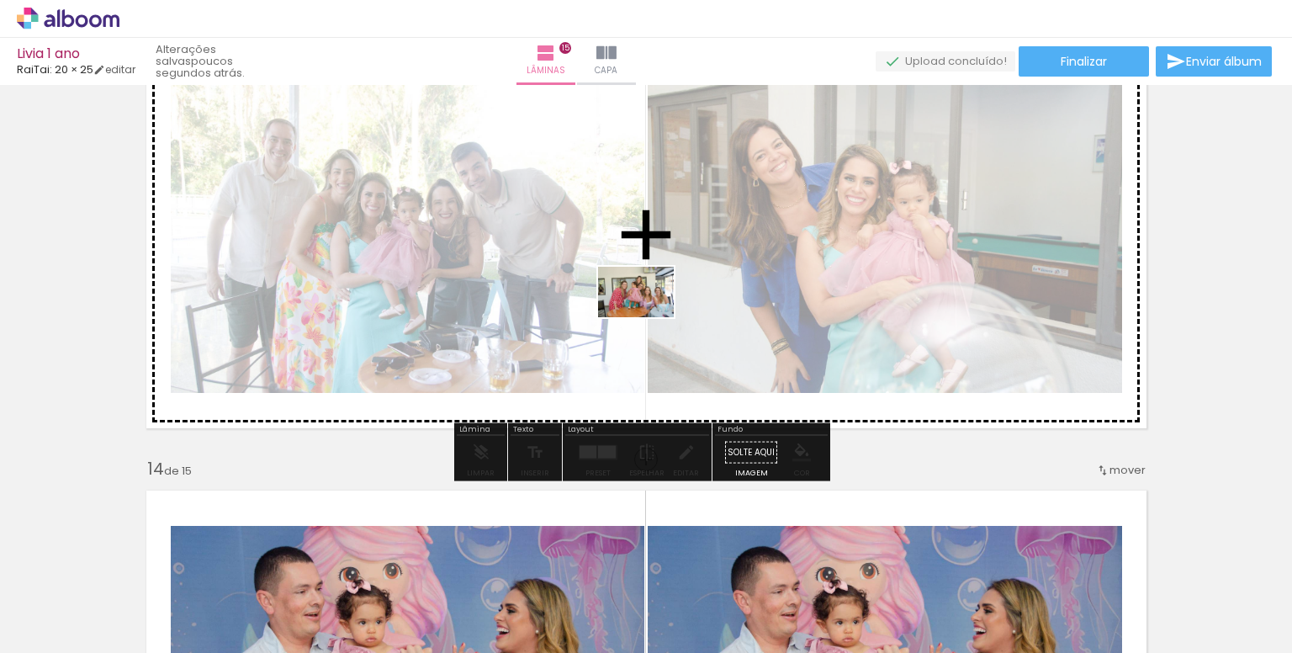
drag, startPoint x: 726, startPoint y: 498, endPoint x: 648, endPoint y: 317, distance: 196.7
click at [648, 317] on quentale-workspace at bounding box center [646, 326] width 1292 height 653
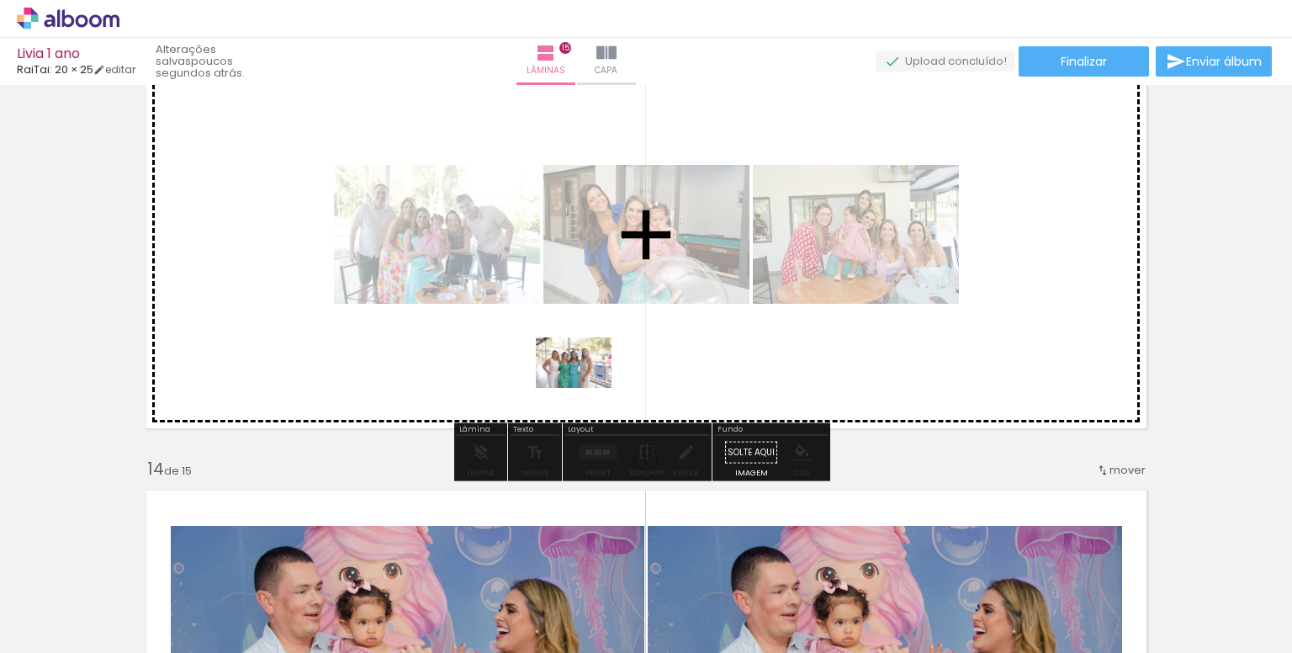
drag, startPoint x: 545, startPoint y: 578, endPoint x: 463, endPoint y: 558, distance: 84.7
click at [585, 351] on quentale-workspace at bounding box center [646, 326] width 1292 height 653
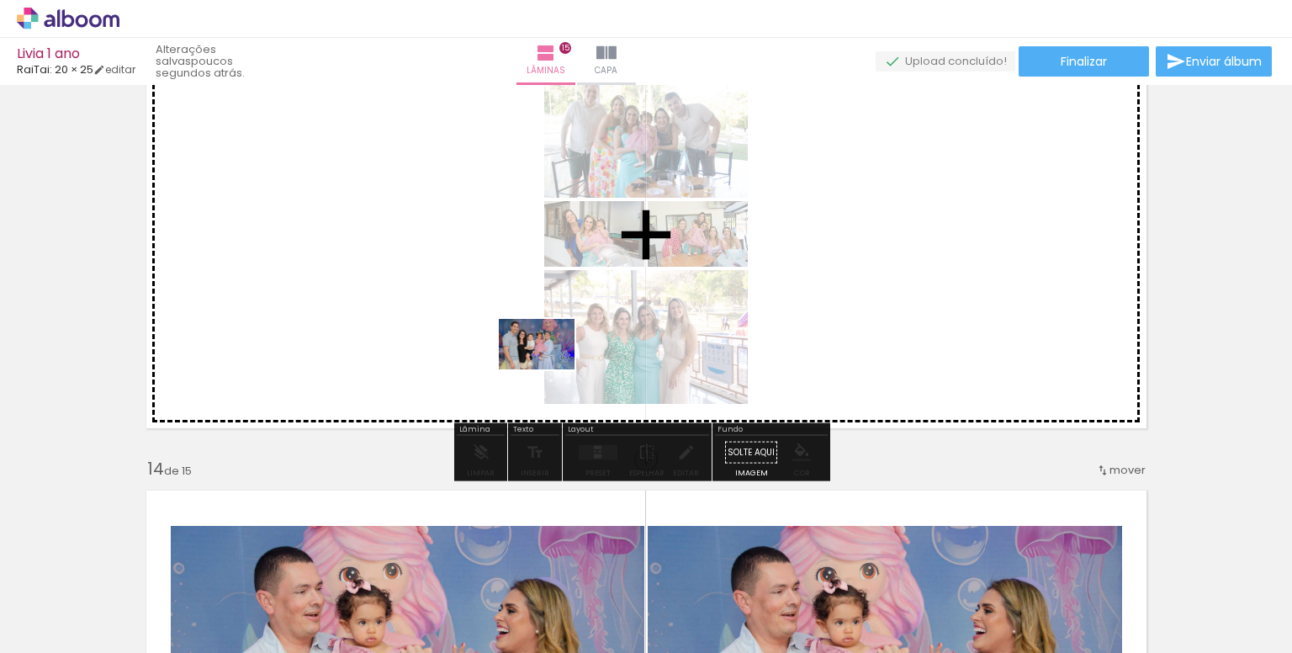
drag, startPoint x: 441, startPoint y: 600, endPoint x: 373, endPoint y: 516, distance: 108.9
click at [456, 316] on quentale-workspace at bounding box center [646, 326] width 1292 height 653
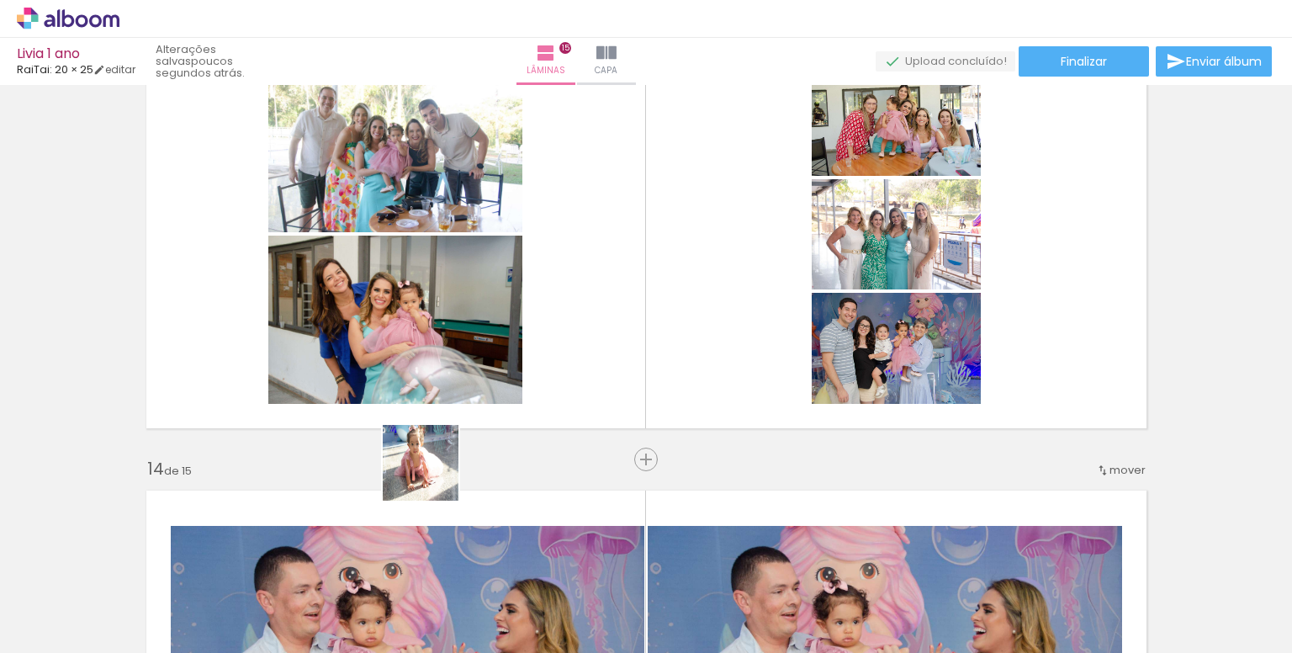
drag, startPoint x: 384, startPoint y: 571, endPoint x: 571, endPoint y: 495, distance: 202.6
click at [473, 366] on quentale-workspace at bounding box center [646, 326] width 1292 height 653
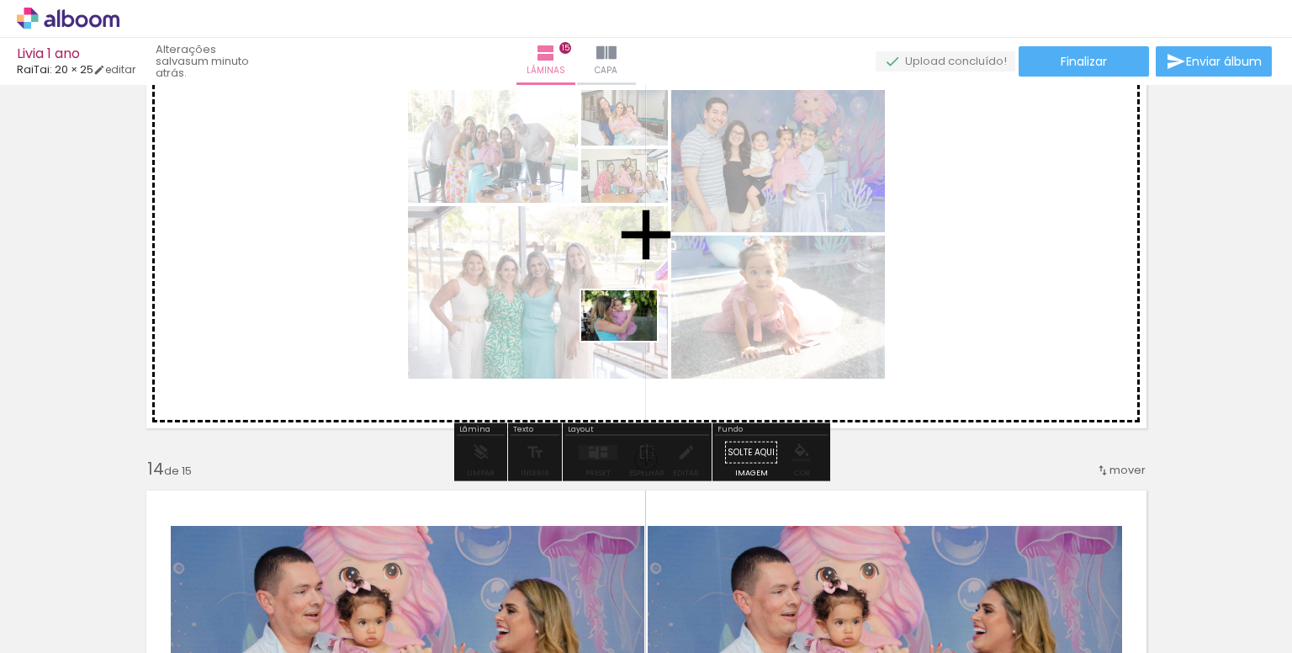
drag, startPoint x: 625, startPoint y: 501, endPoint x: 632, endPoint y: 340, distance: 161.6
click at [632, 340] on quentale-workspace at bounding box center [646, 326] width 1292 height 653
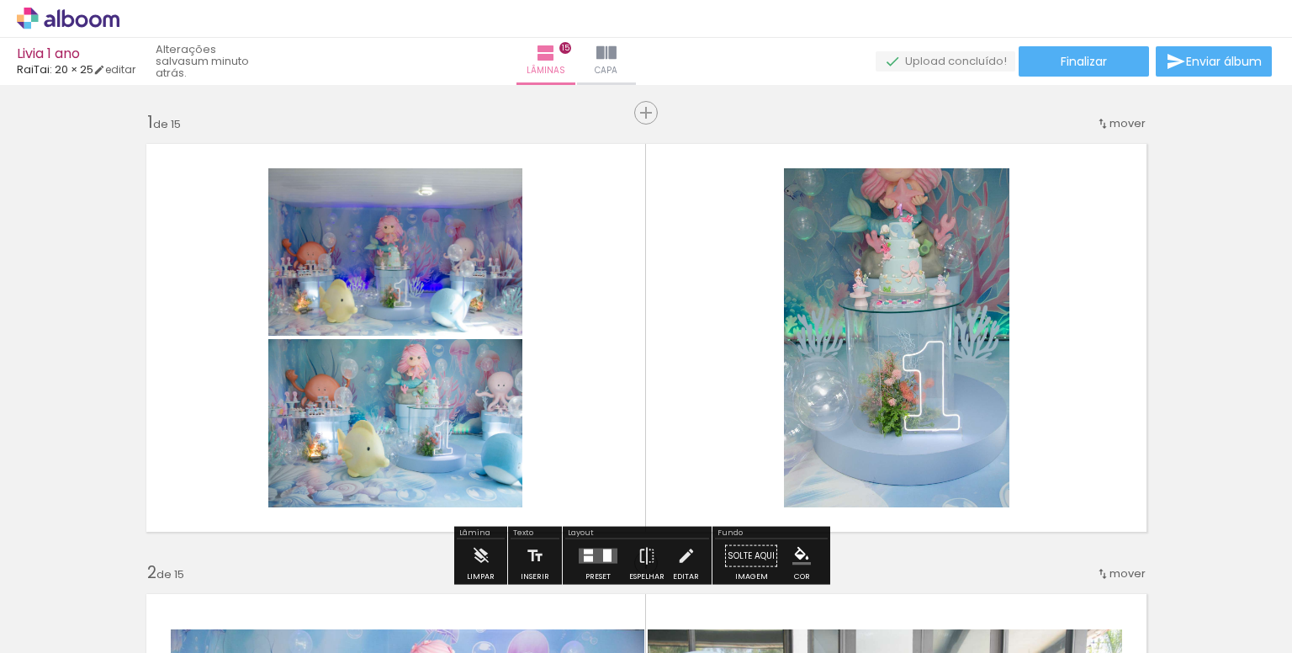
scroll to position [84, 0]
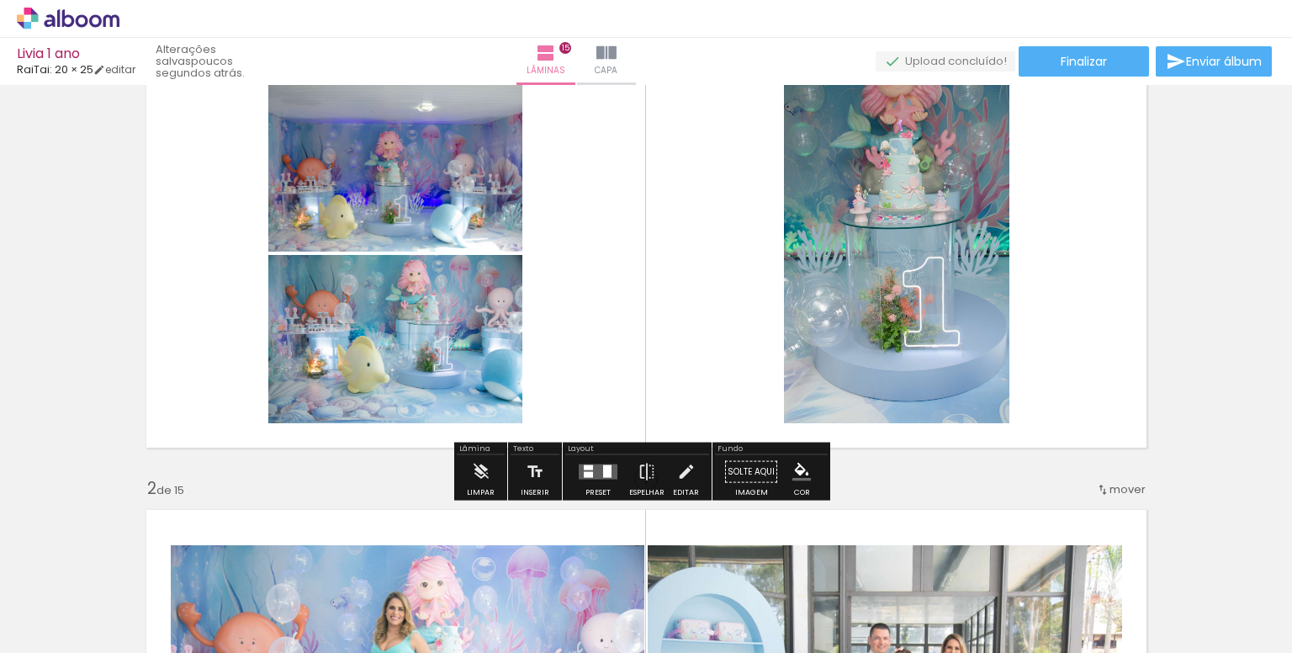
click at [582, 484] on div at bounding box center [597, 472] width 45 height 34
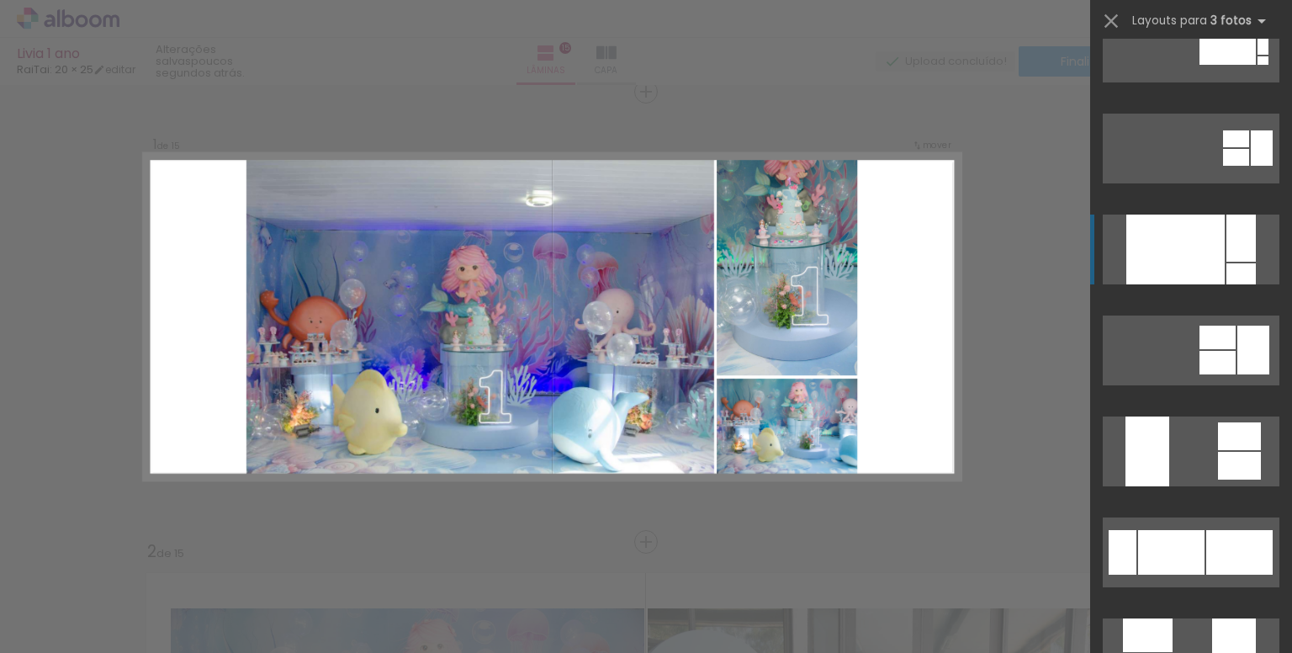
scroll to position [168, 0]
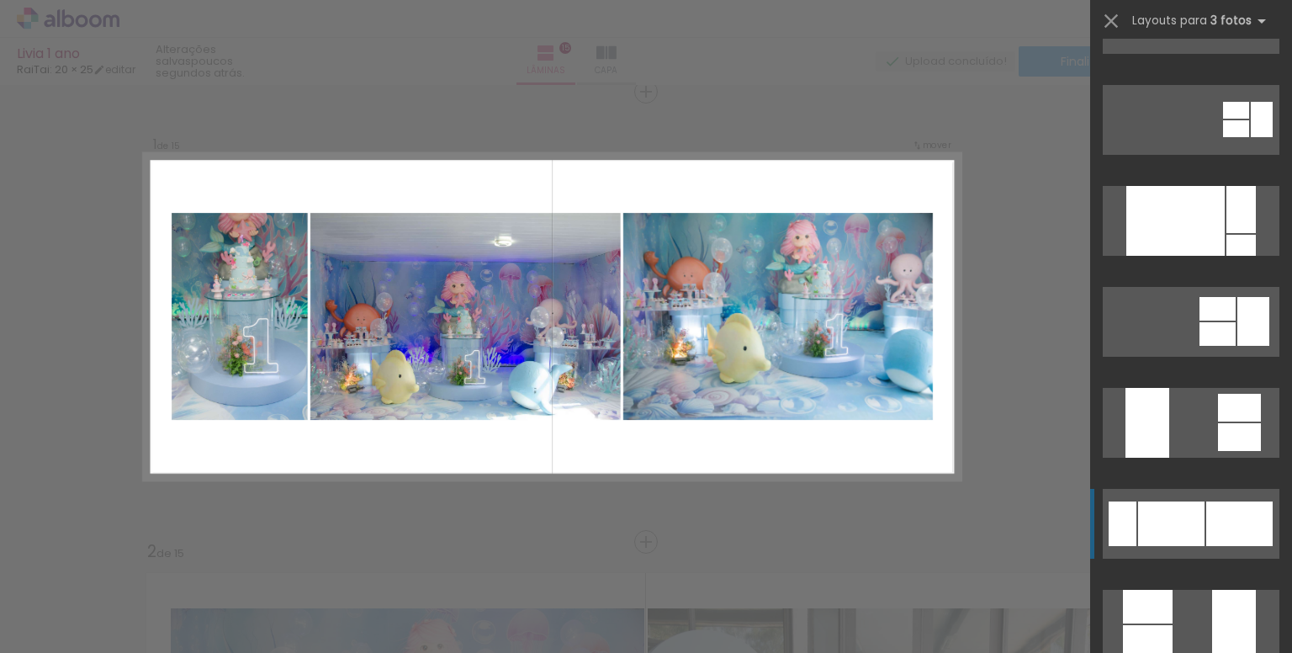
click at [1176, 515] on div at bounding box center [1171, 523] width 66 height 45
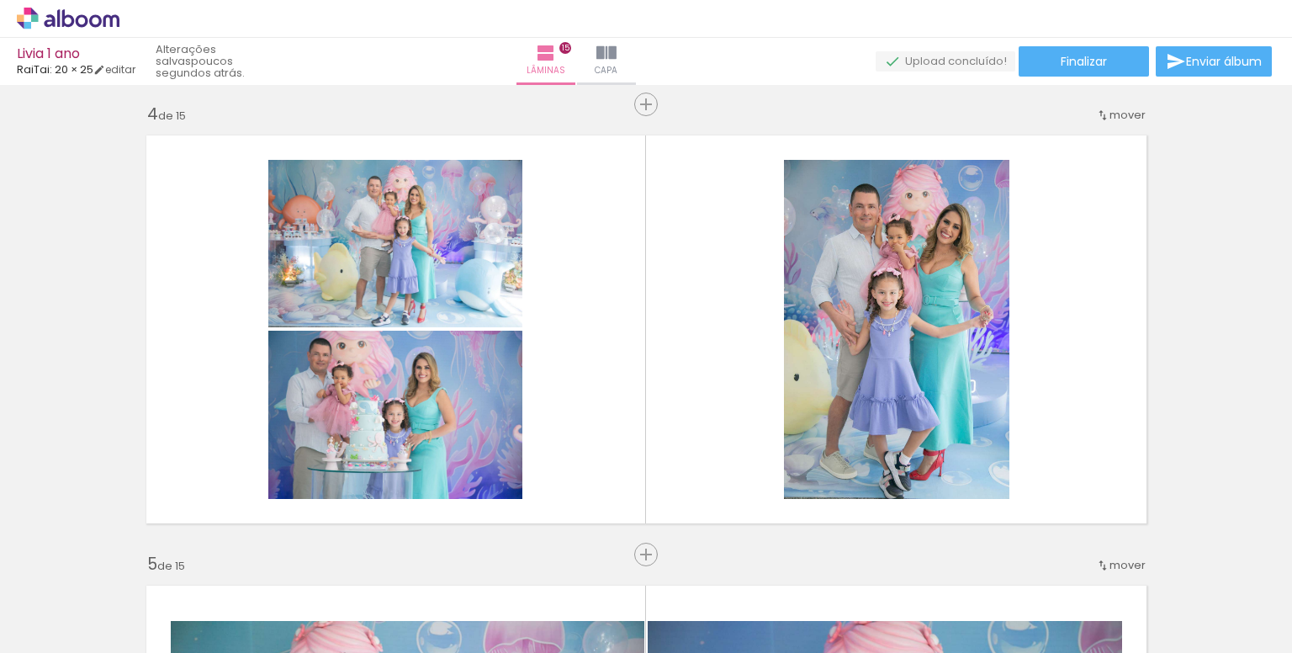
scroll to position [1367, 0]
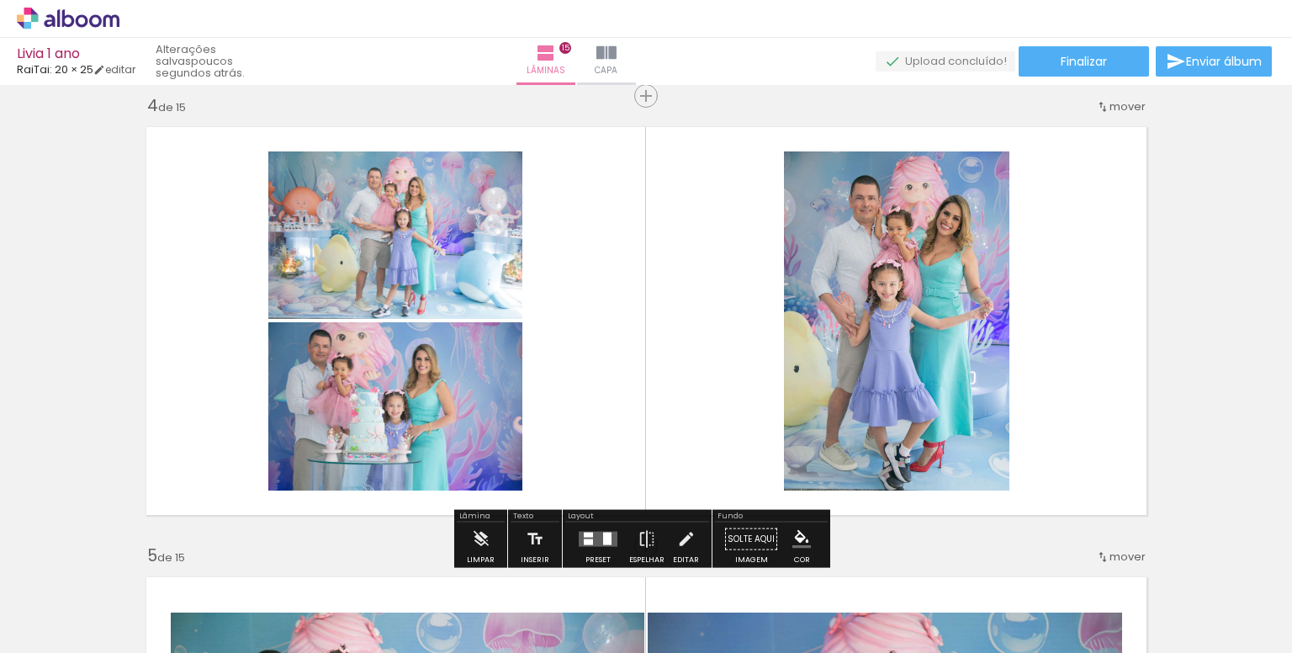
click at [593, 534] on quentale-layouter at bounding box center [598, 539] width 39 height 15
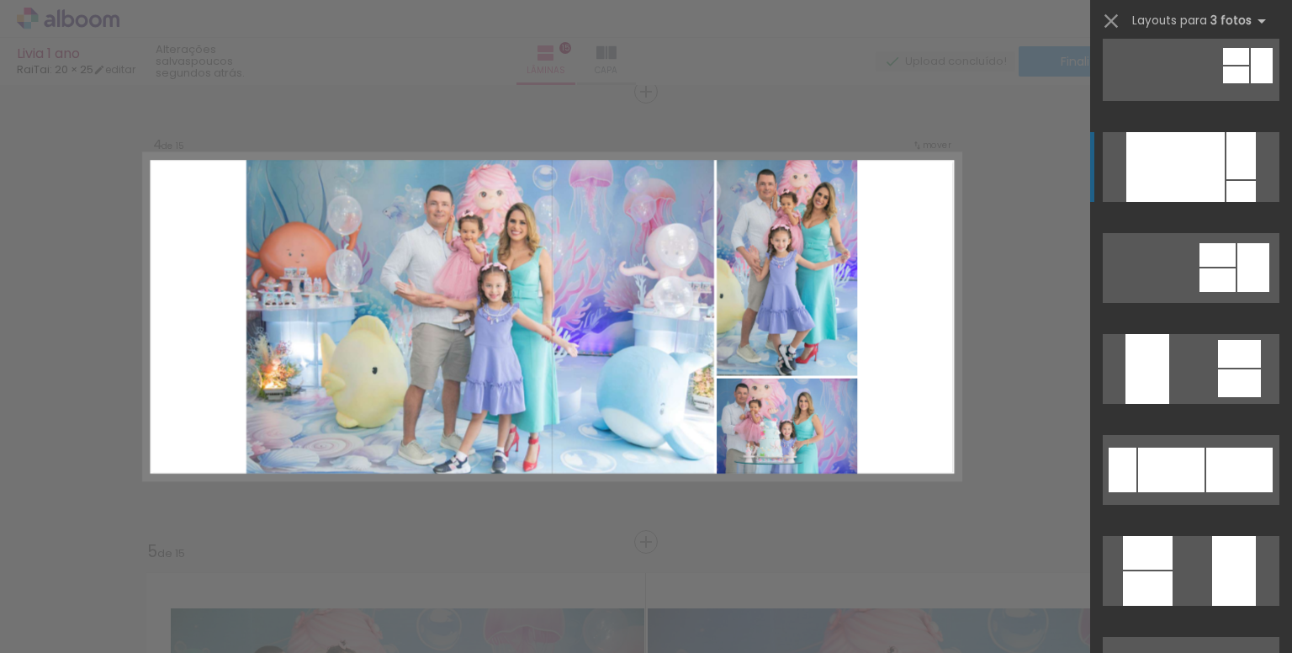
scroll to position [252, 0]
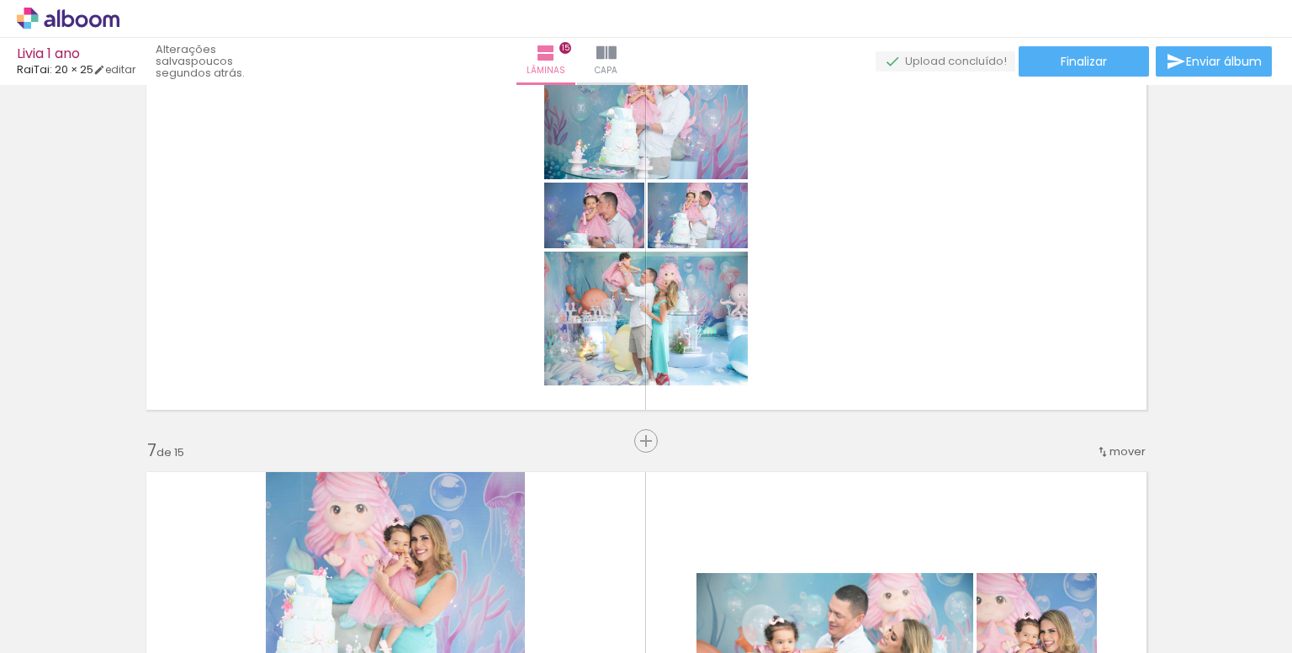
scroll to position [2380, 0]
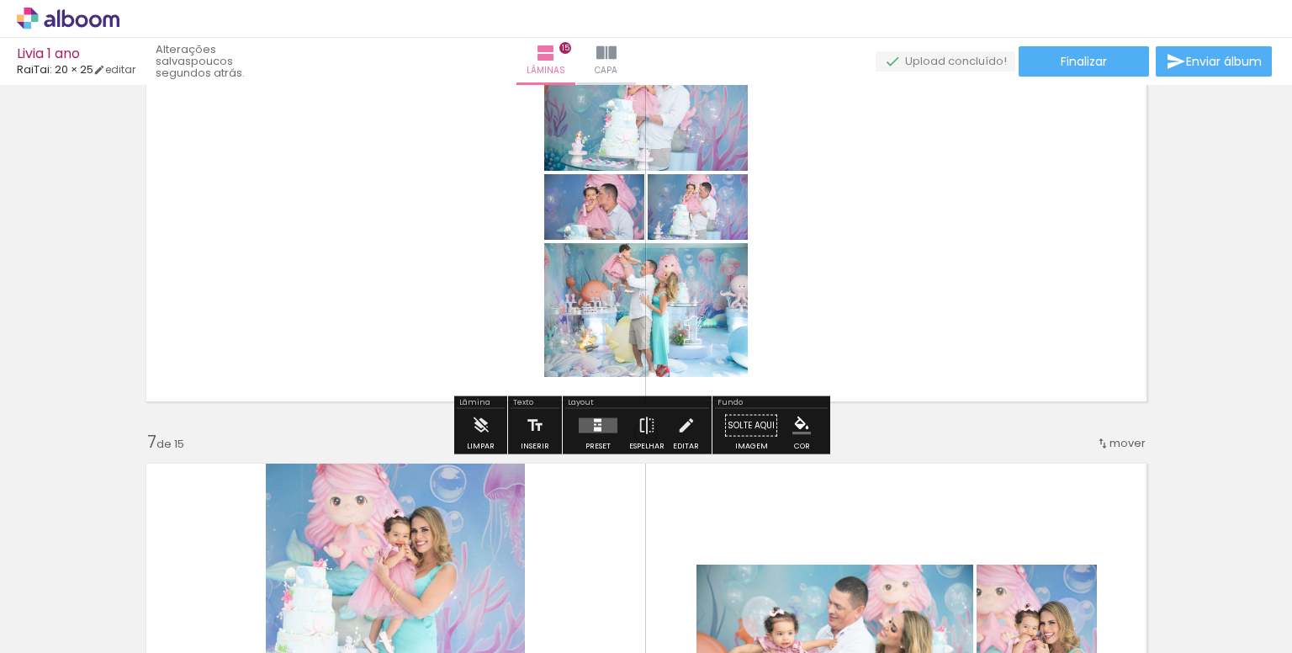
click at [594, 429] on div at bounding box center [598, 429] width 8 height 4
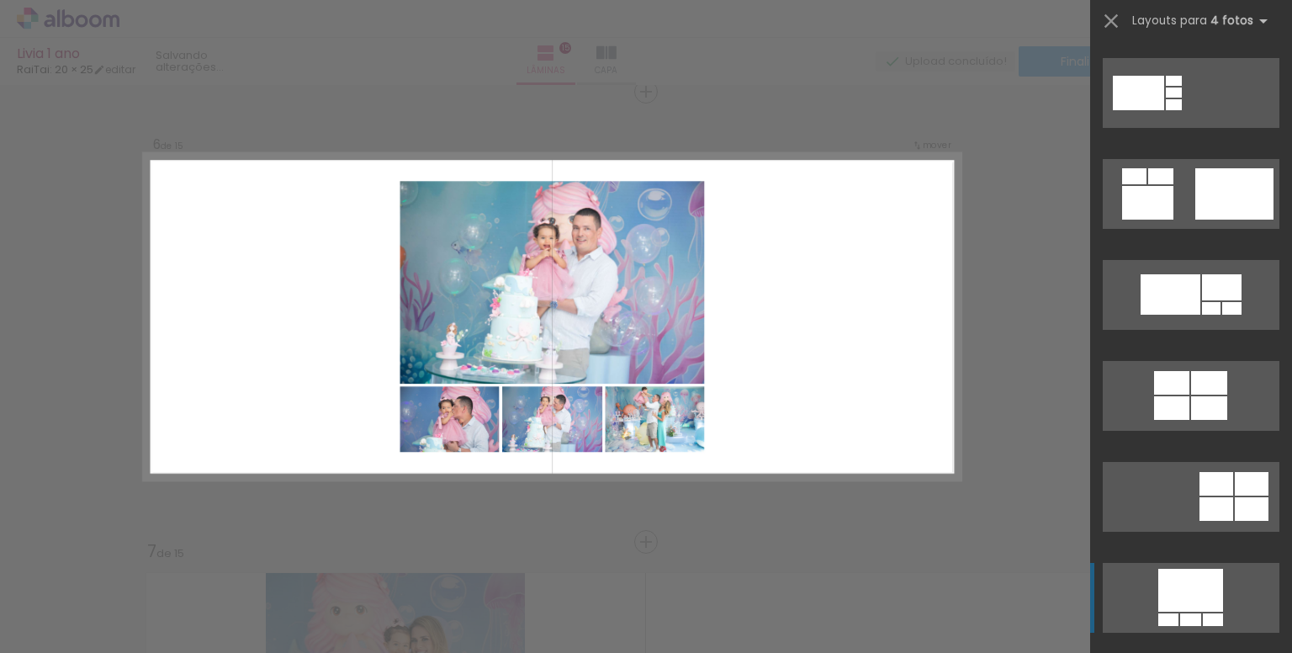
scroll to position [1262, 0]
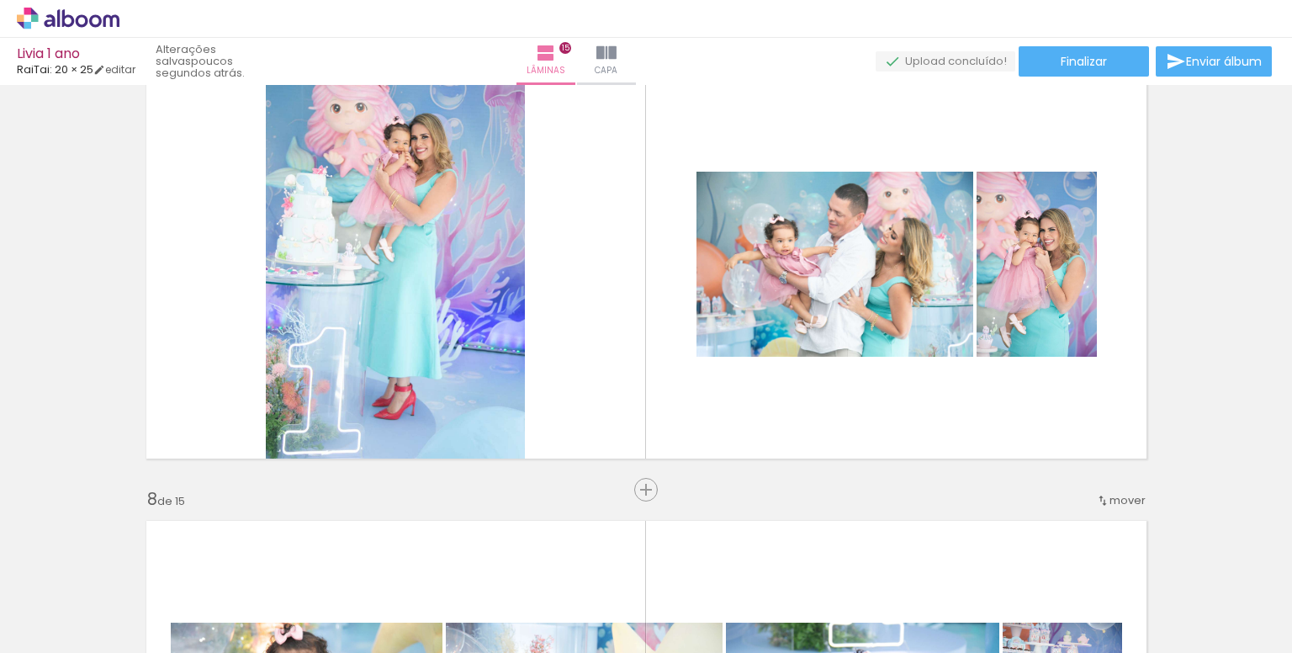
scroll to position [2775, 0]
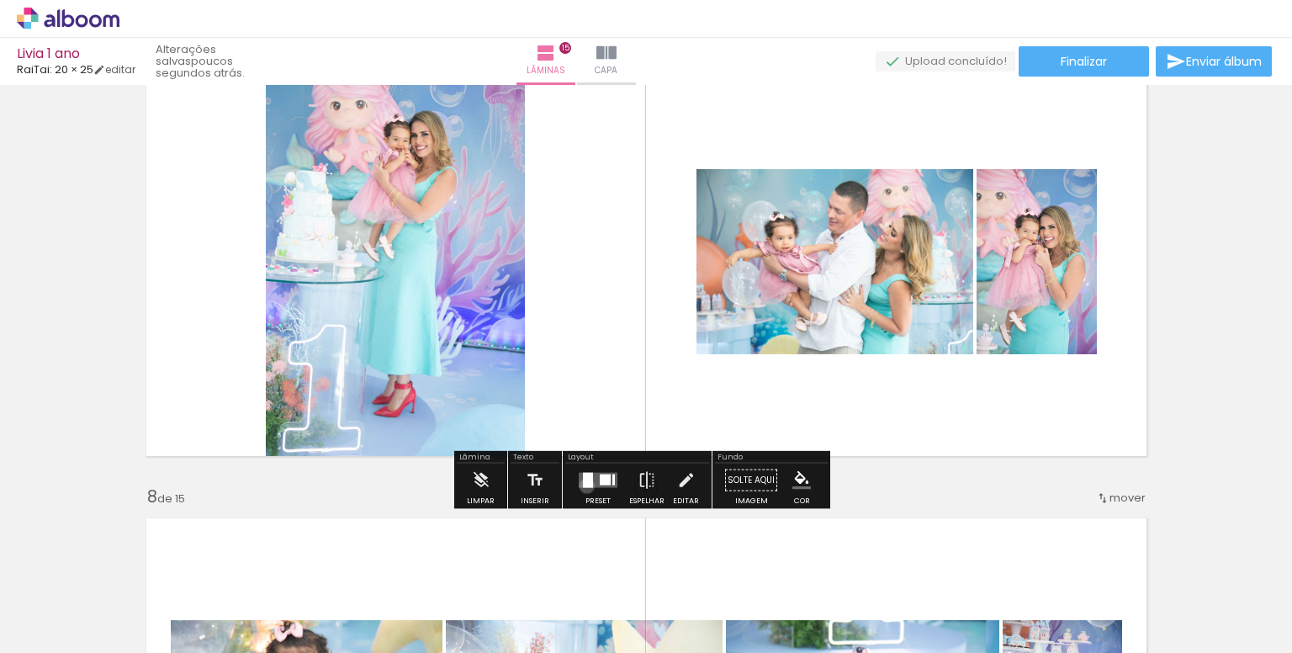
click at [583, 484] on div at bounding box center [588, 480] width 10 height 15
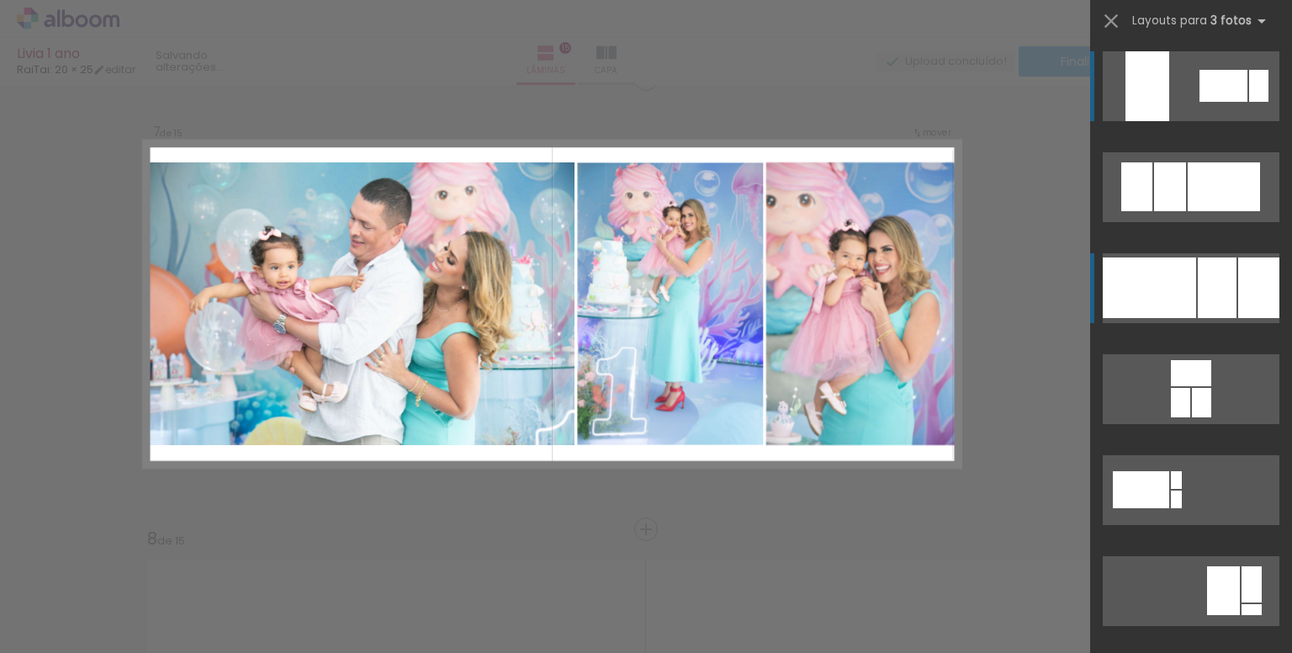
scroll to position [2721, 0]
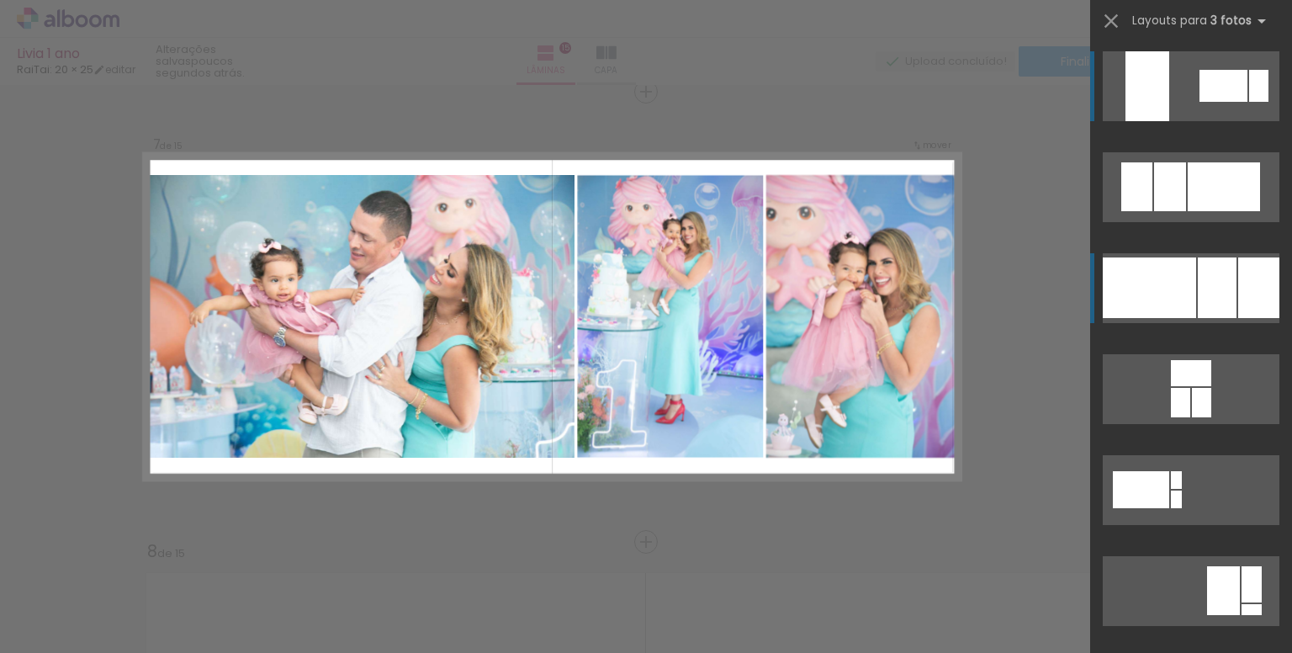
click at [1186, 211] on div at bounding box center [1170, 186] width 32 height 49
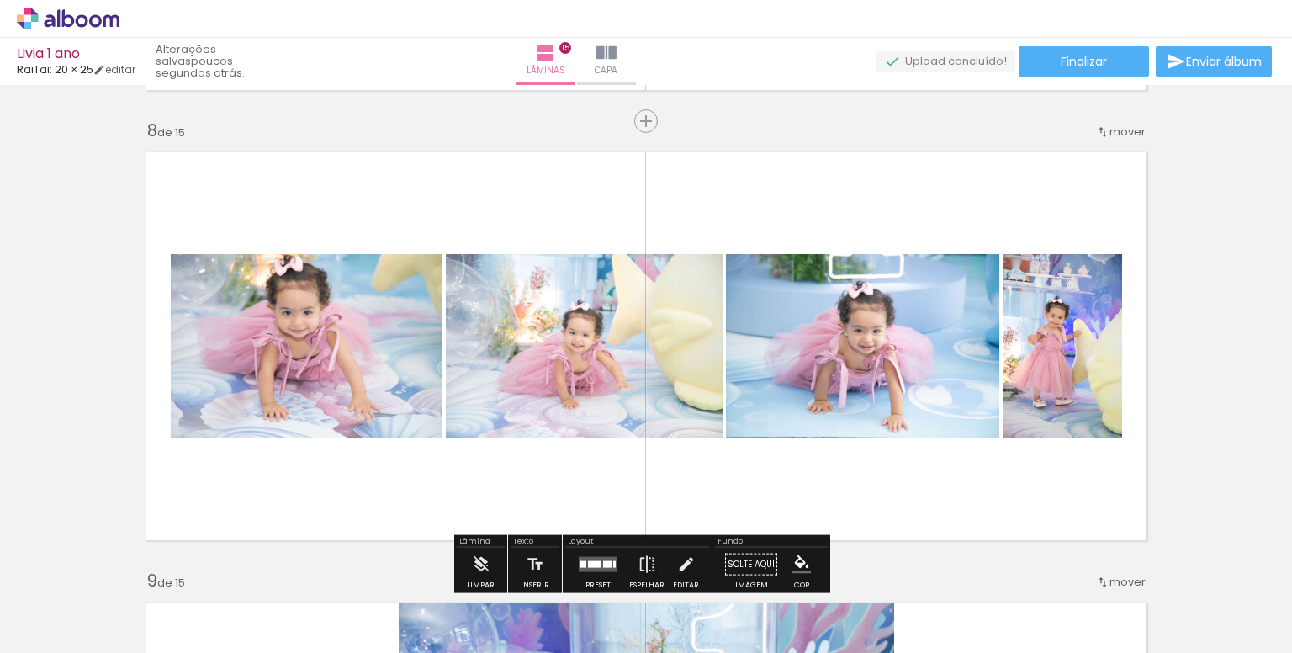
scroll to position [3225, 0]
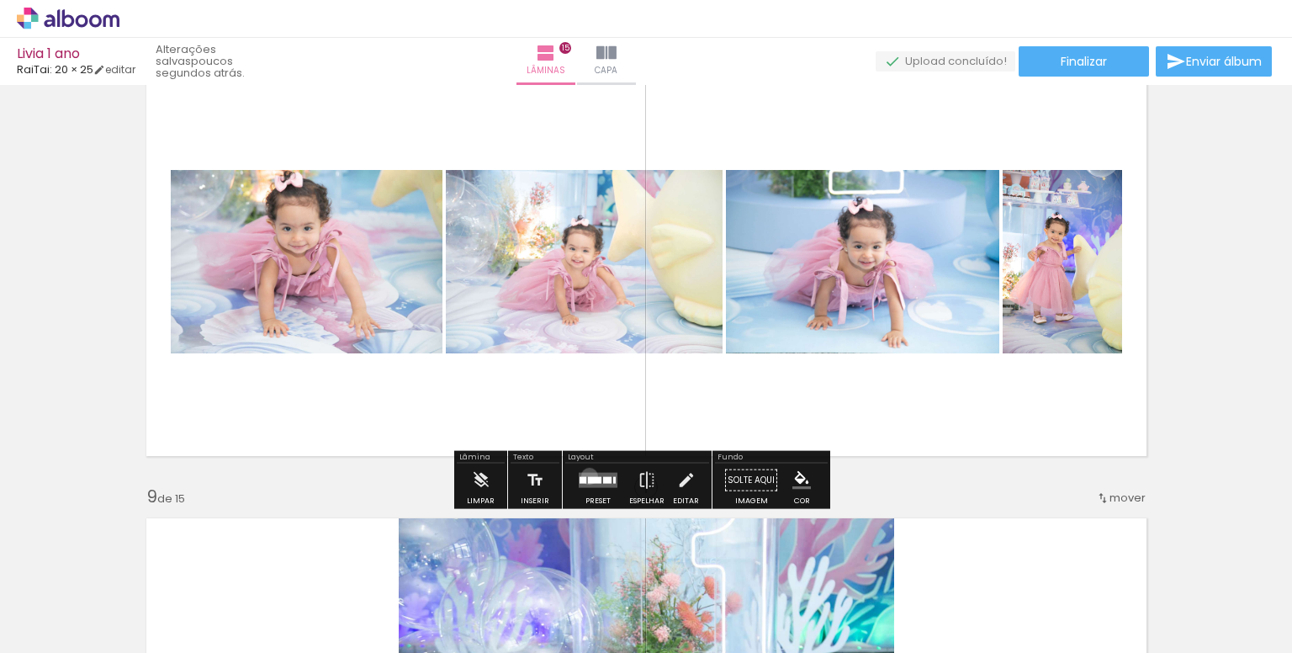
click at [588, 477] on div at bounding box center [594, 480] width 13 height 7
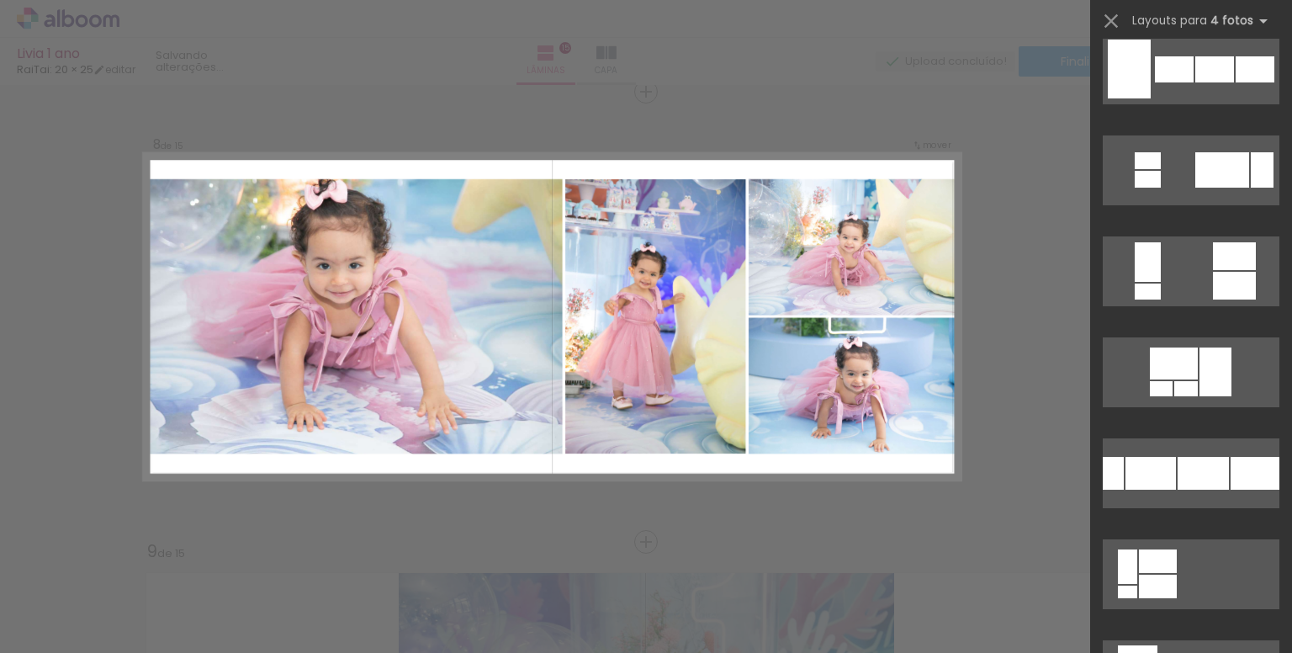
scroll to position [1346, 0]
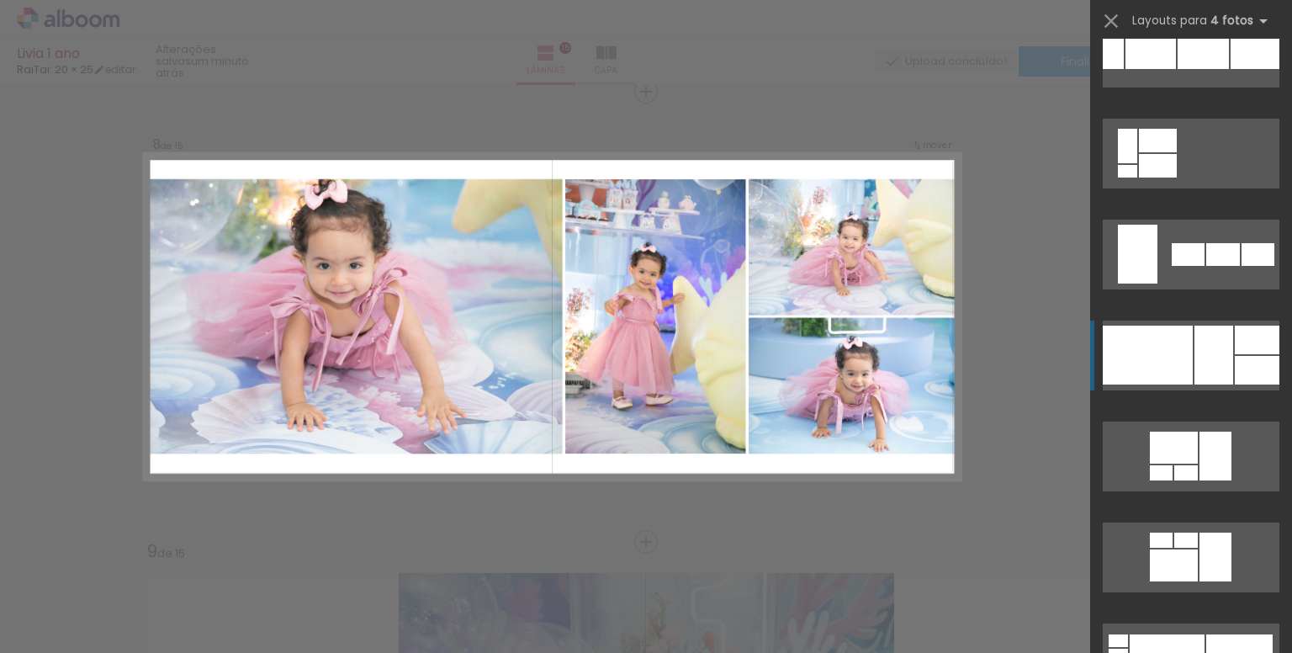
click at [1172, 370] on div at bounding box center [1148, 354] width 90 height 59
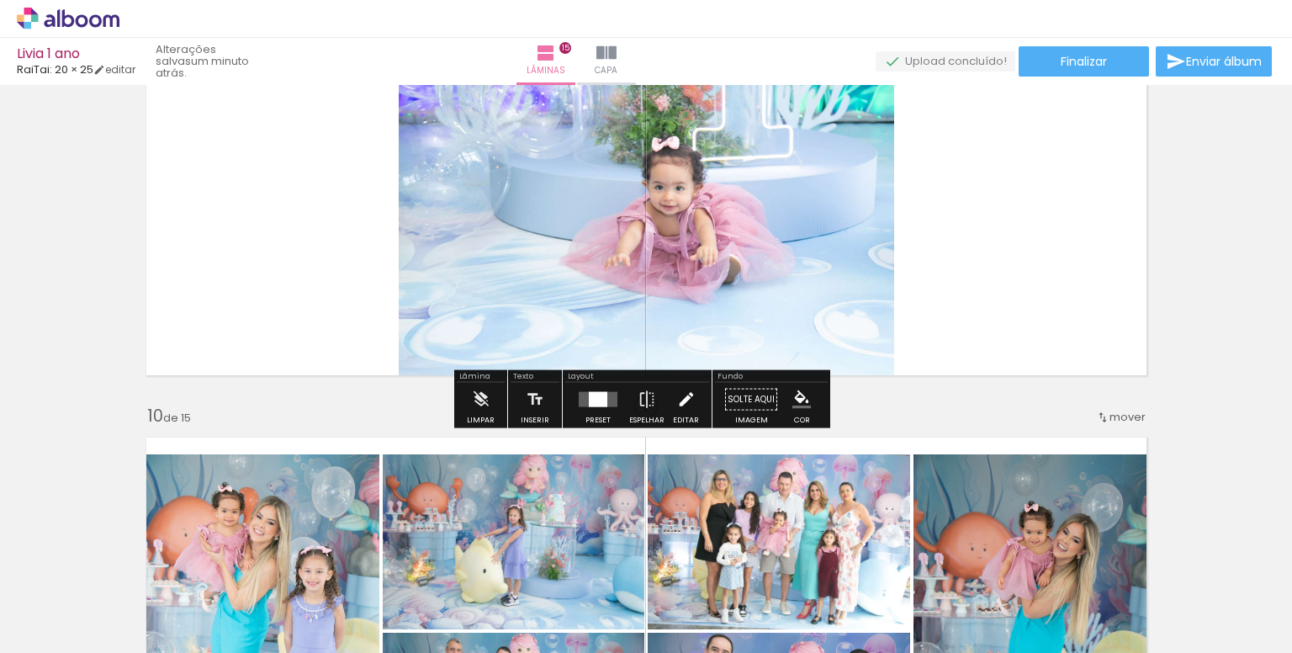
scroll to position [3759, 0]
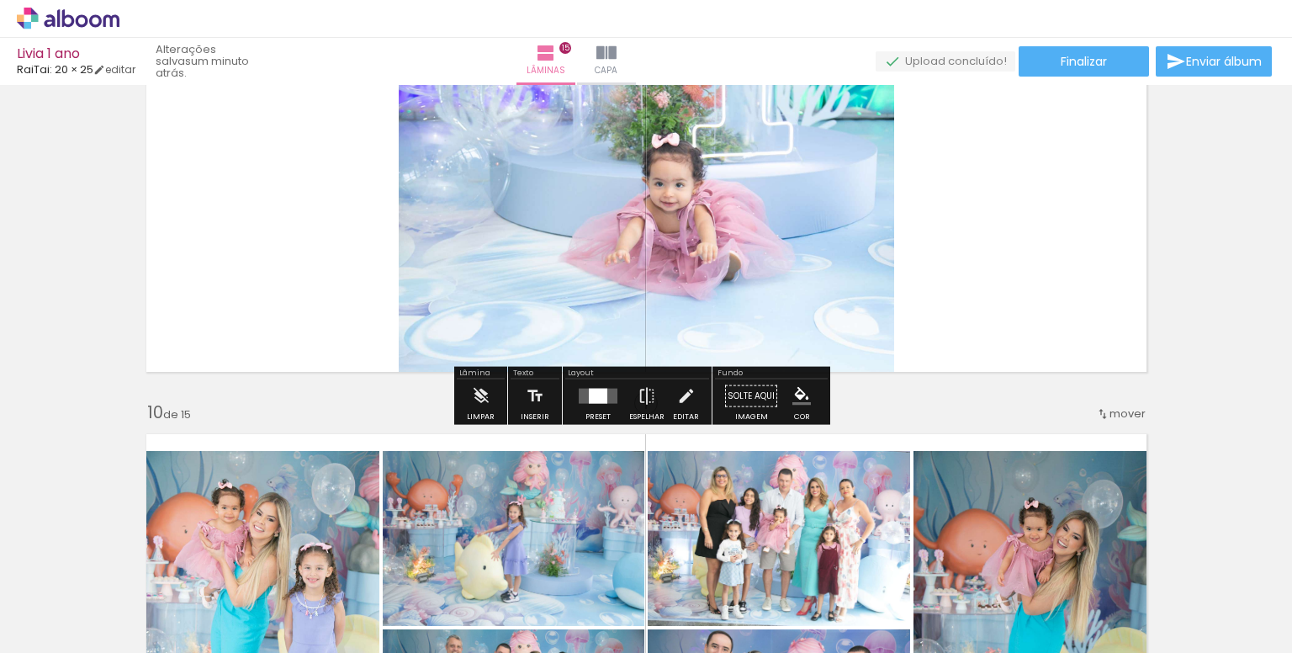
click at [592, 403] on div at bounding box center [597, 396] width 45 height 34
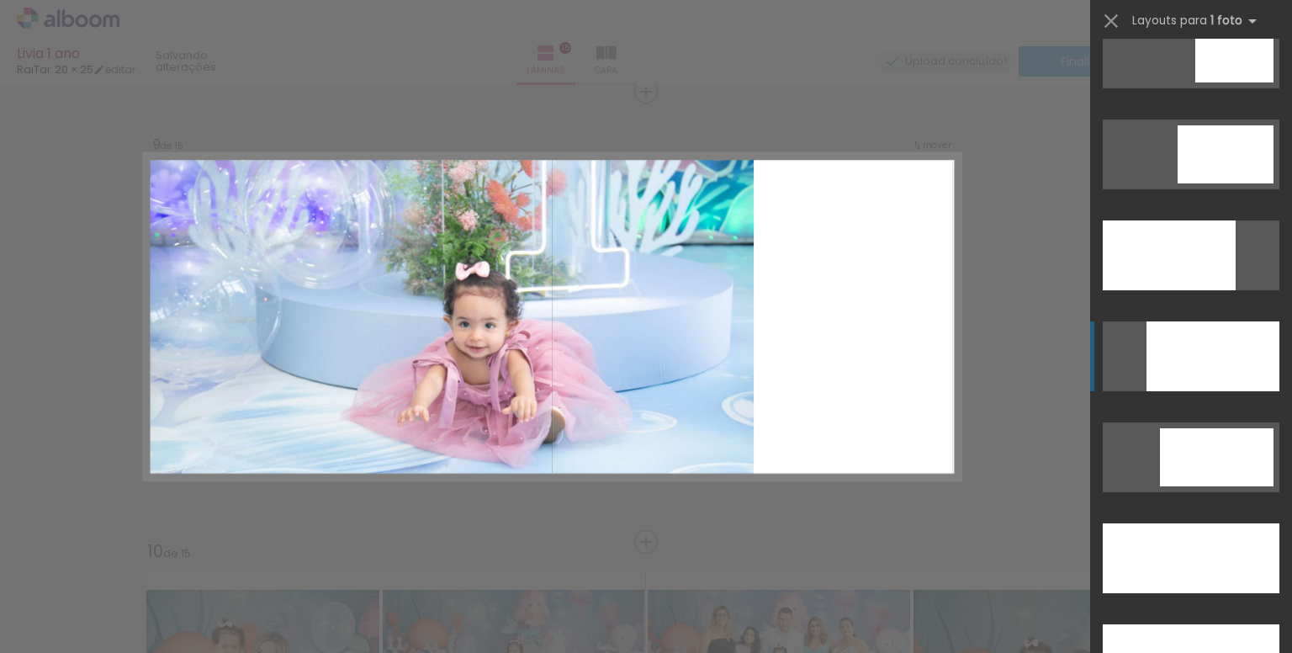
scroll to position [4373, 0]
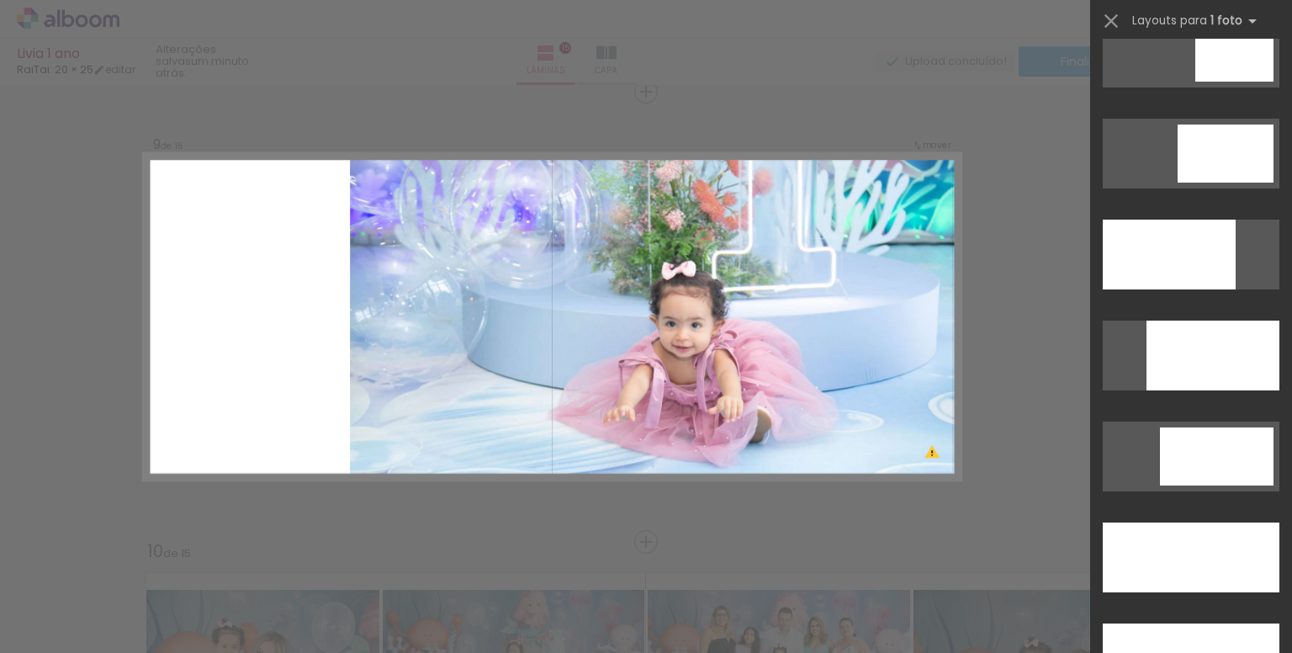
click at [1029, 419] on div "Confirmar Cancelar" at bounding box center [646, 83] width 1292 height 7239
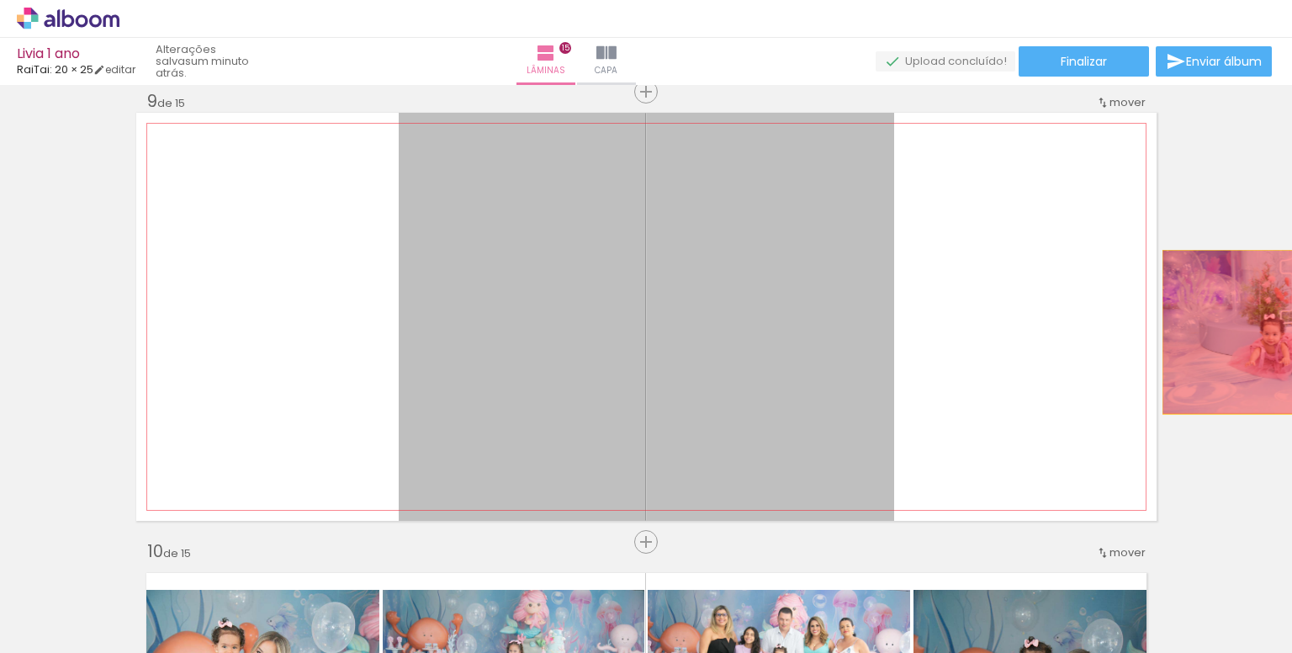
drag, startPoint x: 738, startPoint y: 341, endPoint x: 1255, endPoint y: 331, distance: 516.5
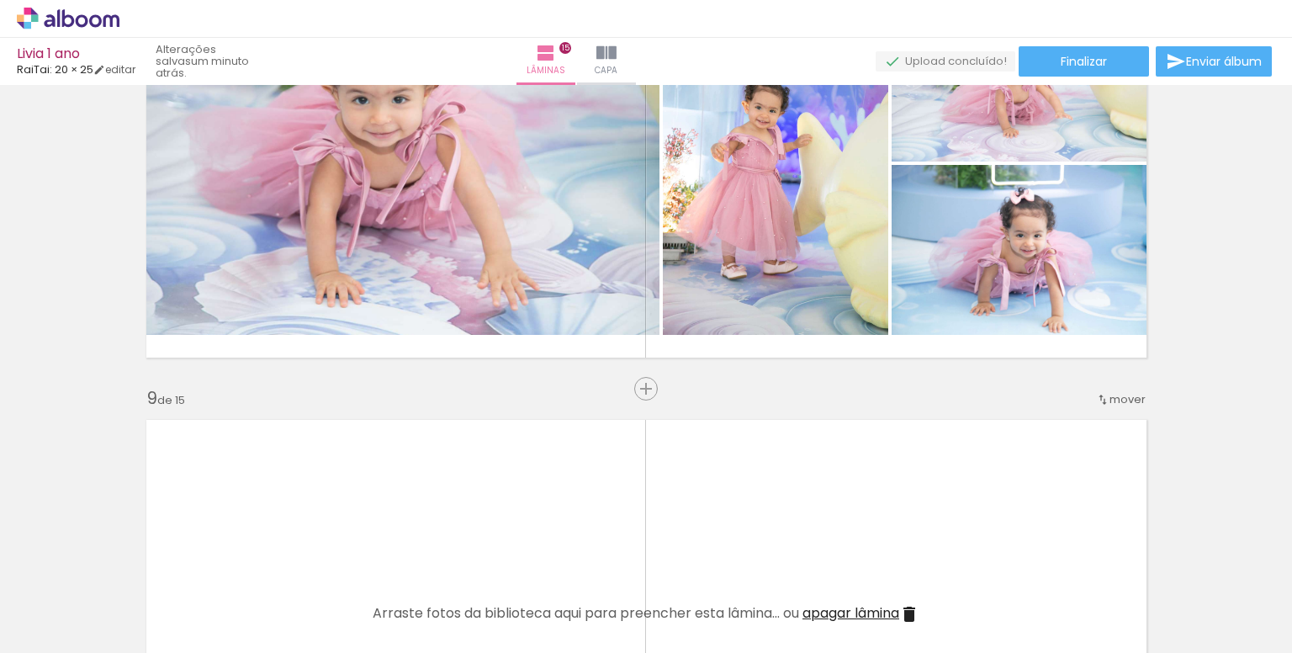
scroll to position [3284, 0]
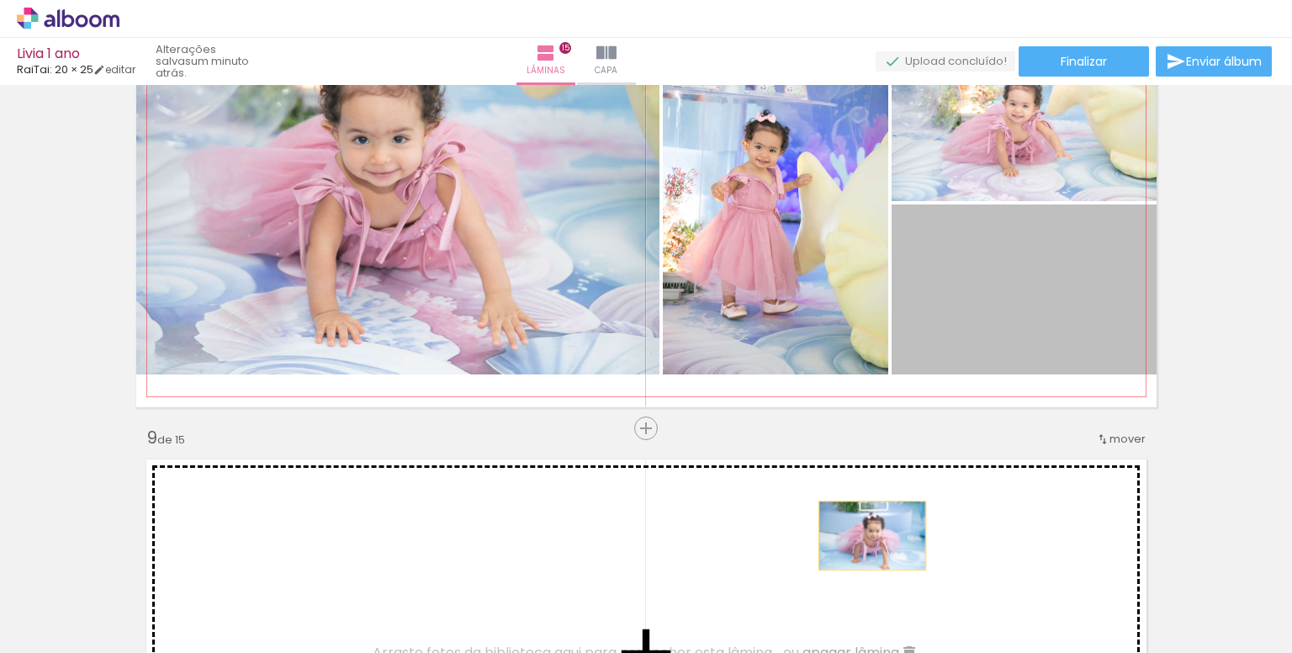
drag, startPoint x: 978, startPoint y: 313, endPoint x: 932, endPoint y: 596, distance: 287.2
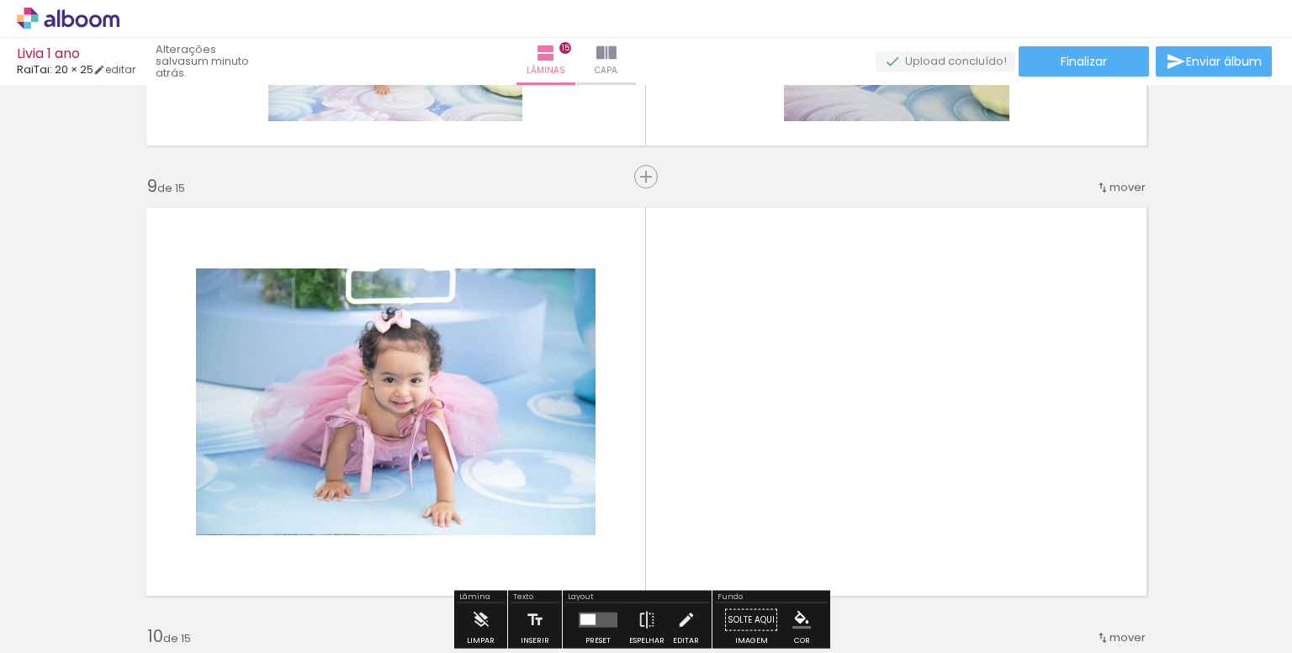
scroll to position [3536, 0]
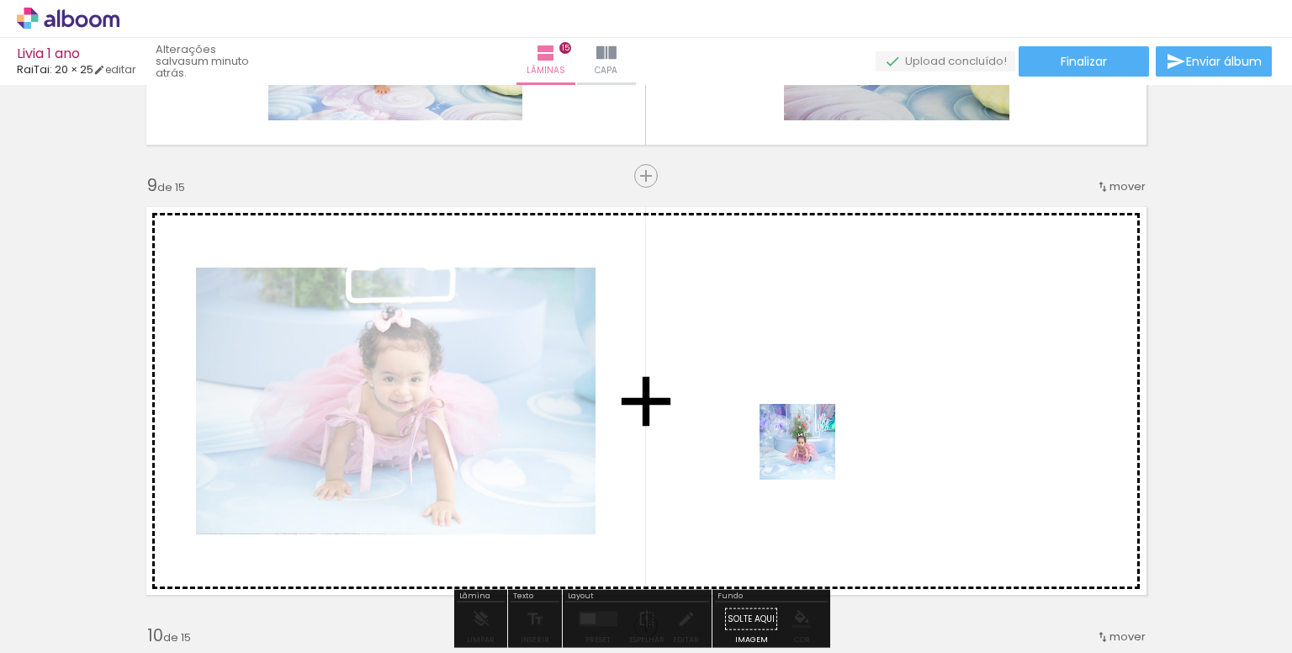
drag, startPoint x: 713, startPoint y: 603, endPoint x: 882, endPoint y: 427, distance: 243.9
click at [812, 447] on quentale-workspace at bounding box center [646, 326] width 1292 height 653
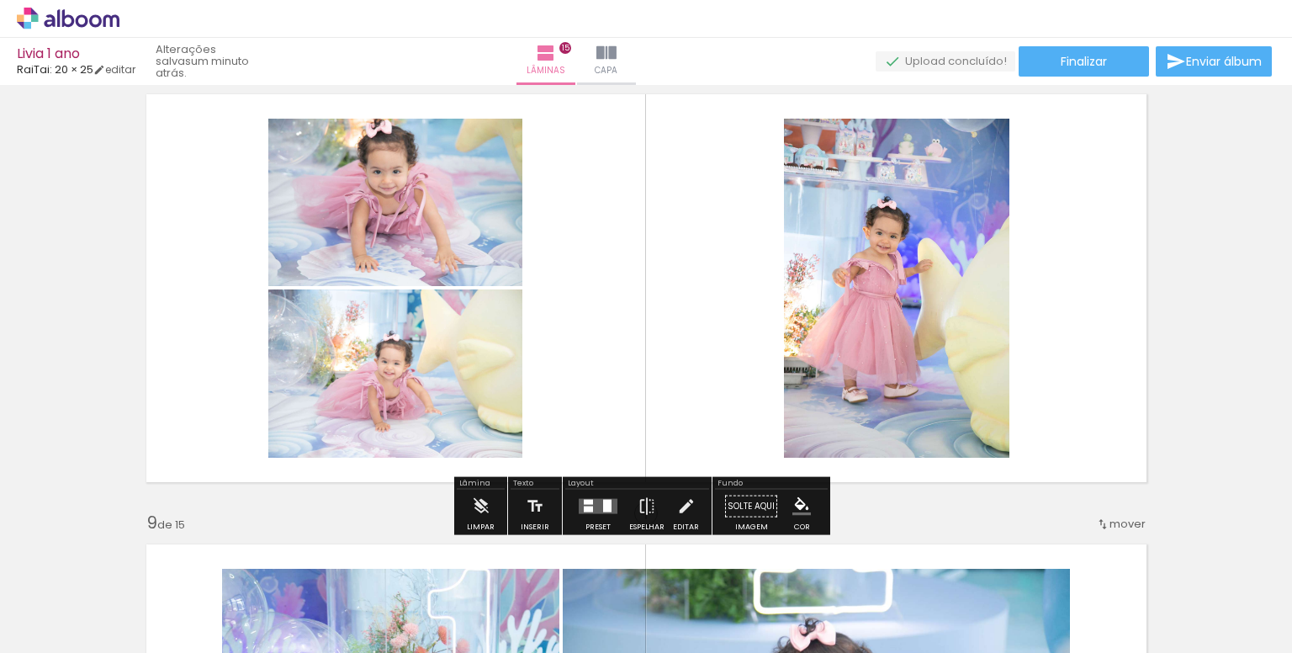
scroll to position [3200, 0]
click at [590, 513] on div at bounding box center [597, 506] width 45 height 34
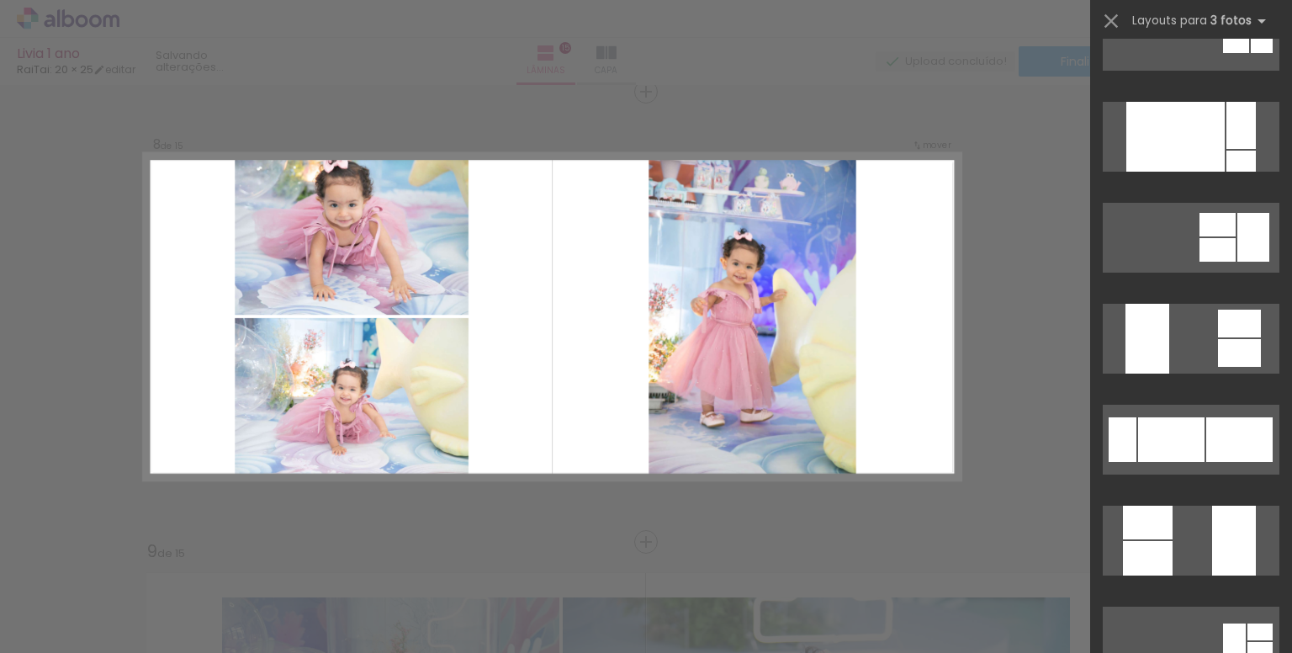
scroll to position [421, 0]
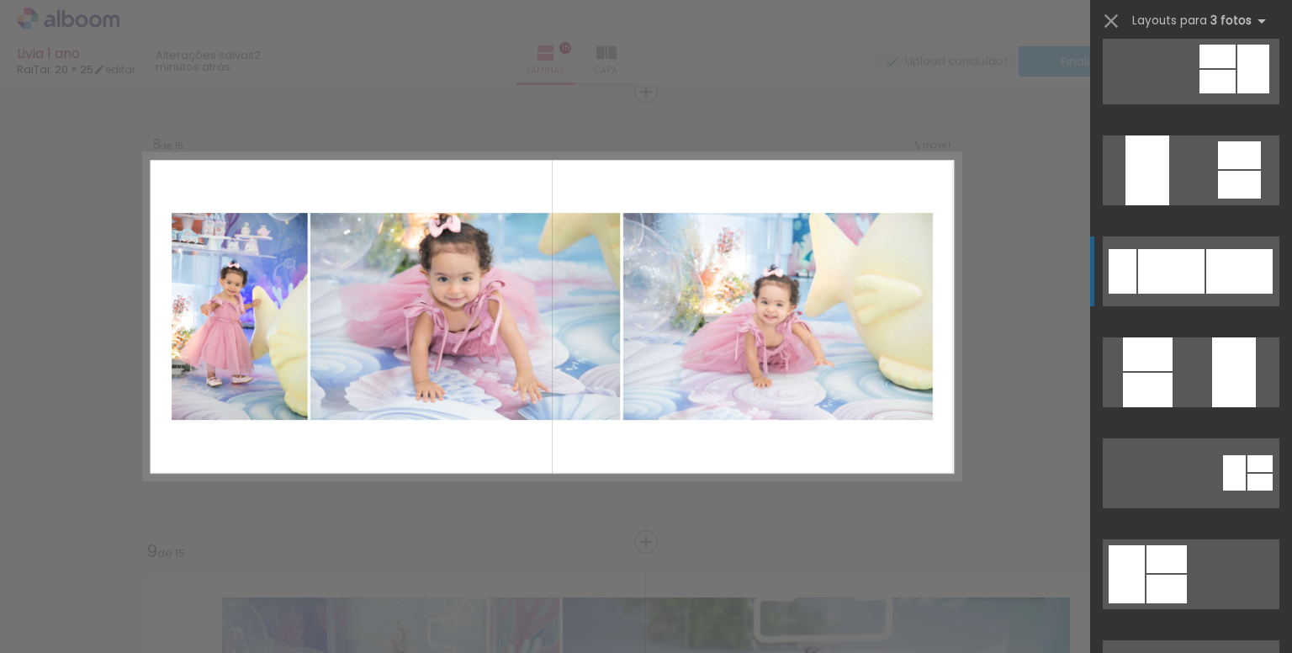
click at [1182, 282] on div at bounding box center [1171, 271] width 66 height 45
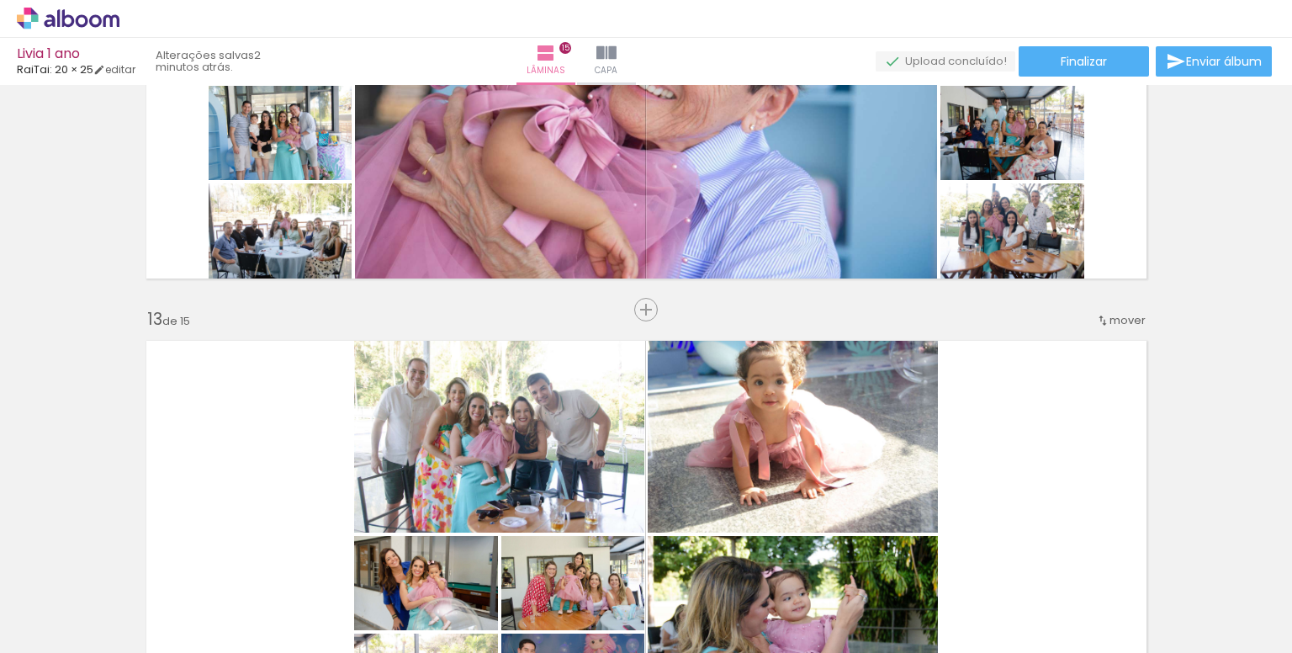
scroll to position [5441, 0]
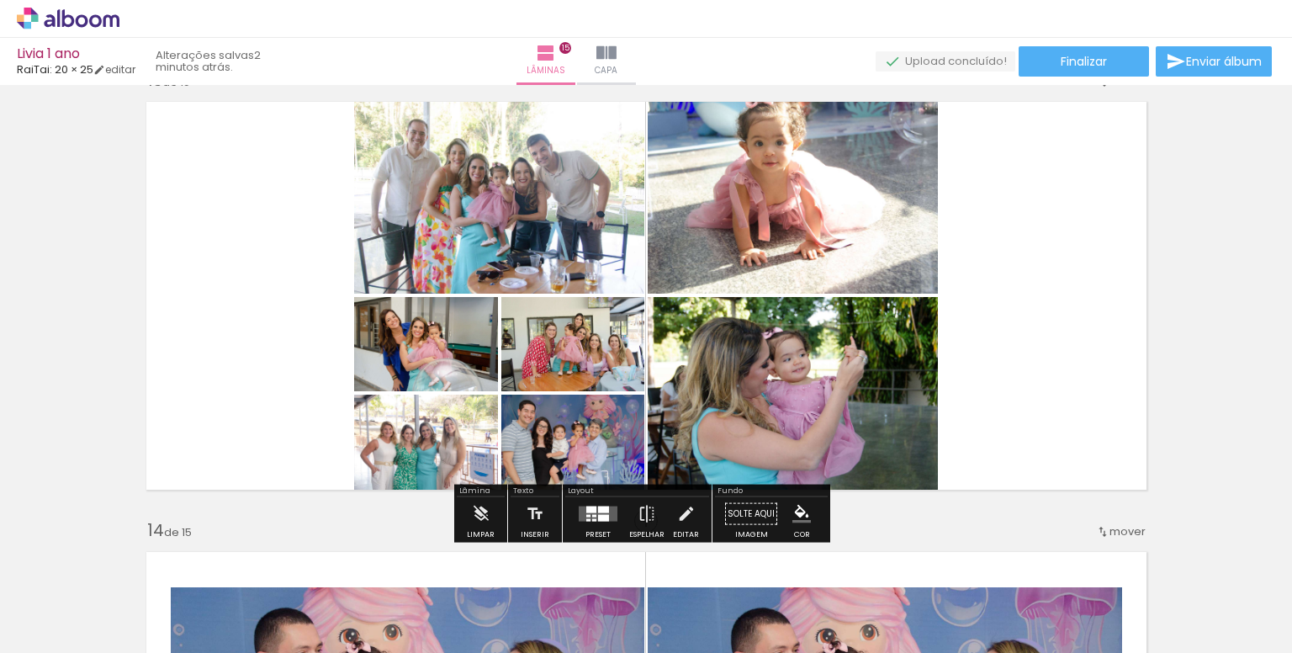
click at [575, 526] on div at bounding box center [597, 514] width 45 height 34
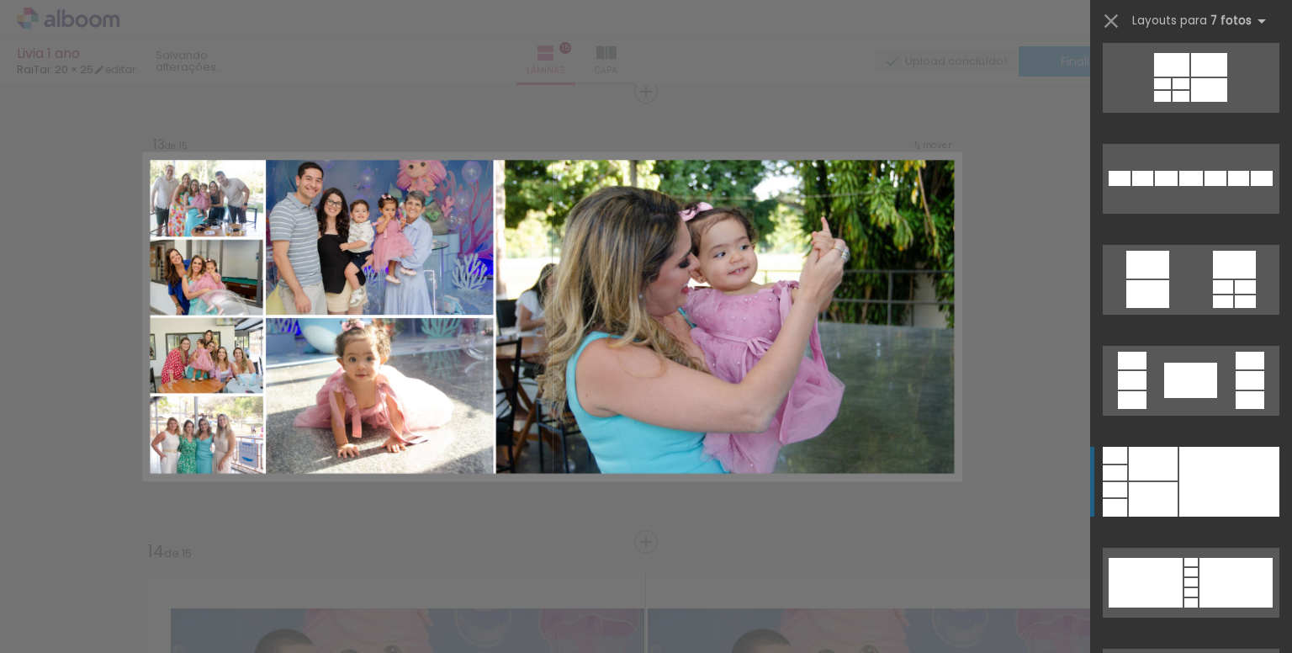
scroll to position [673, 0]
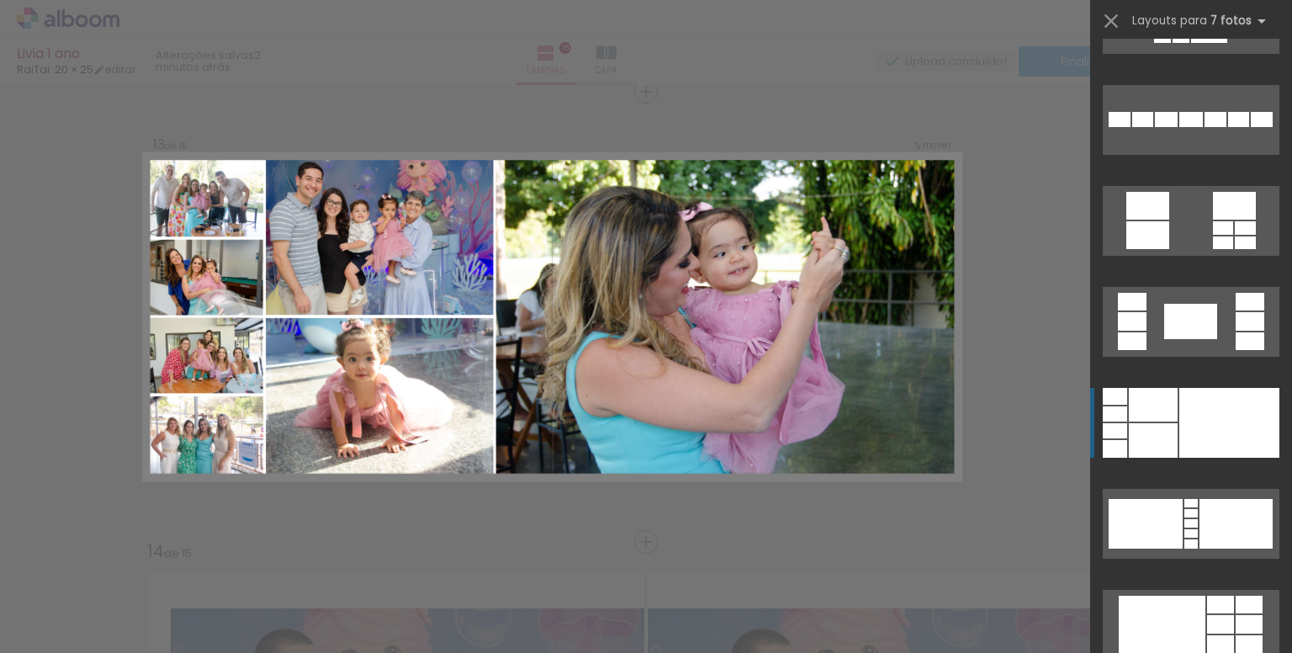
click at [1182, 413] on div at bounding box center [1229, 423] width 100 height 70
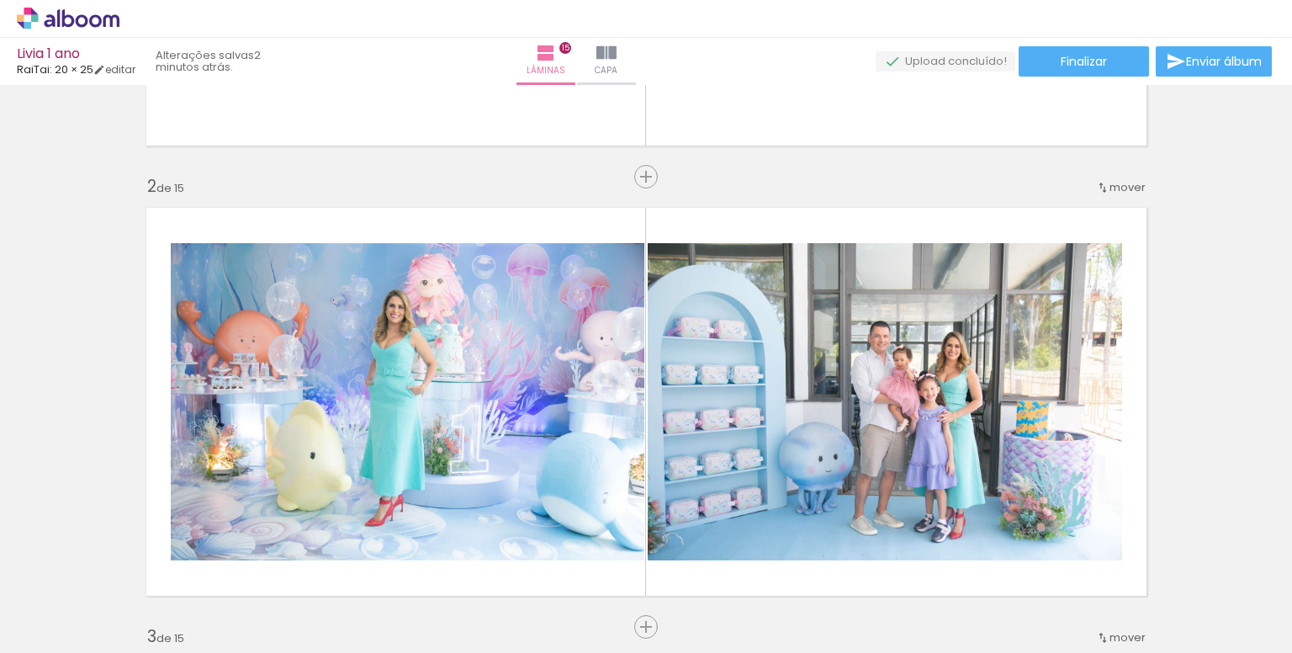
scroll to position [0, 0]
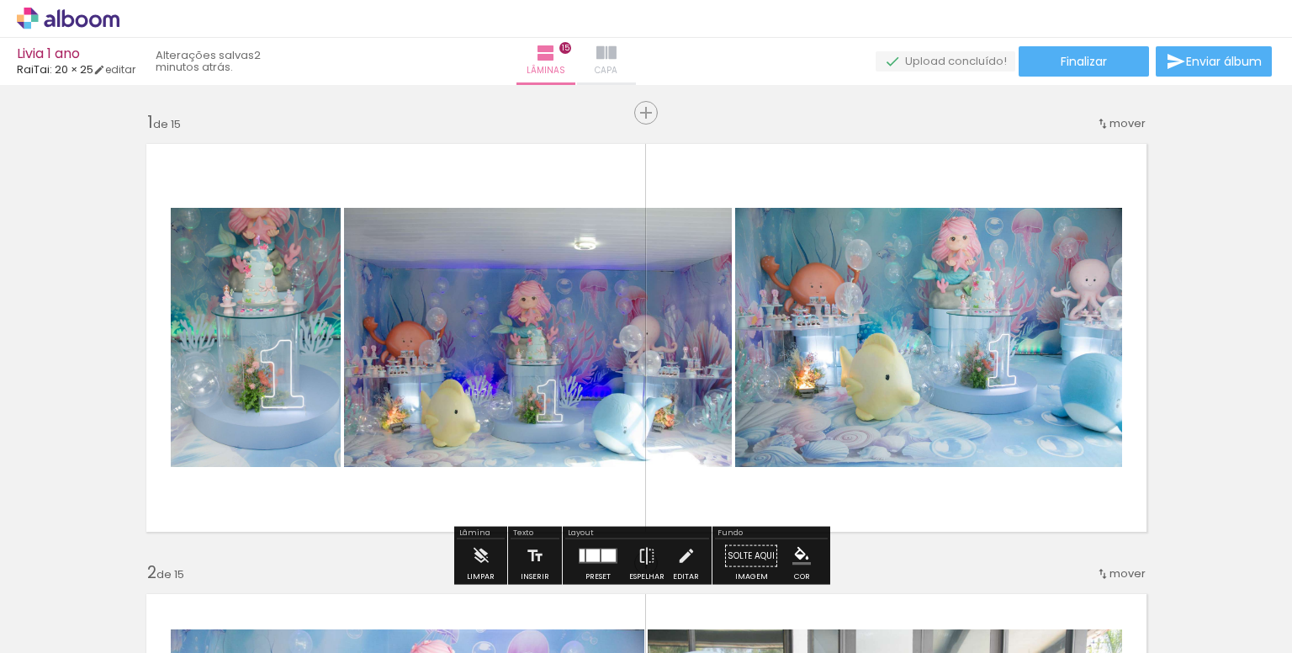
click at [616, 62] on iron-icon at bounding box center [606, 53] width 20 height 20
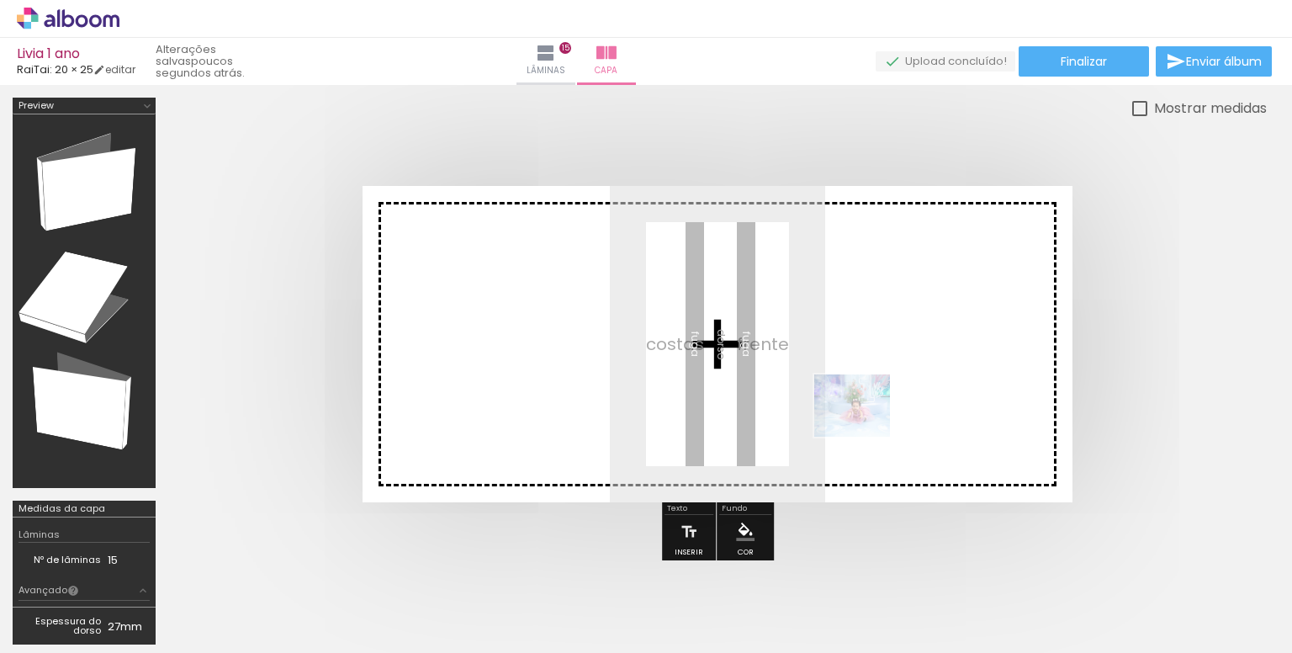
drag, startPoint x: 726, startPoint y: 616, endPoint x: 865, endPoint y: 421, distance: 239.9
click at [865, 421] on quentale-workspace at bounding box center [646, 326] width 1292 height 653
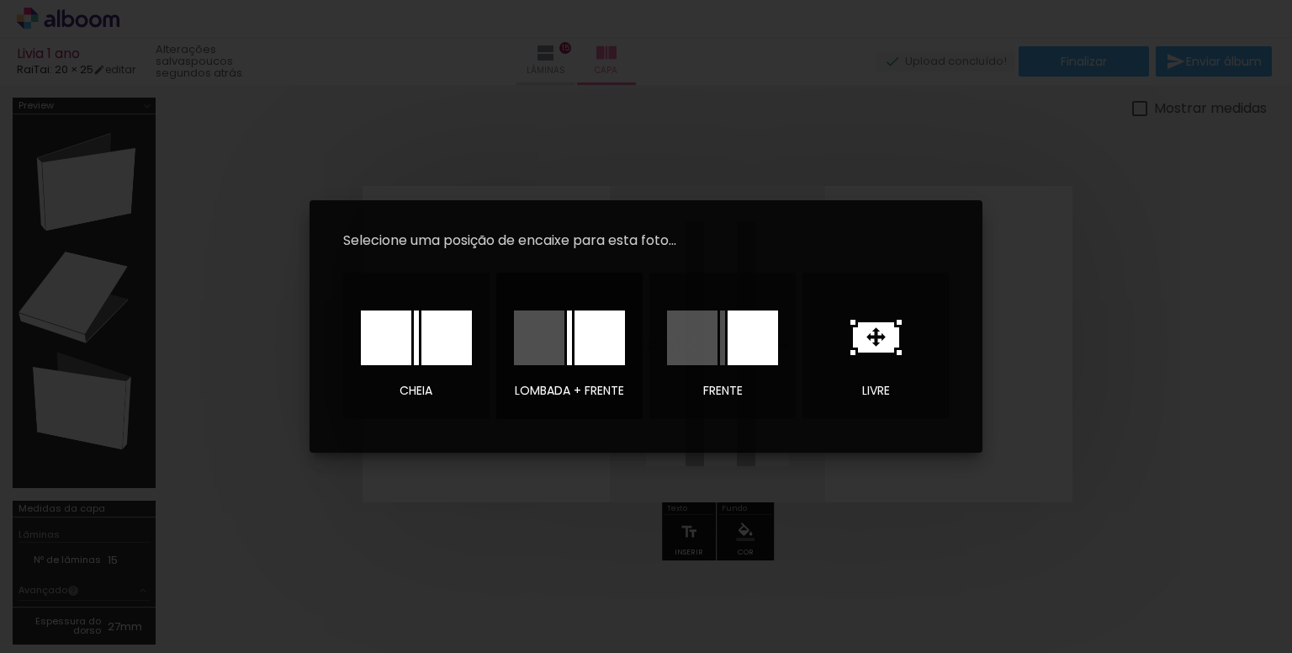
click at [588, 351] on div at bounding box center [599, 337] width 50 height 55
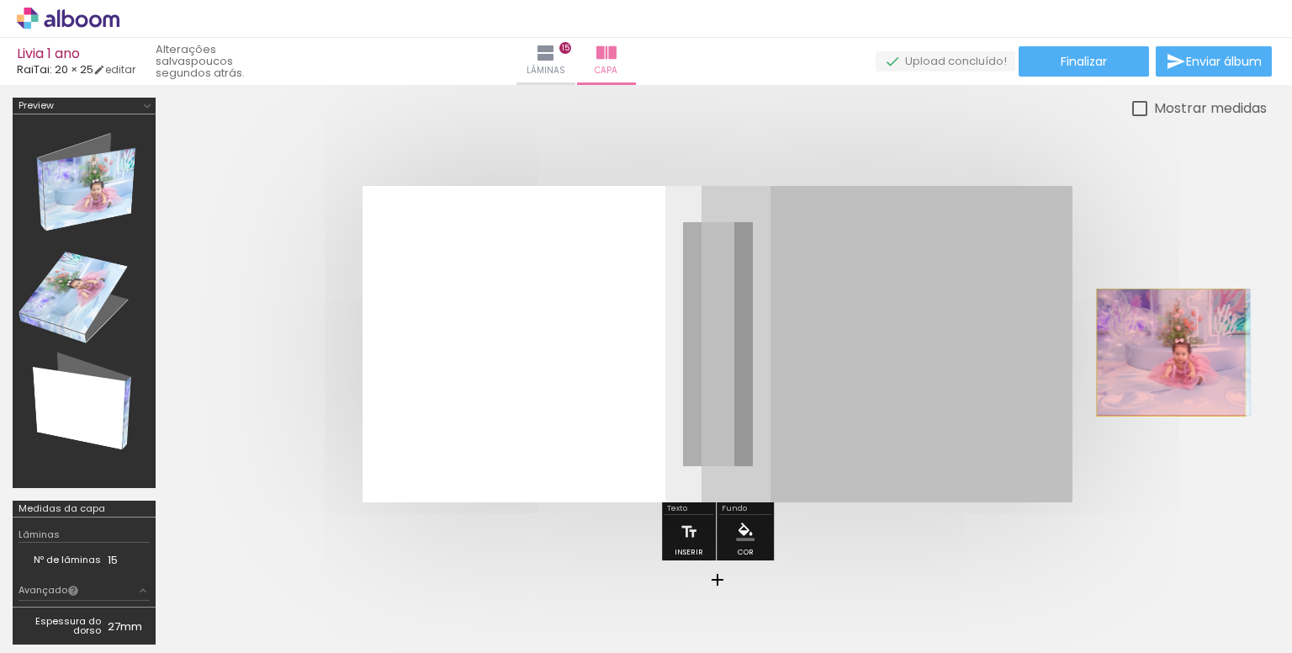
drag, startPoint x: 823, startPoint y: 397, endPoint x: 1166, endPoint y: 354, distance: 345.8
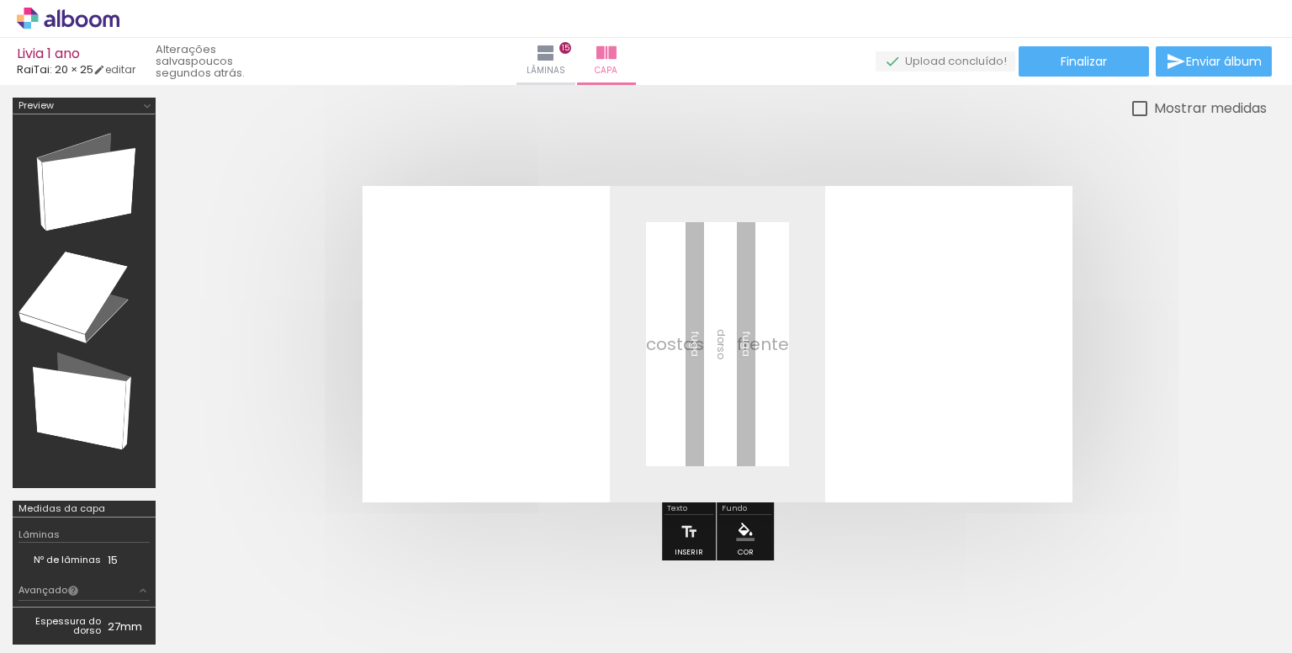
scroll to position [0, 4125]
